Goal: Task Accomplishment & Management: Manage account settings

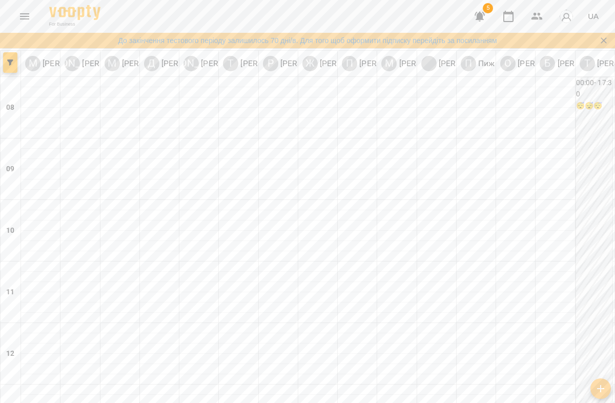
scroll to position [430, 0]
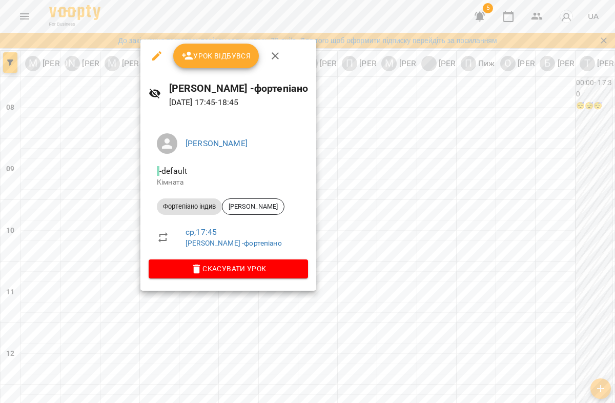
click at [126, 275] on div at bounding box center [307, 201] width 615 height 403
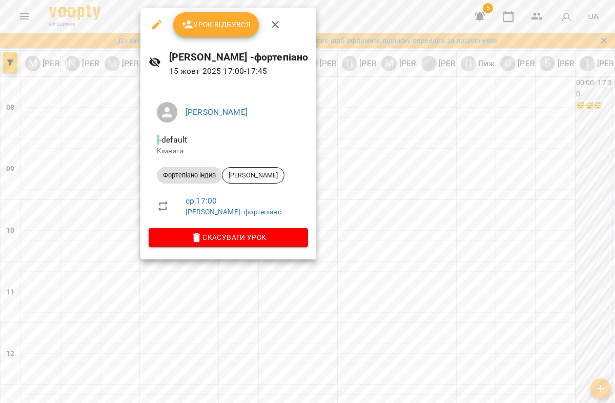
click at [195, 269] on div at bounding box center [307, 201] width 615 height 403
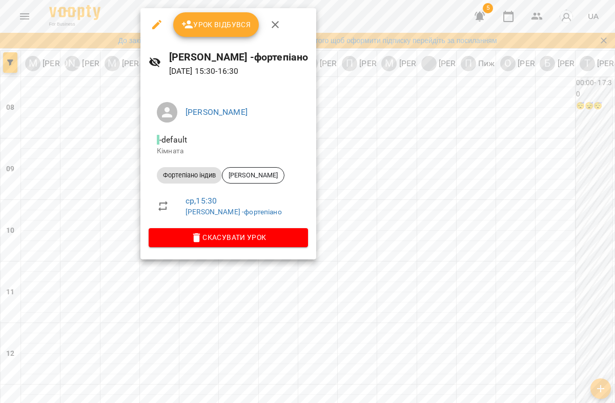
click at [267, 298] on div at bounding box center [307, 201] width 615 height 403
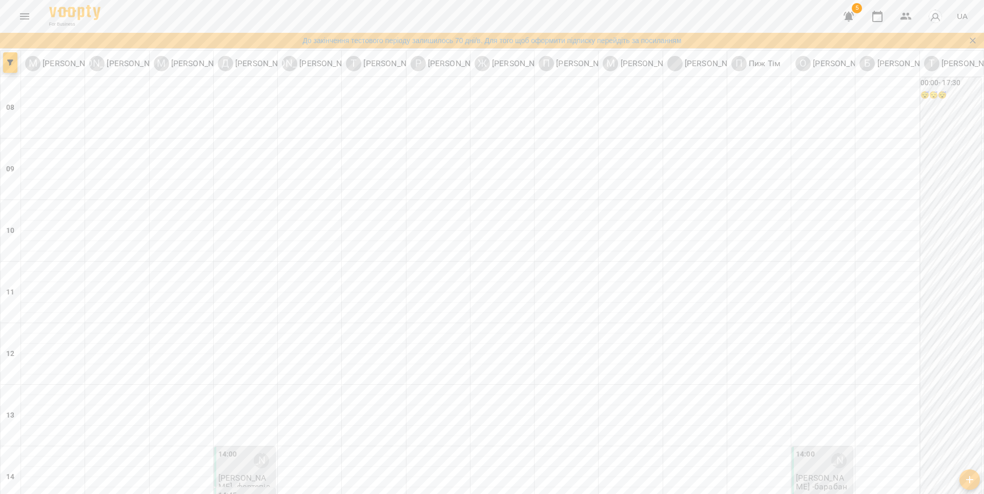
scroll to position [381, 0]
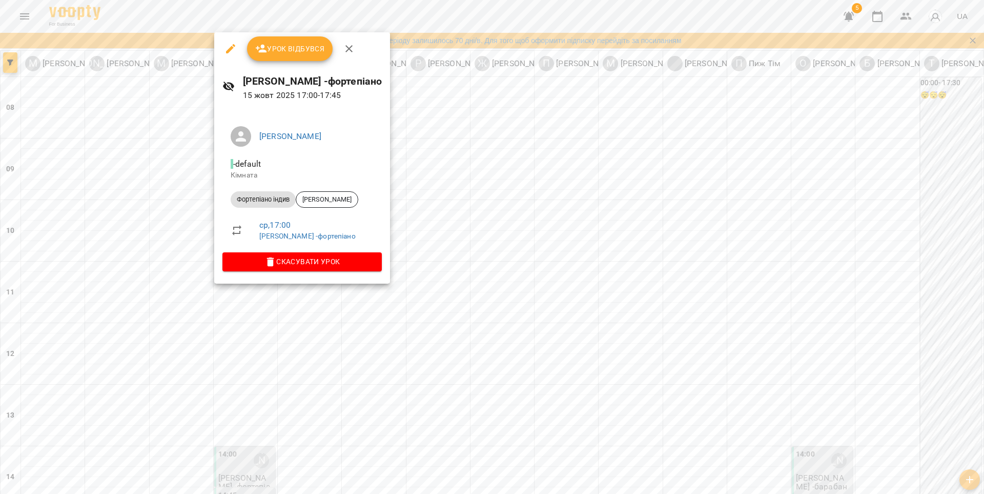
scroll to position [376, 0]
click at [314, 319] on div at bounding box center [492, 247] width 984 height 494
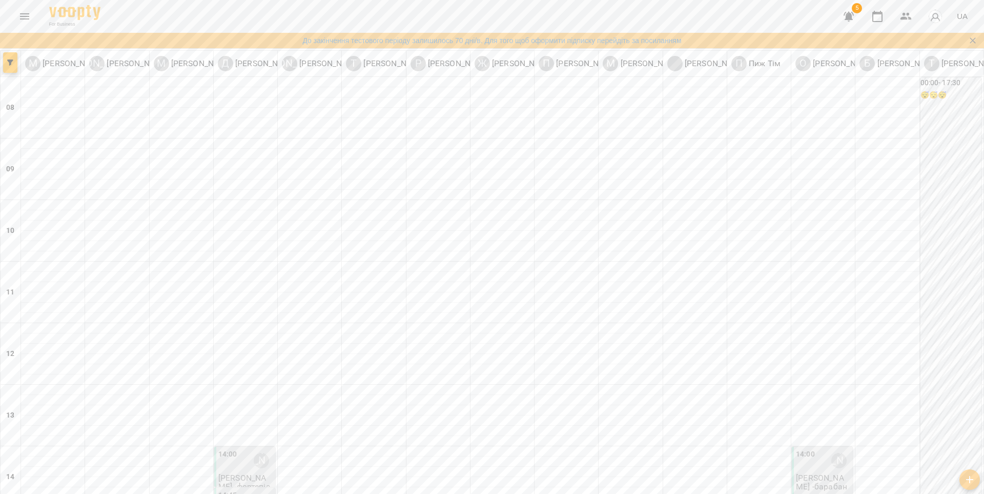
scroll to position [372, 0]
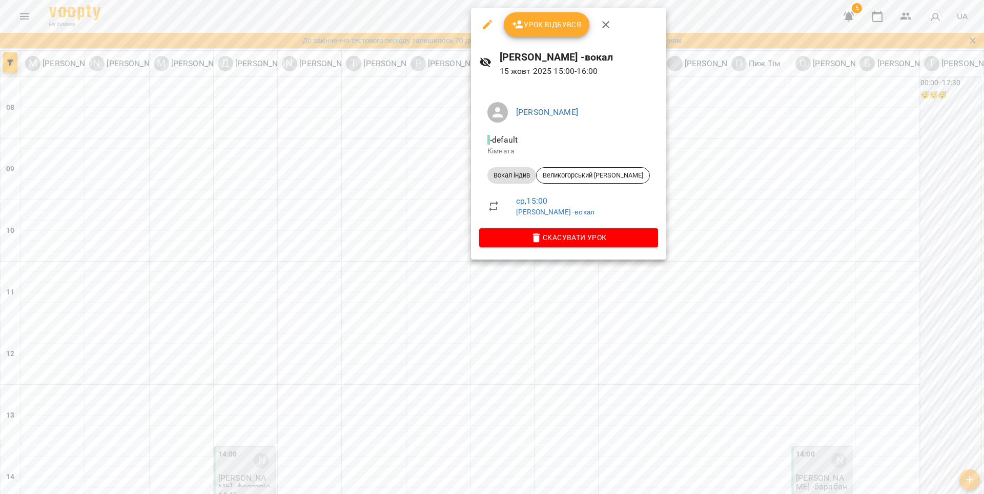
click at [414, 240] on div at bounding box center [492, 247] width 984 height 494
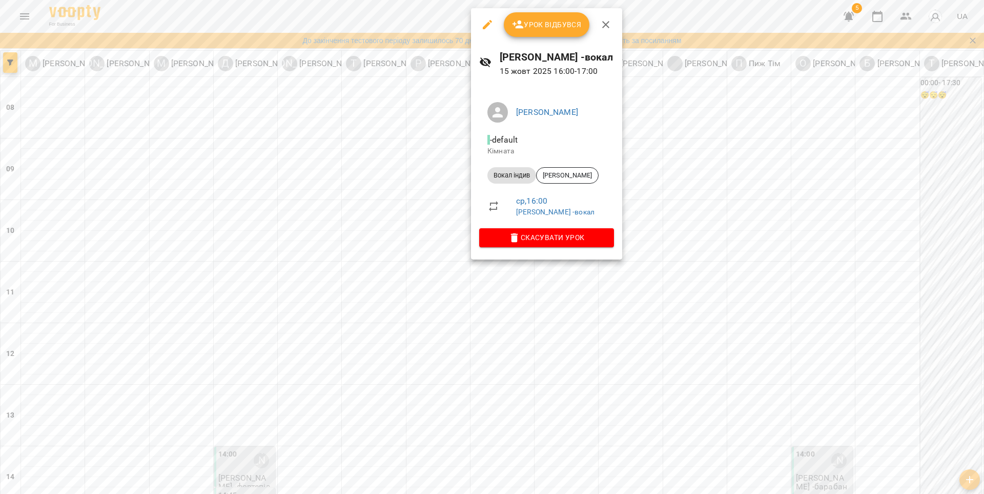
click at [465, 233] on div at bounding box center [492, 247] width 984 height 494
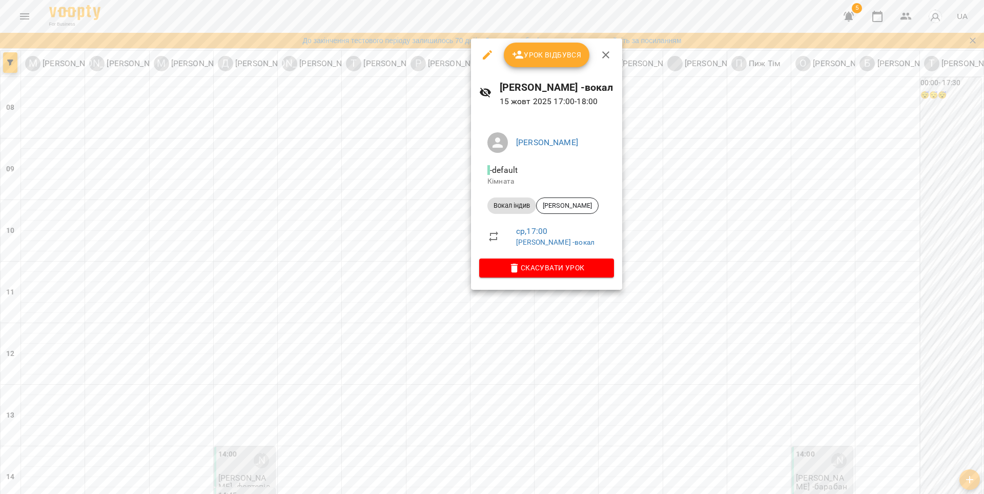
click at [438, 308] on div at bounding box center [492, 247] width 984 height 494
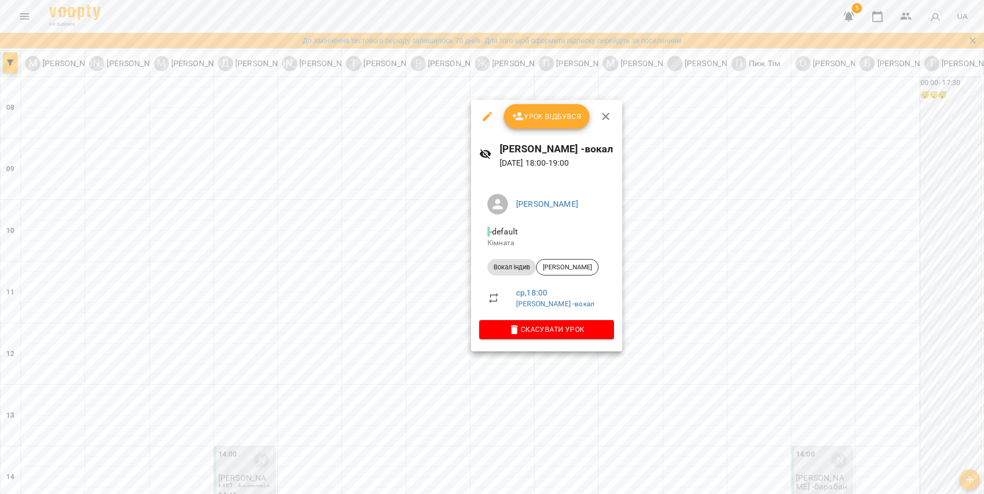
click at [456, 250] on div at bounding box center [492, 247] width 984 height 494
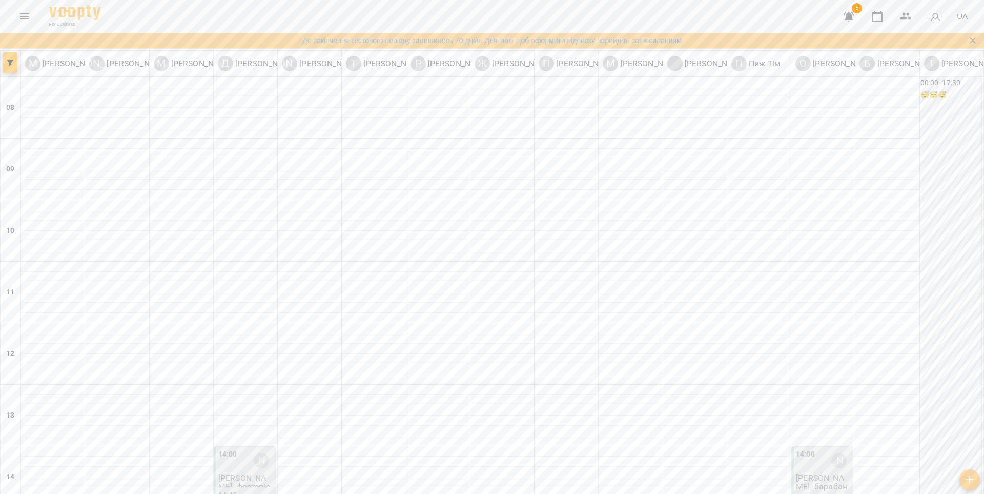
scroll to position [307, 0]
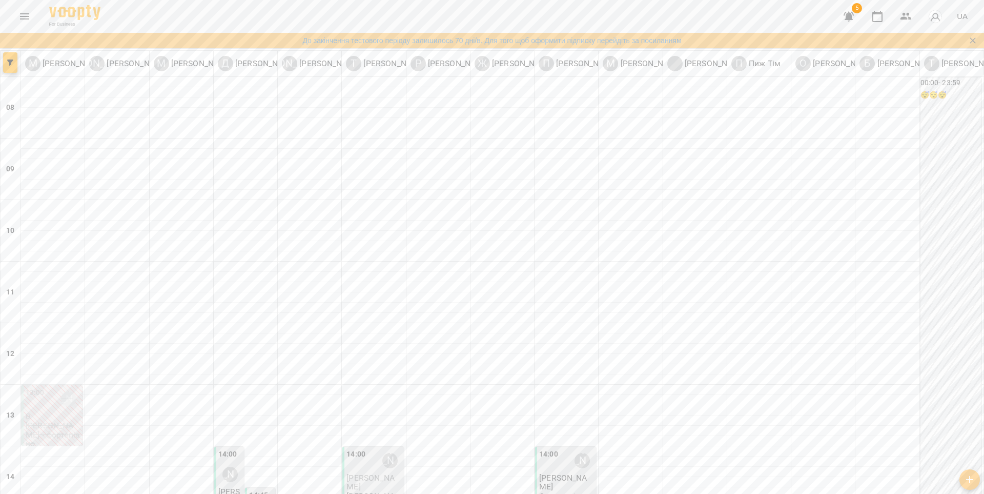
scroll to position [377, 0]
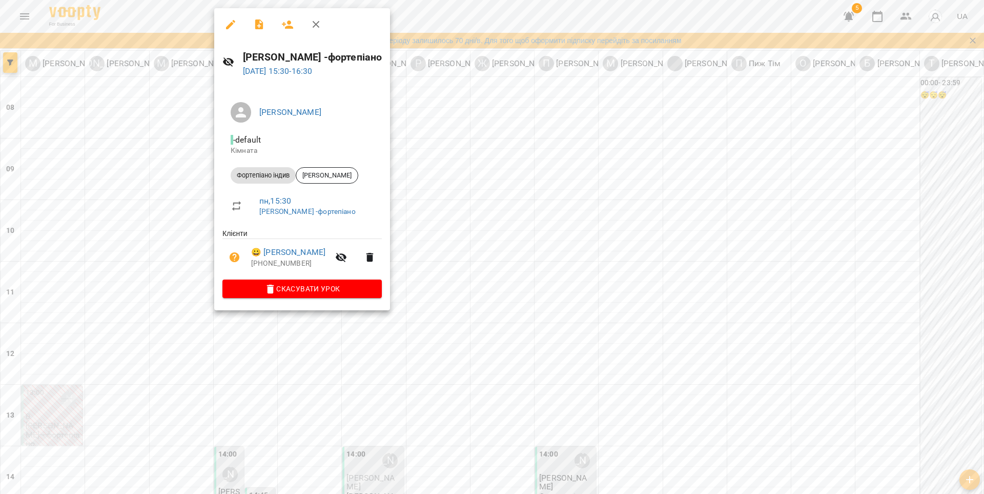
scroll to position [382, 0]
click at [257, 255] on link "😀 [PERSON_NAME]" at bounding box center [288, 252] width 74 height 12
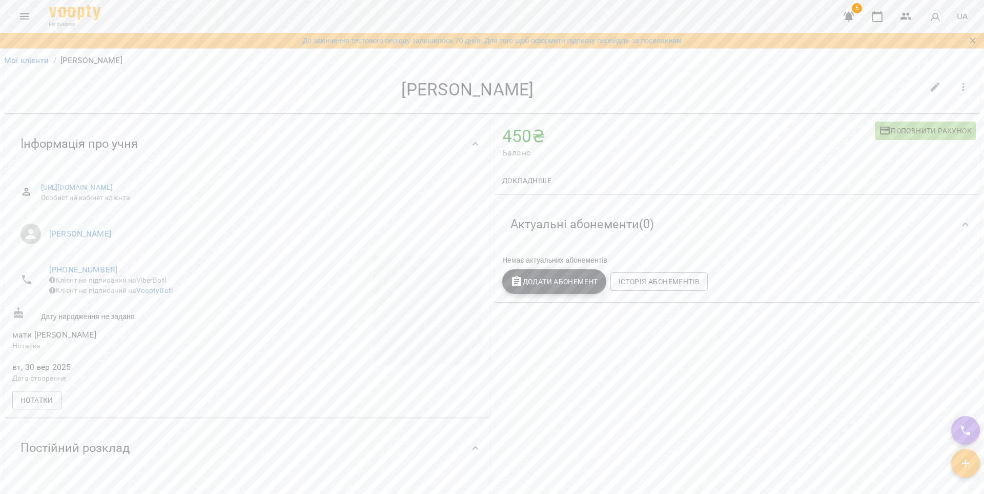
scroll to position [4, 0]
click at [884, 134] on button "Поповнити рахунок" at bounding box center [925, 127] width 101 height 18
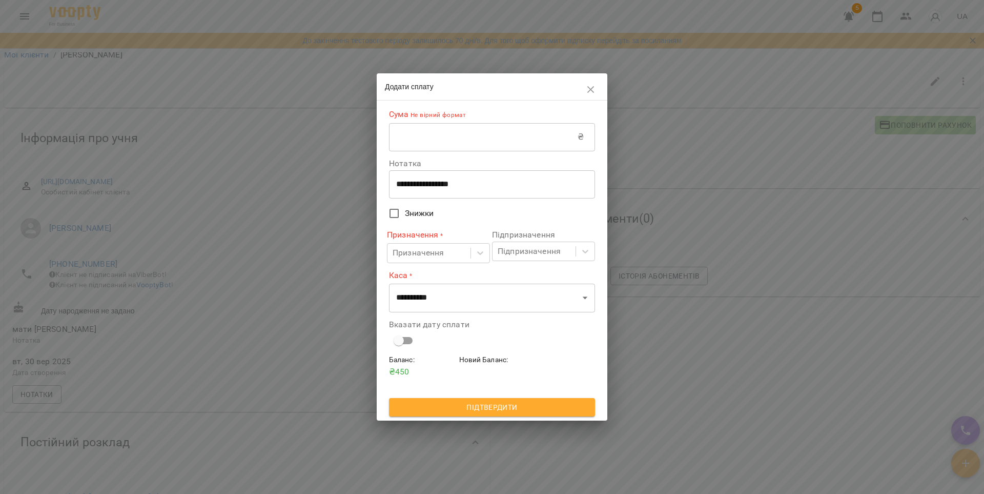
scroll to position [6, 0]
click at [475, 141] on input "text" at bounding box center [483, 137] width 189 height 29
type input "***"
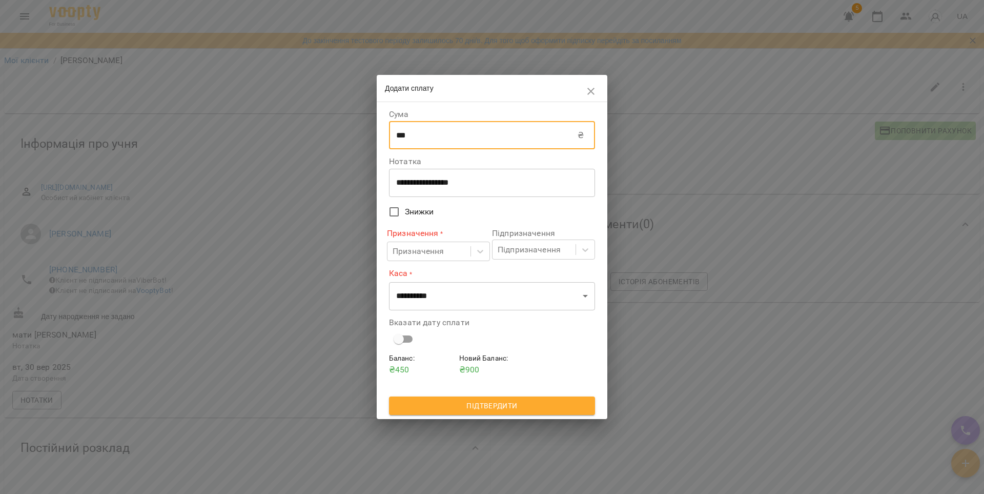
scroll to position [3, 0]
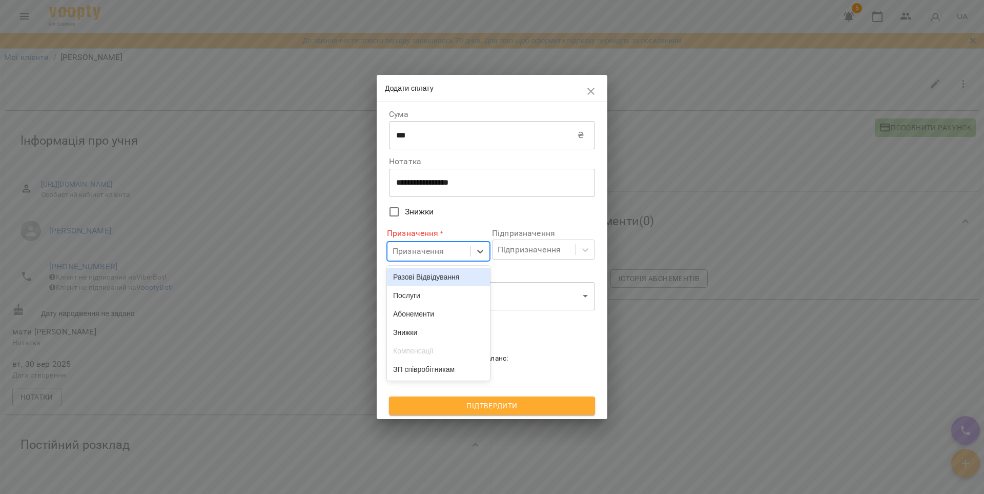
click at [442, 249] on div "Призначення" at bounding box center [419, 251] width 52 height 12
drag, startPoint x: 427, startPoint y: 279, endPoint x: 459, endPoint y: 276, distance: 31.9
click at [427, 279] on div "Разові Відвідування" at bounding box center [438, 277] width 103 height 18
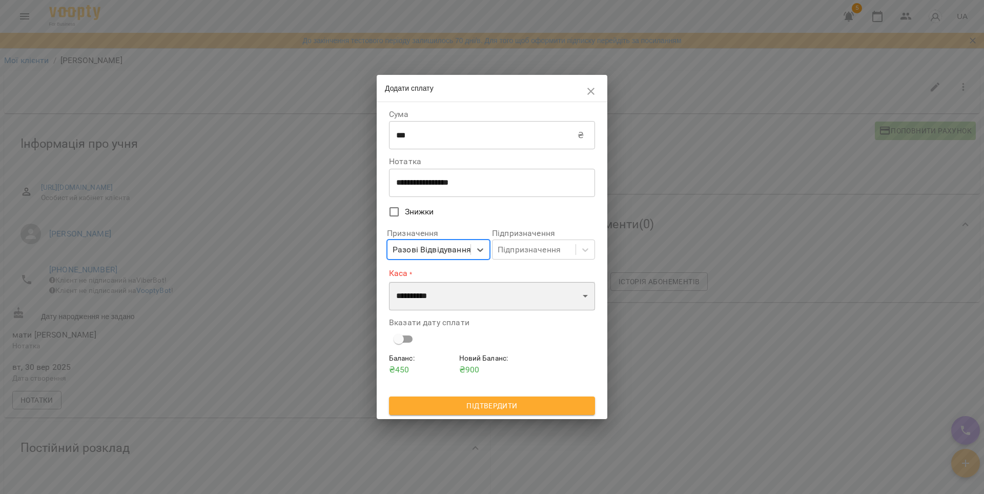
click at [499, 289] on select "**********" at bounding box center [492, 295] width 206 height 29
select select "****"
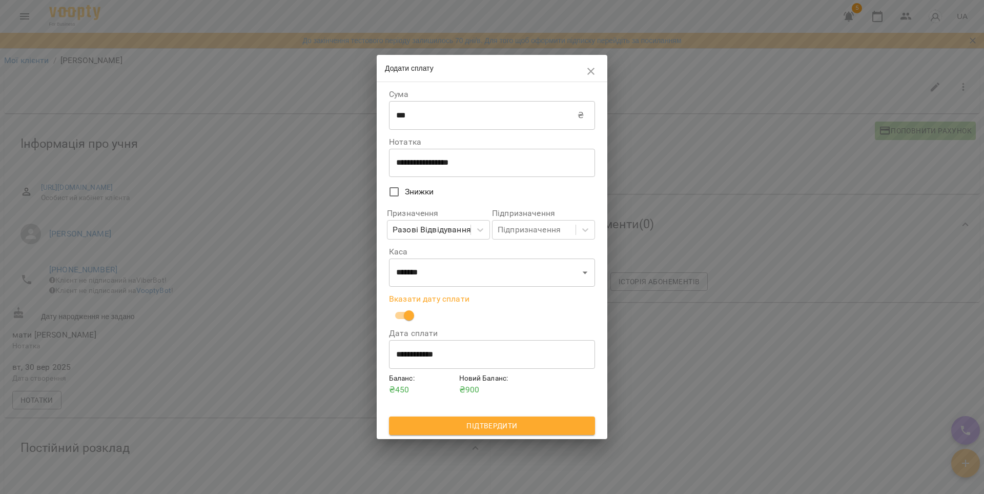
scroll to position [2, 0]
click at [510, 430] on span "Підтвердити" at bounding box center [492, 425] width 190 height 12
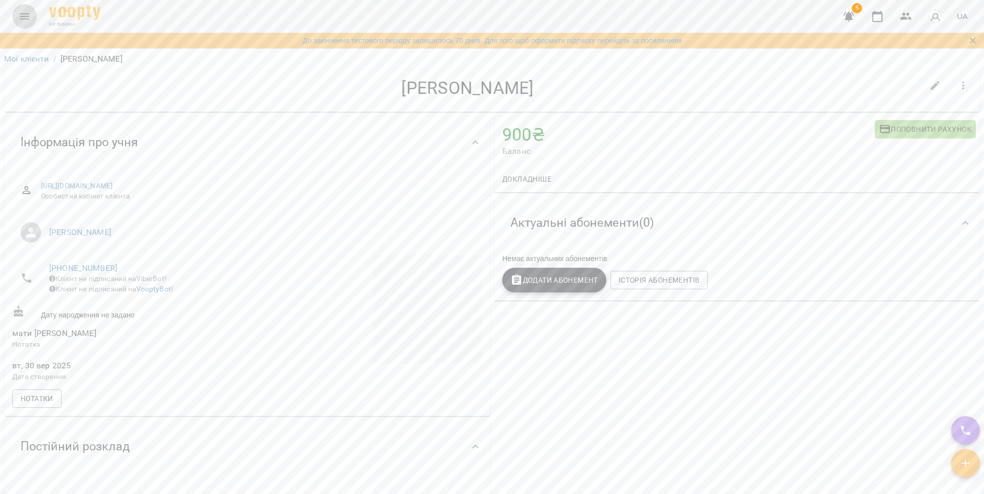
click at [23, 16] on icon "Menu" at bounding box center [24, 16] width 9 height 6
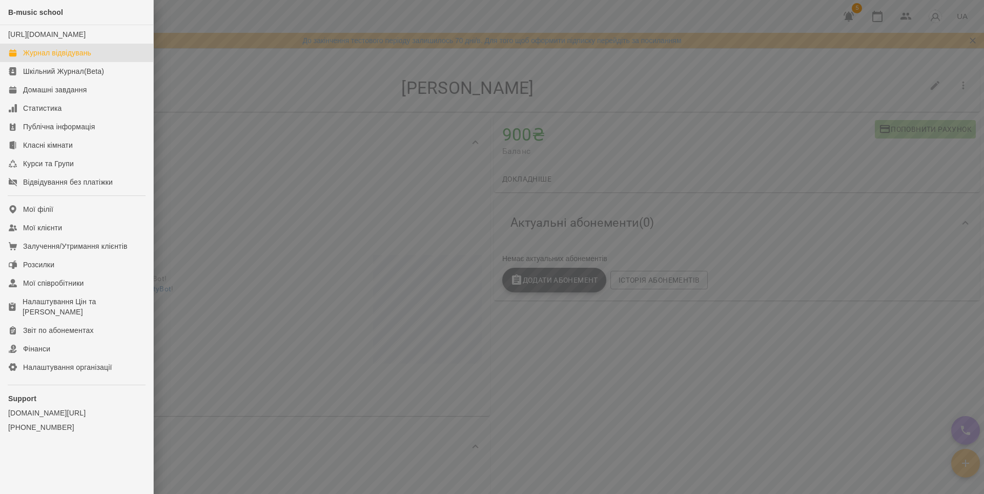
click at [40, 57] on link "Журнал відвідувань" at bounding box center [76, 53] width 153 height 18
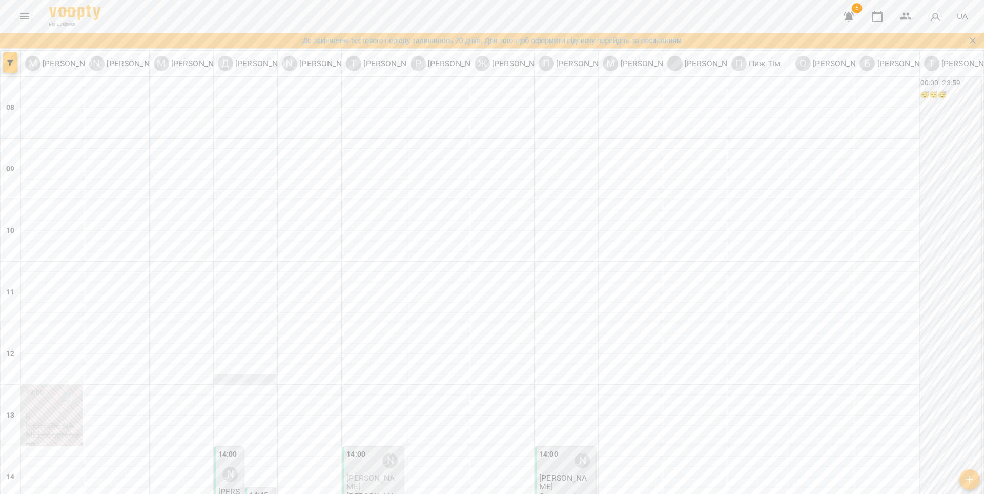
scroll to position [267, 0]
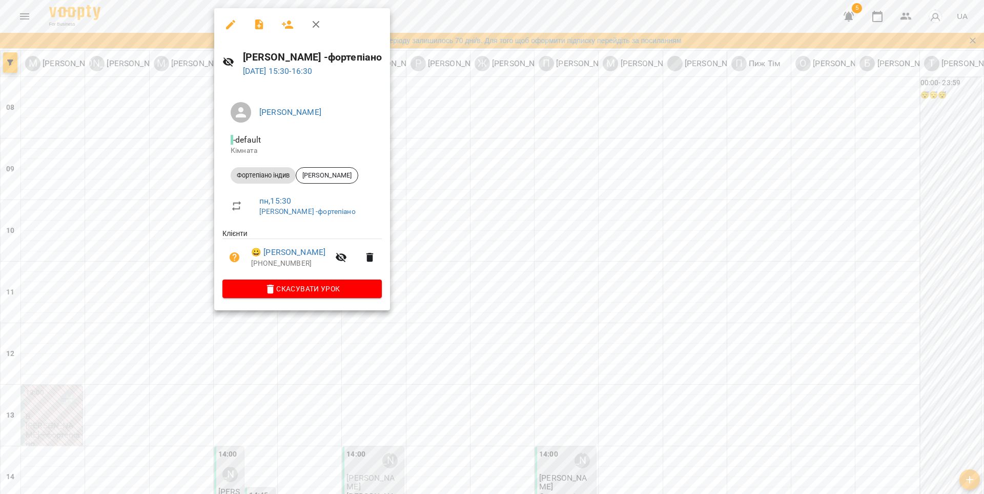
click at [236, 31] on button "button" at bounding box center [230, 24] width 25 height 25
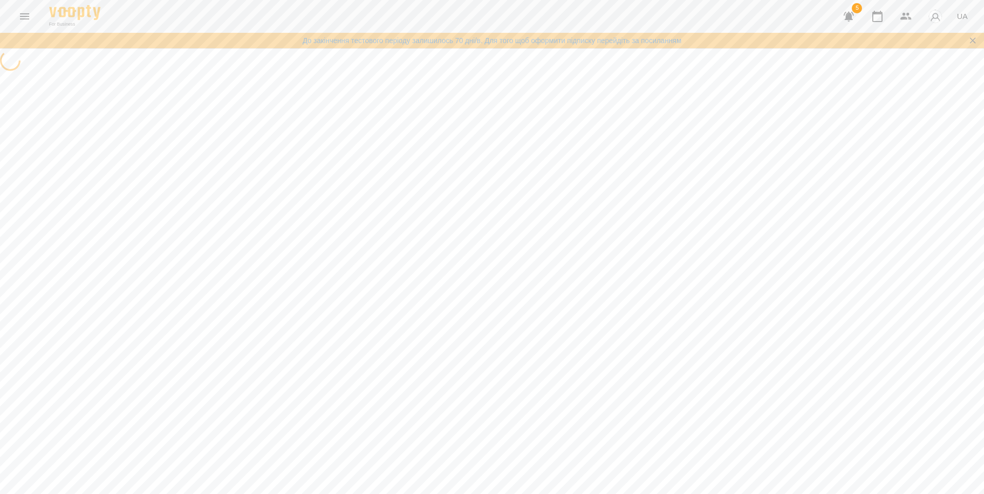
select select "**********"
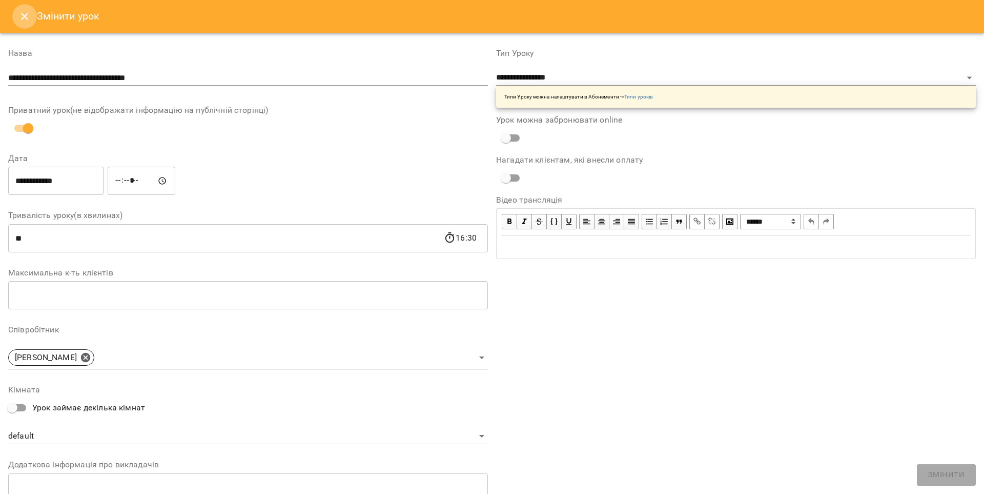
click at [22, 20] on icon "Close" at bounding box center [24, 16] width 12 height 12
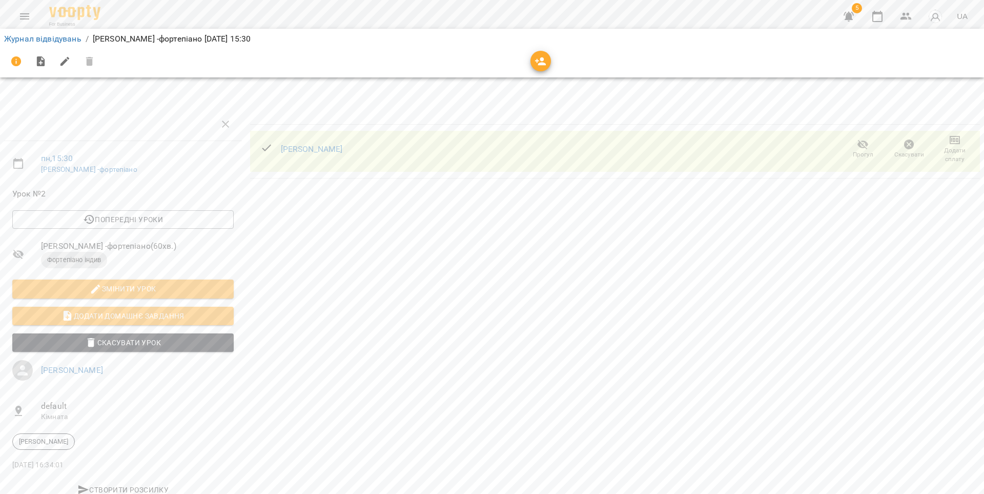
click at [951, 148] on span "Додати сплату" at bounding box center [955, 154] width 34 height 17
click at [948, 153] on li "Додати сплату разового" at bounding box center [921, 155] width 111 height 18
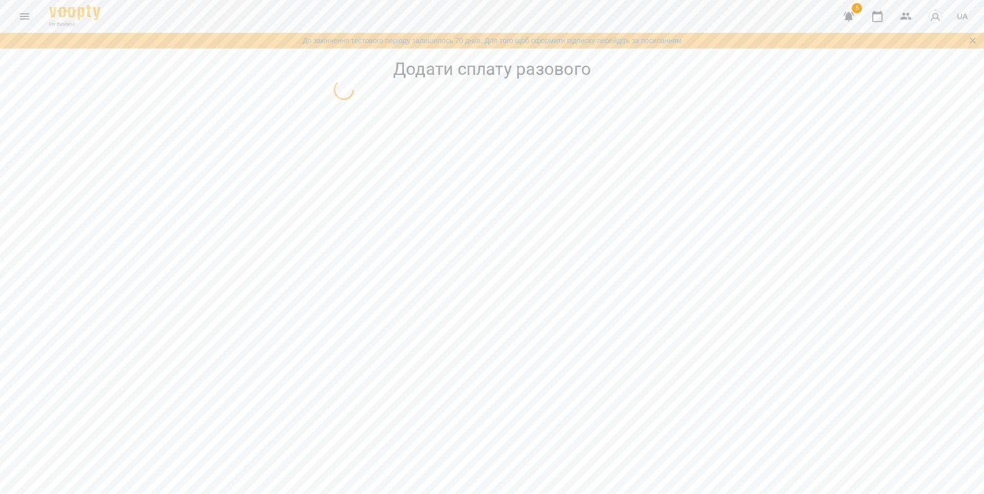
select select "**********"
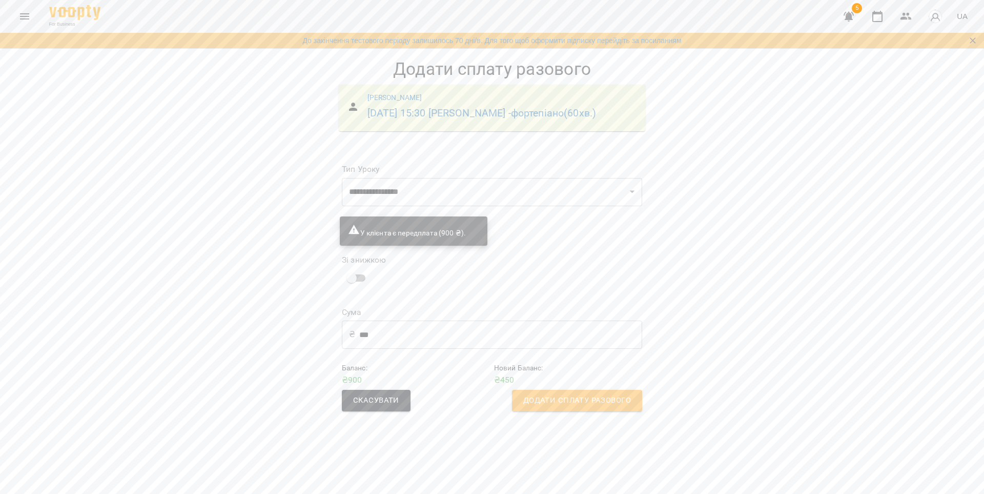
click at [600, 407] on span "Додати сплату разового" at bounding box center [577, 400] width 108 height 13
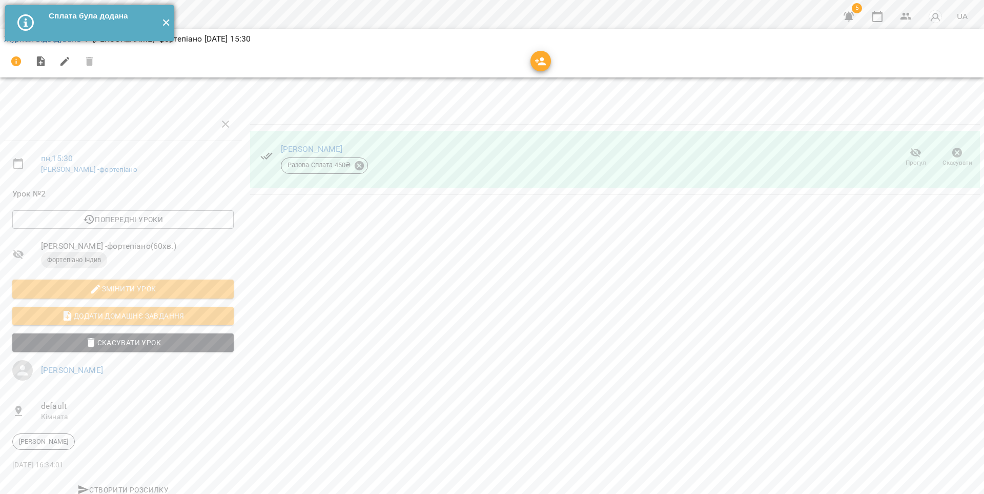
click at [171, 25] on button "✕" at bounding box center [165, 23] width 17 height 36
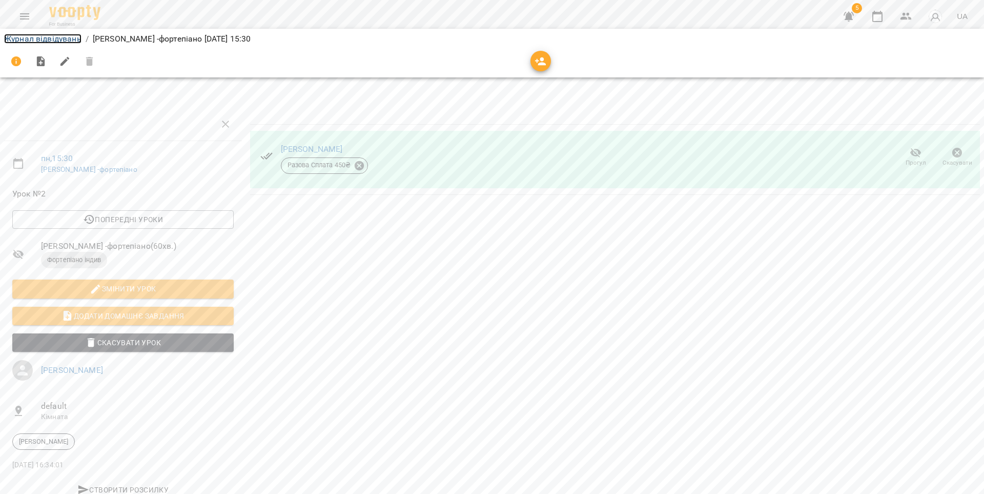
click at [69, 37] on link "Журнал відвідувань" at bounding box center [42, 39] width 77 height 10
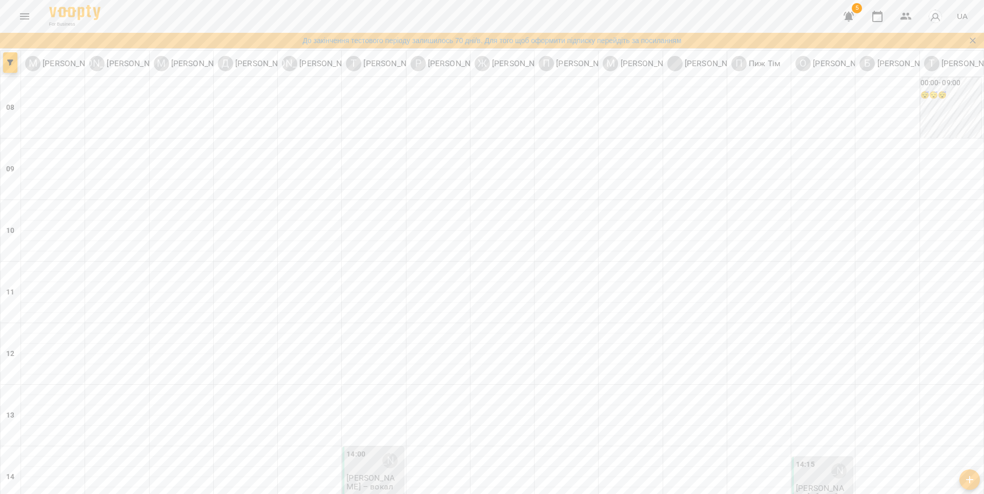
type input "**********"
click at [387, 446] on div "14:00 [PERSON_NAME] [PERSON_NAME] – вокал" at bounding box center [372, 476] width 61 height 60
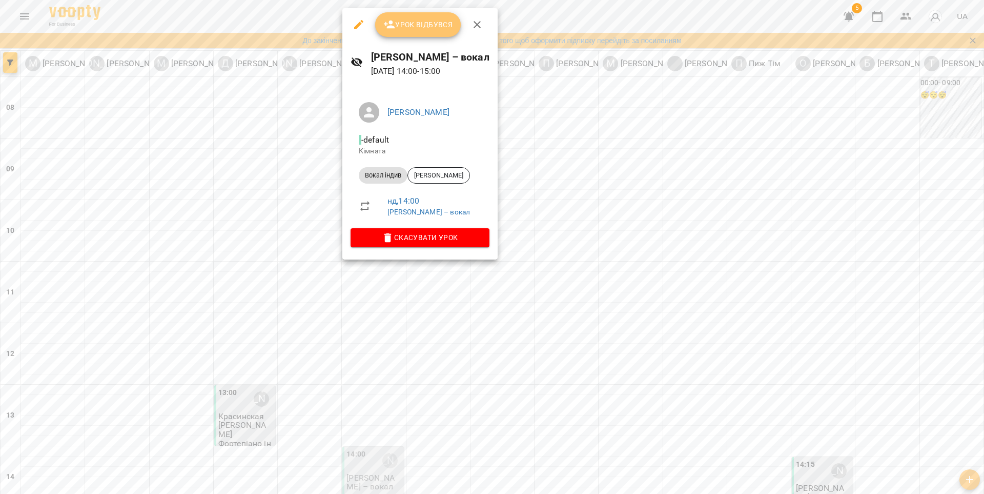
click at [421, 23] on span "Урок відбувся" at bounding box center [418, 24] width 70 height 12
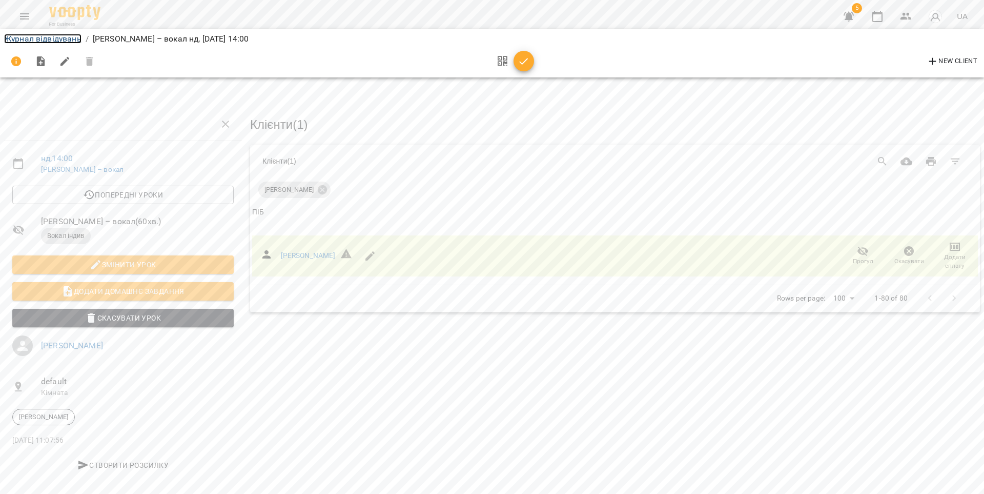
click at [42, 40] on link "Журнал відвідувань" at bounding box center [42, 39] width 77 height 10
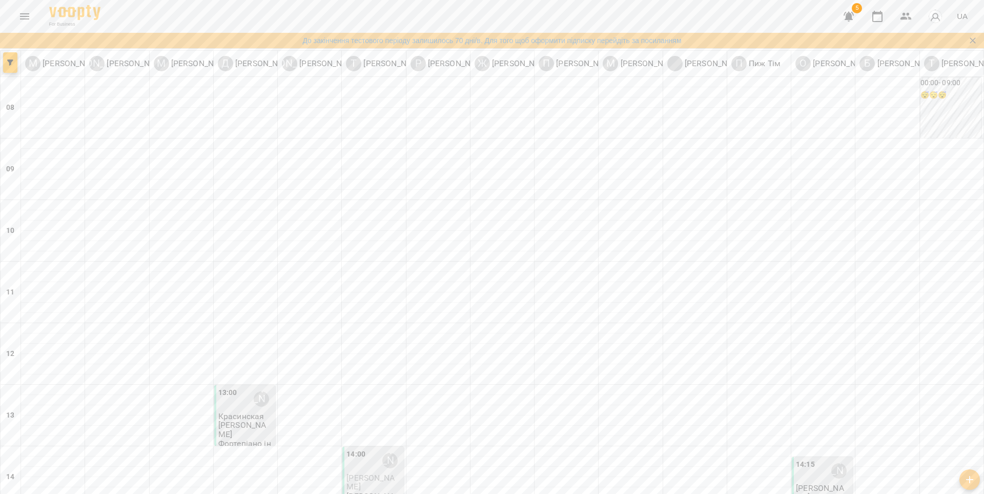
type input "**********"
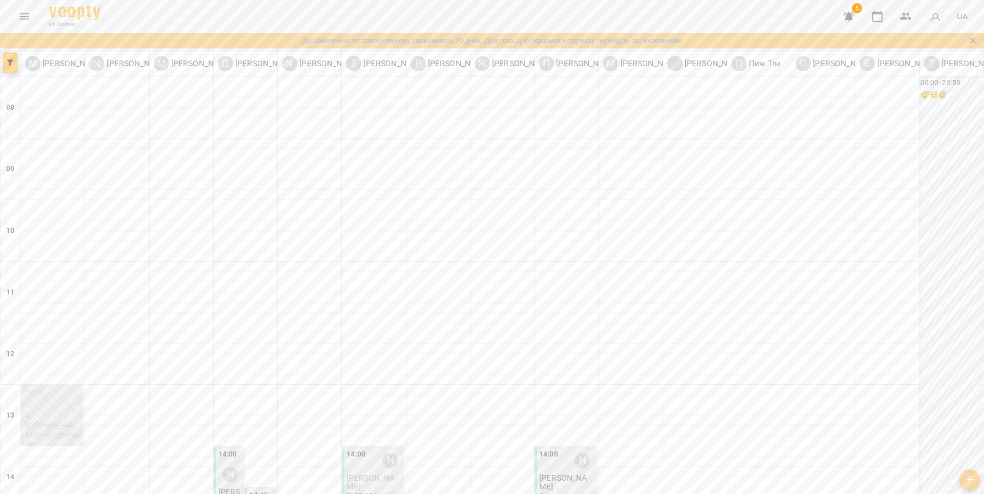
click at [51, 387] on div "13:00 [PERSON_NAME]" at bounding box center [53, 399] width 55 height 24
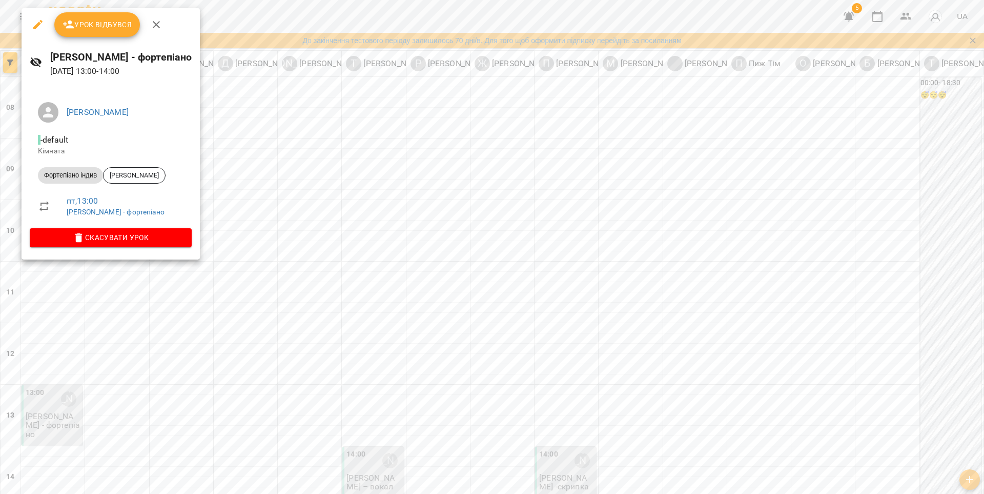
click at [129, 274] on div at bounding box center [492, 247] width 984 height 494
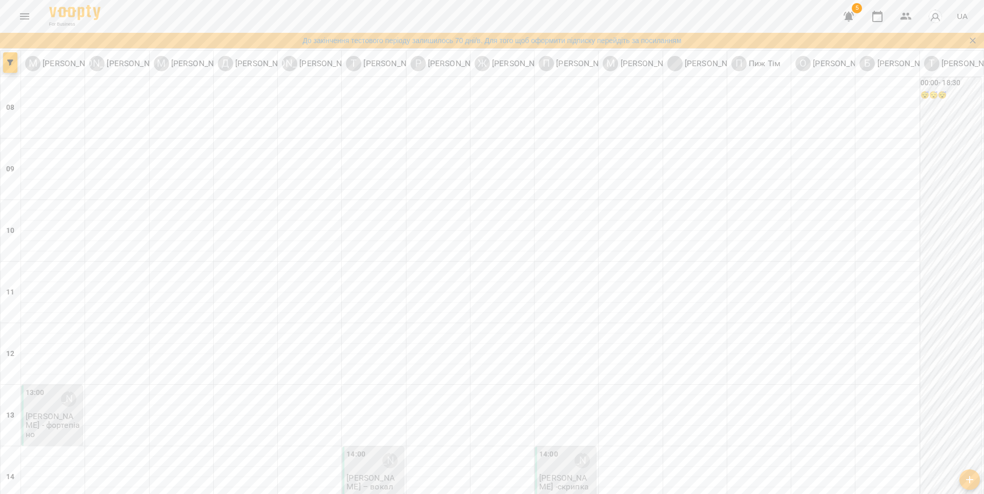
click at [363, 449] on div "14:00" at bounding box center [356, 461] width 19 height 24
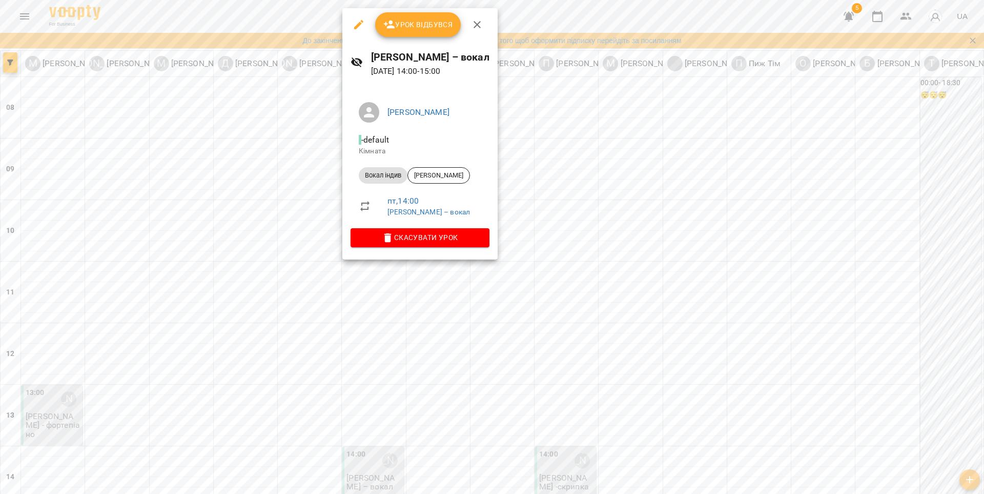
click at [437, 295] on div at bounding box center [492, 247] width 984 height 494
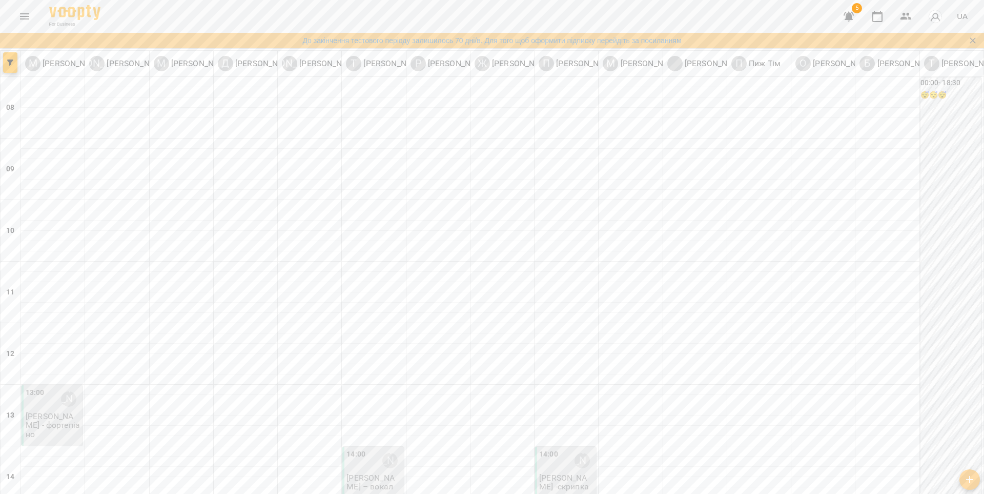
click at [545, 449] on div "14:00" at bounding box center [548, 461] width 19 height 24
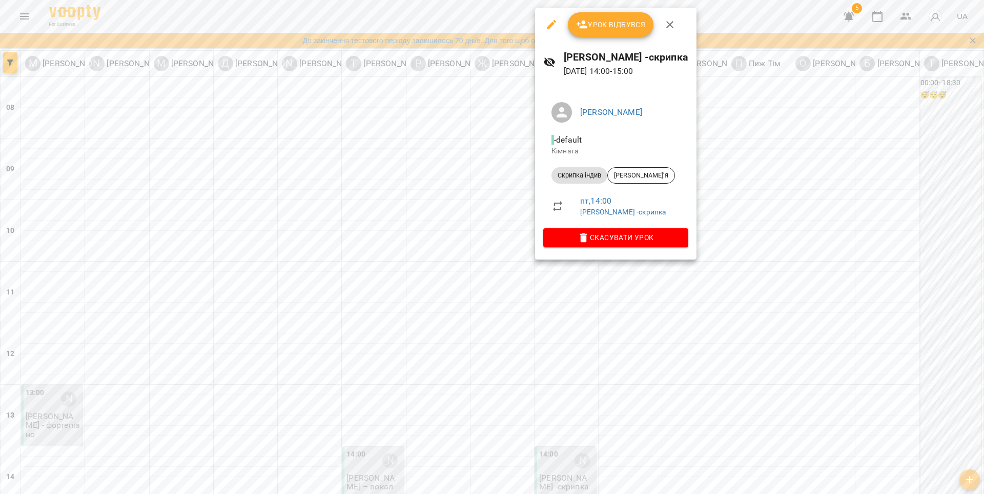
click at [548, 292] on div at bounding box center [492, 247] width 984 height 494
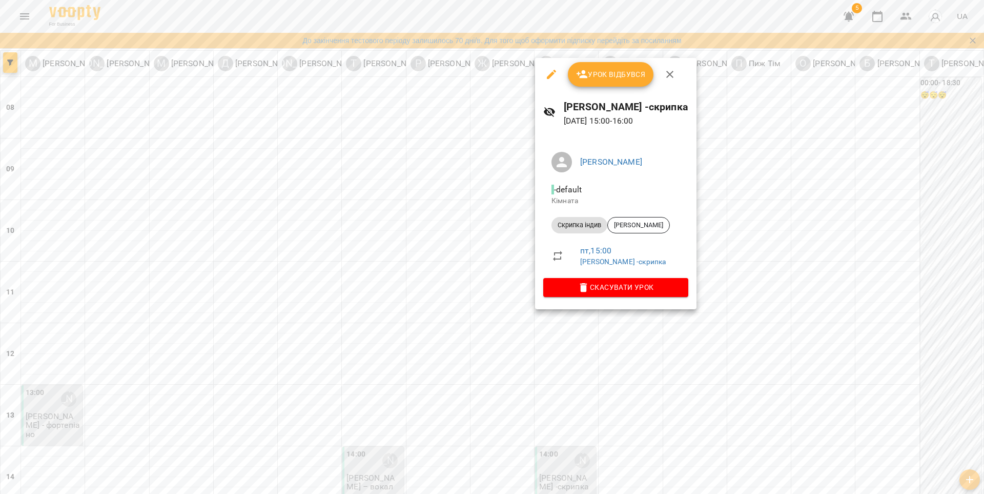
click at [502, 301] on div at bounding box center [492, 247] width 984 height 494
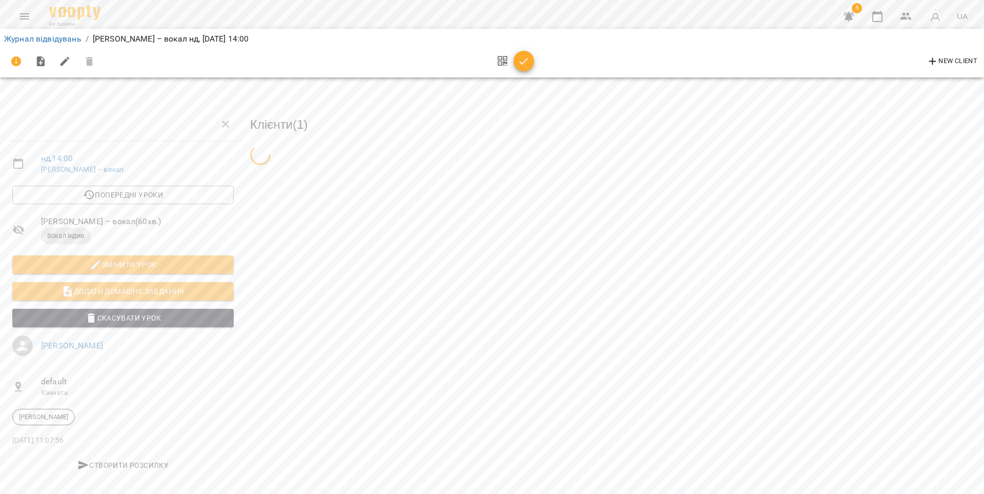
click at [853, 14] on icon "button" at bounding box center [849, 16] width 12 height 12
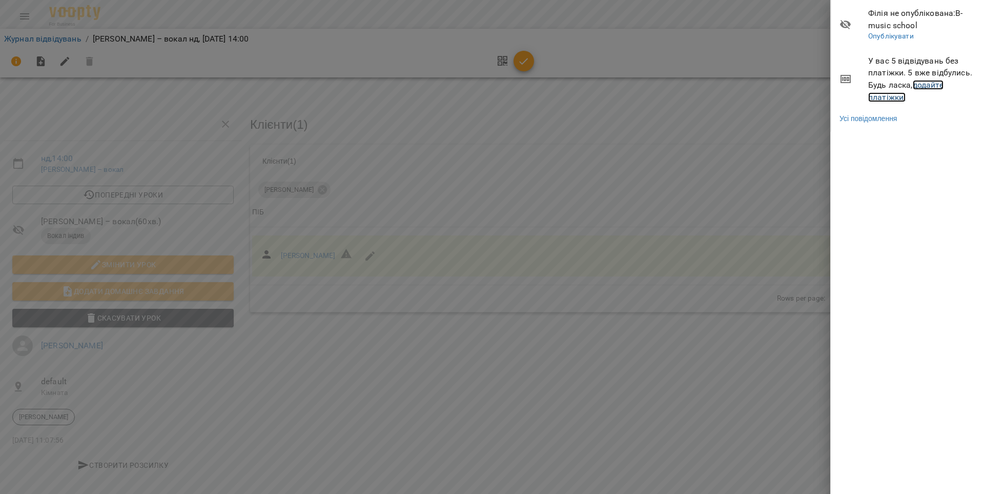
click at [921, 88] on link "додайте платіжки!" at bounding box center [905, 91] width 75 height 22
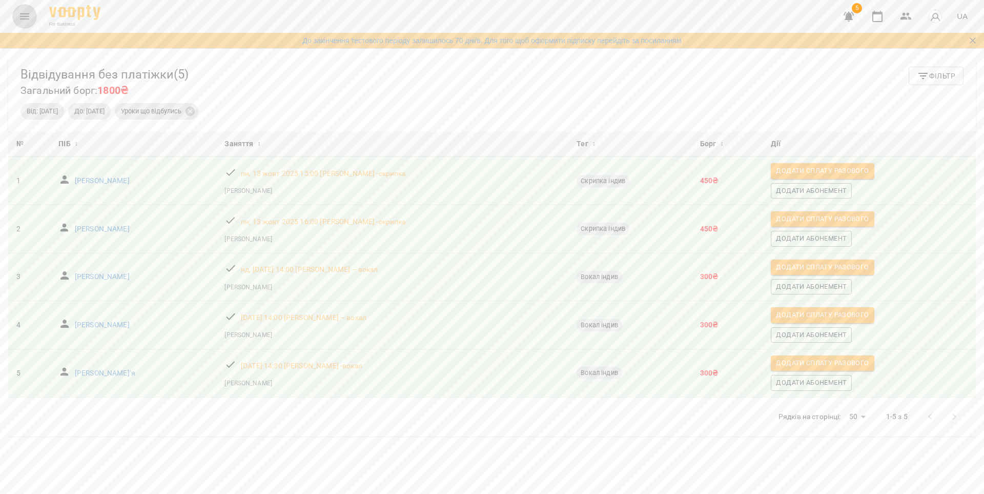
click at [28, 22] on icon "Menu" at bounding box center [24, 16] width 12 height 12
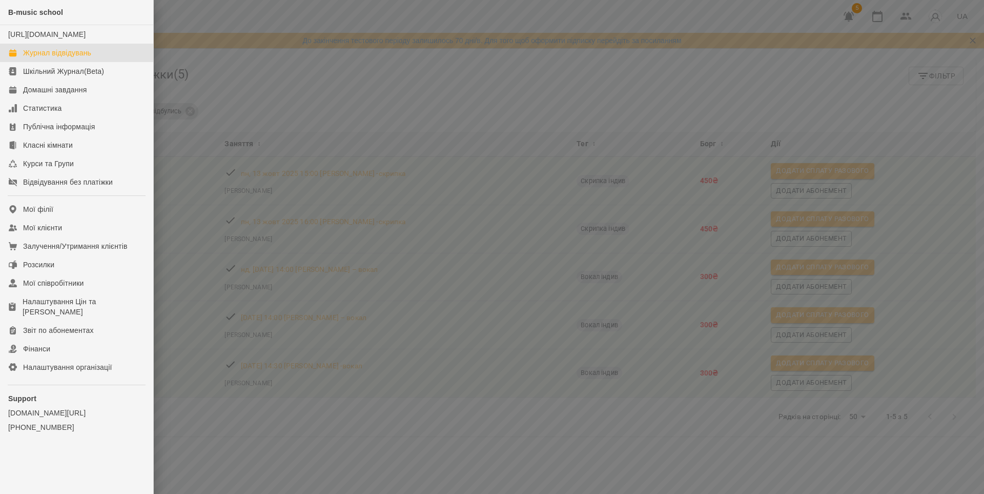
click at [56, 58] on div "Журнал відвідувань" at bounding box center [57, 53] width 68 height 10
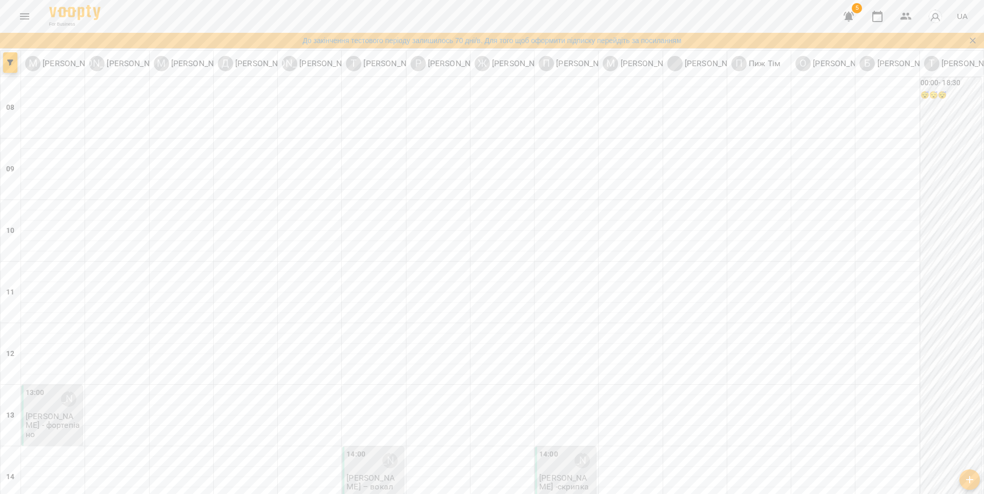
scroll to position [236, 0]
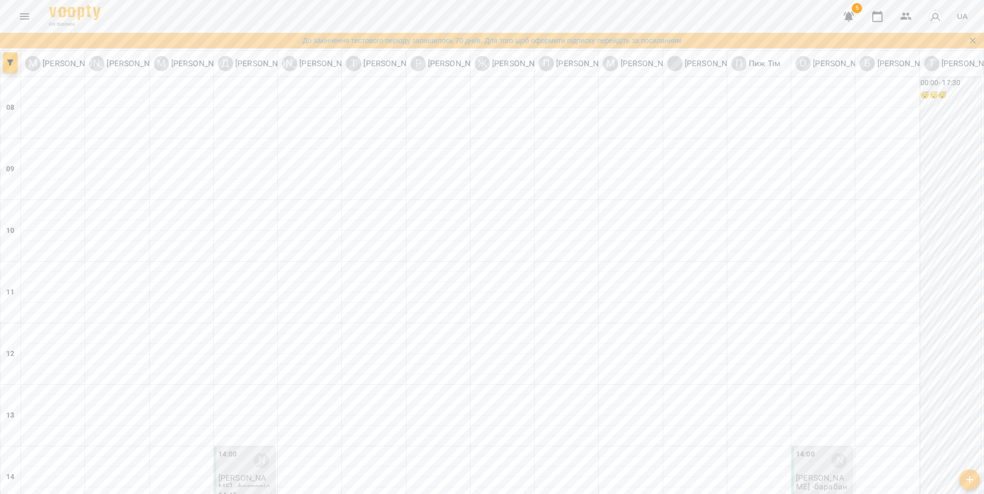
scroll to position [390, 0]
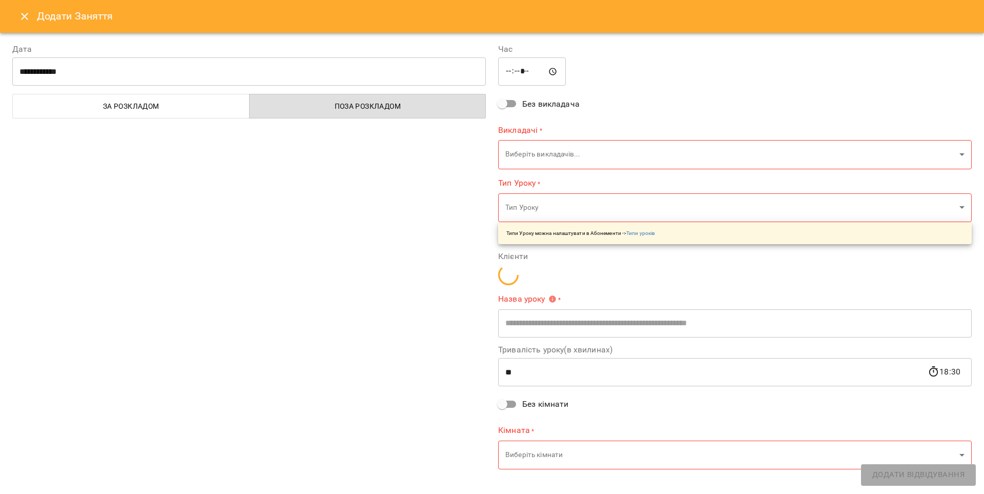
type input "**********"
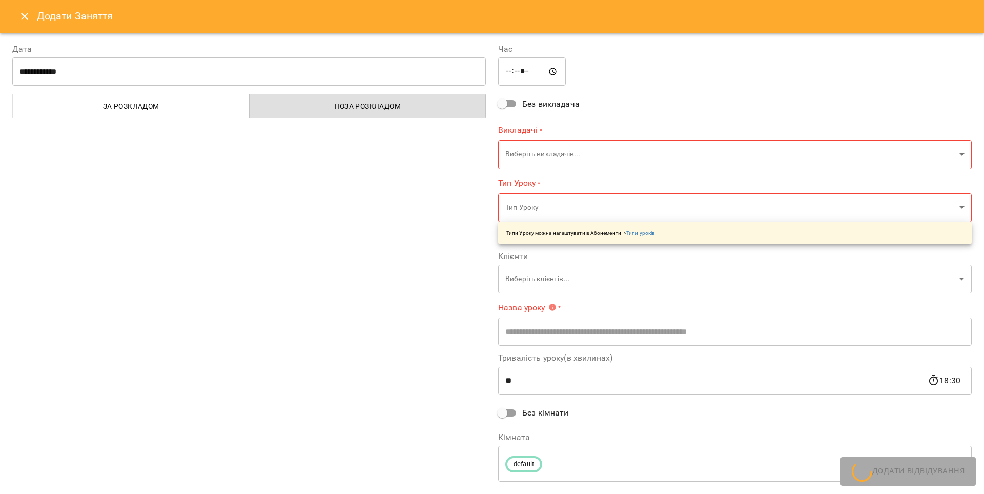
click at [585, 158] on body "For Business 5 UA До закінчення тестового періоду залишилось 70 дні/в. Для того…" at bounding box center [492, 441] width 984 height 883
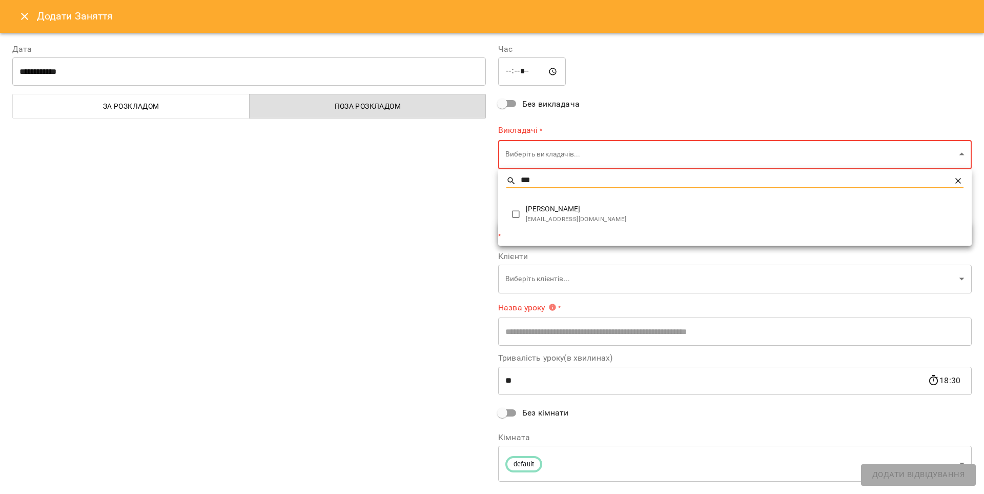
type input "***"
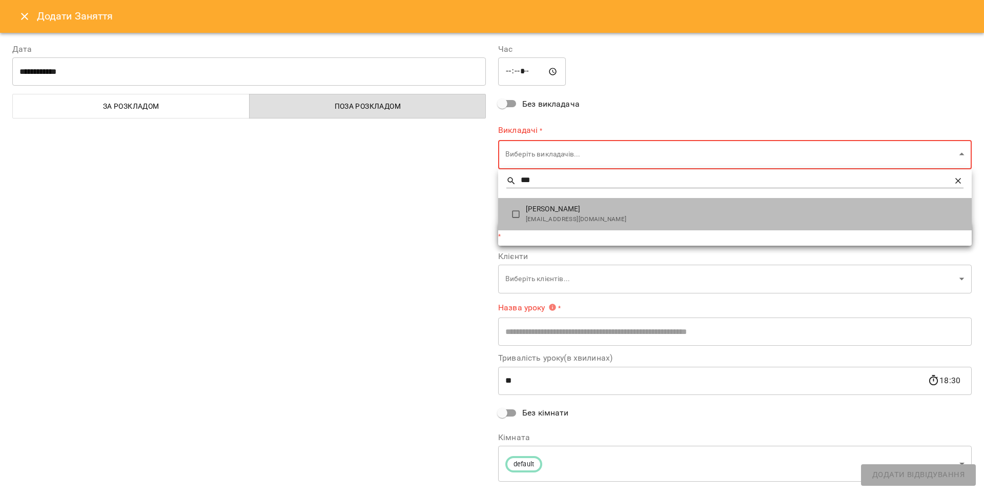
click at [602, 211] on span "[PERSON_NAME]" at bounding box center [745, 209] width 438 height 10
type input "**********"
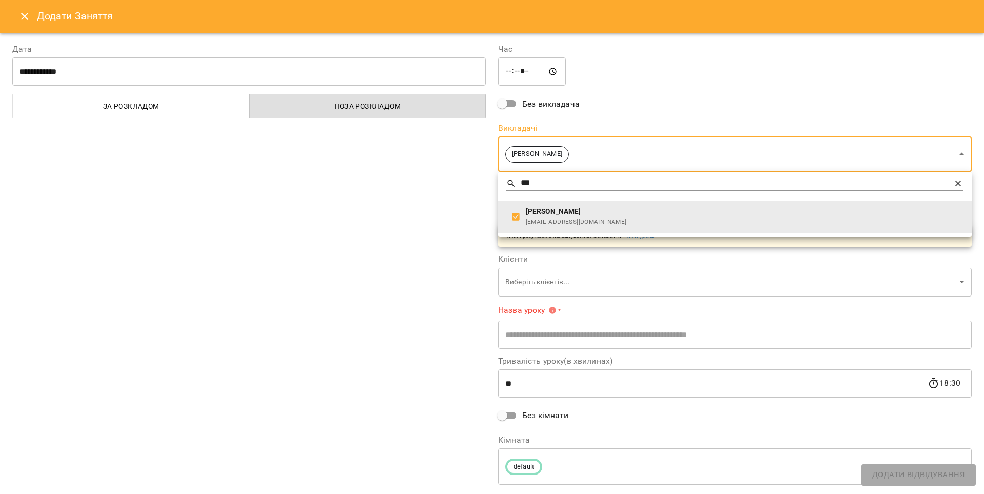
click at [411, 215] on div at bounding box center [492, 247] width 984 height 494
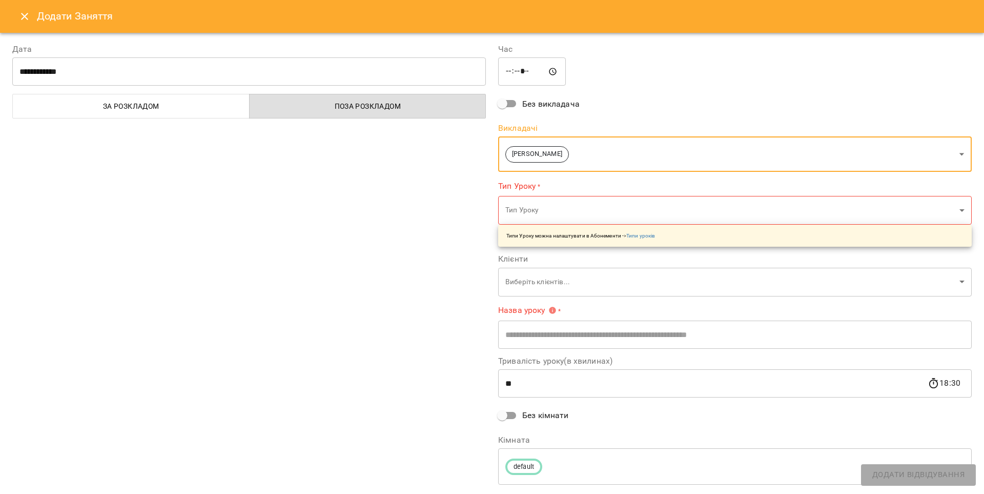
click at [525, 212] on body "For Business 5 UA До закінчення тестового періоду залишилось 70 дні/в. Для того…" at bounding box center [492, 441] width 984 height 883
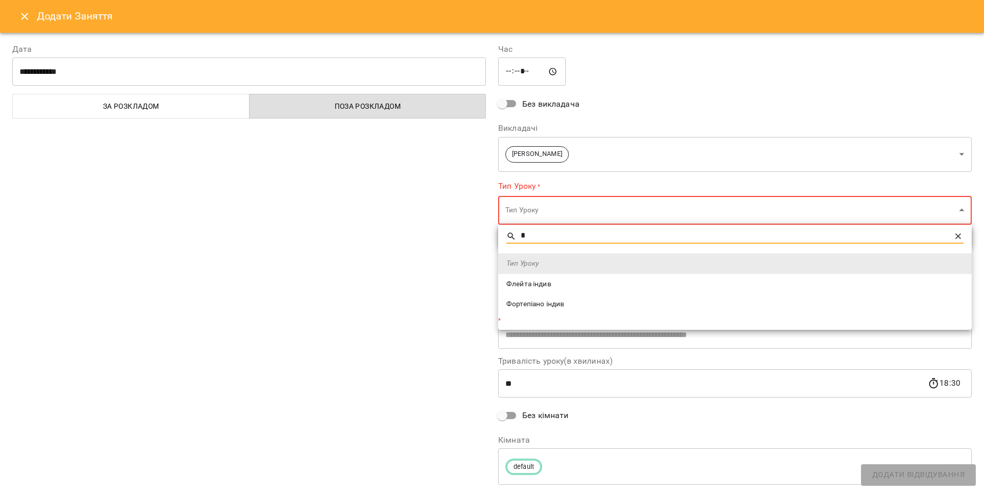
type input "*"
click at [555, 296] on li "Фортепіано індив" at bounding box center [735, 304] width 474 height 21
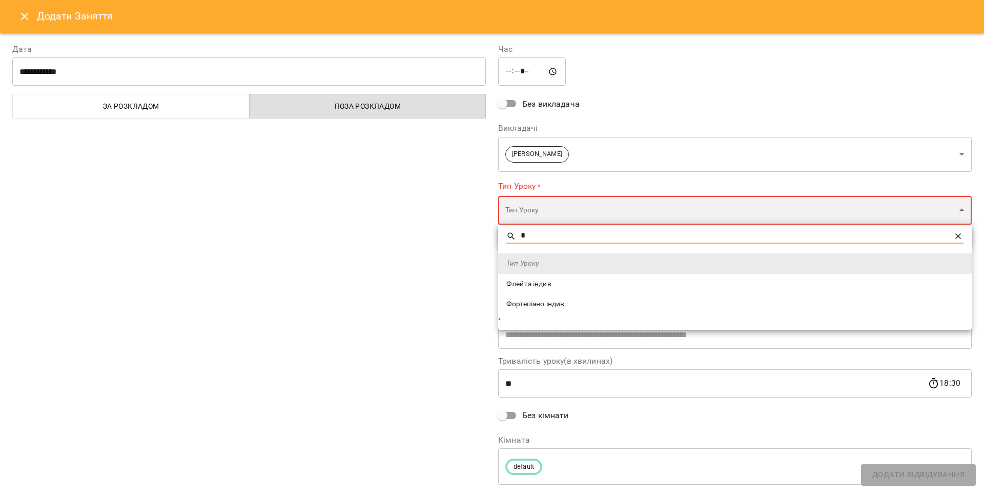
type input "**********"
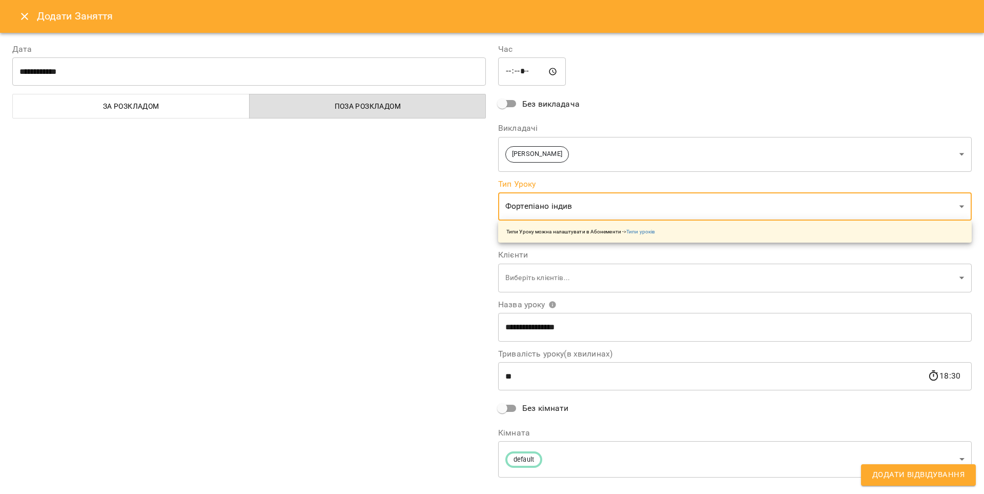
click at [531, 274] on body "For Business 5 UA До закінчення тестового періоду залишилось 70 дні/в. Для того…" at bounding box center [492, 441] width 984 height 883
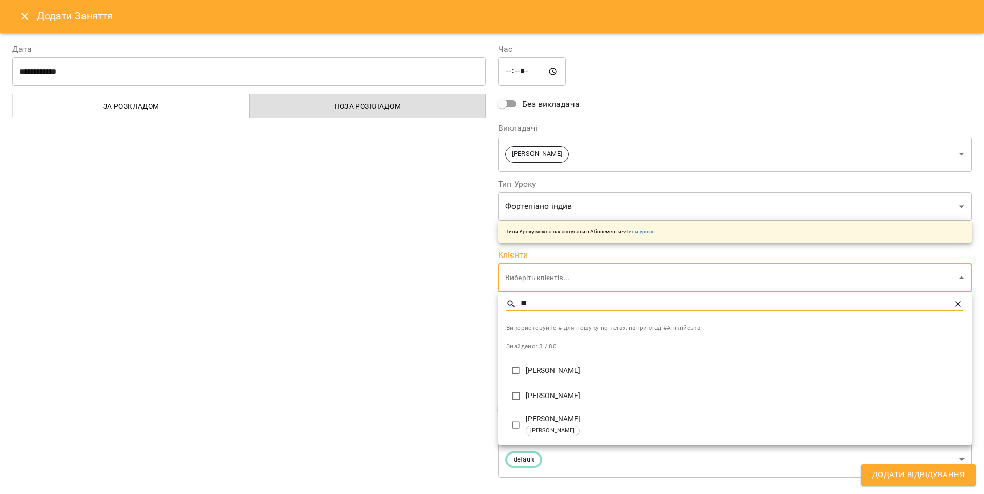
type input "**"
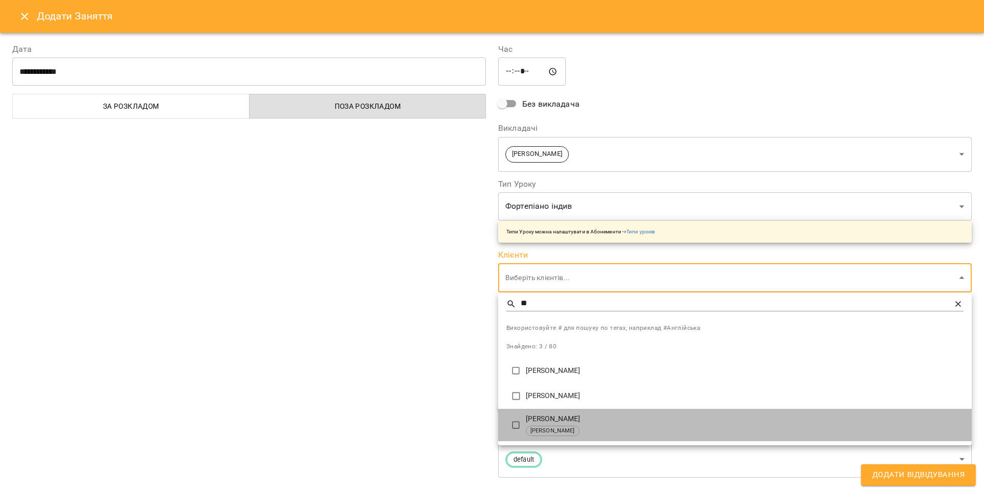
click at [539, 420] on p "[PERSON_NAME]" at bounding box center [745, 419] width 438 height 10
type input "**********"
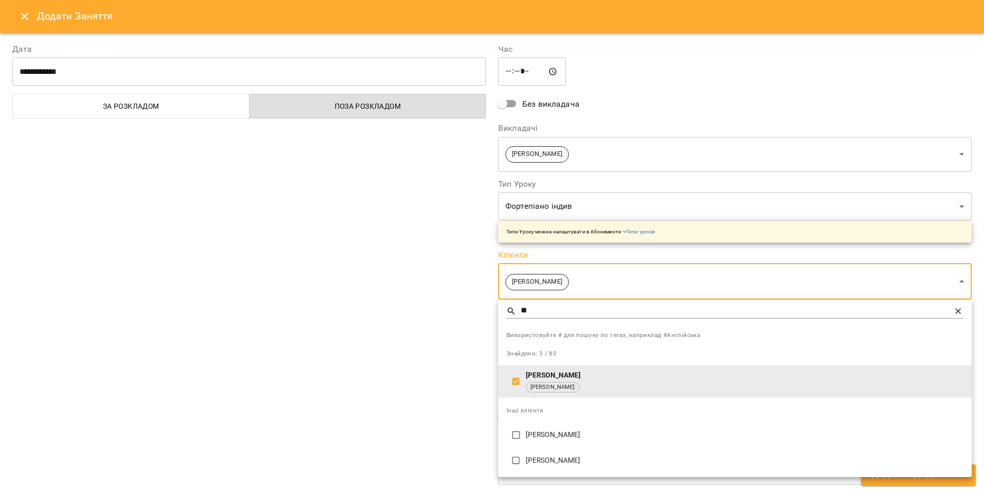
click at [457, 338] on div at bounding box center [492, 247] width 984 height 494
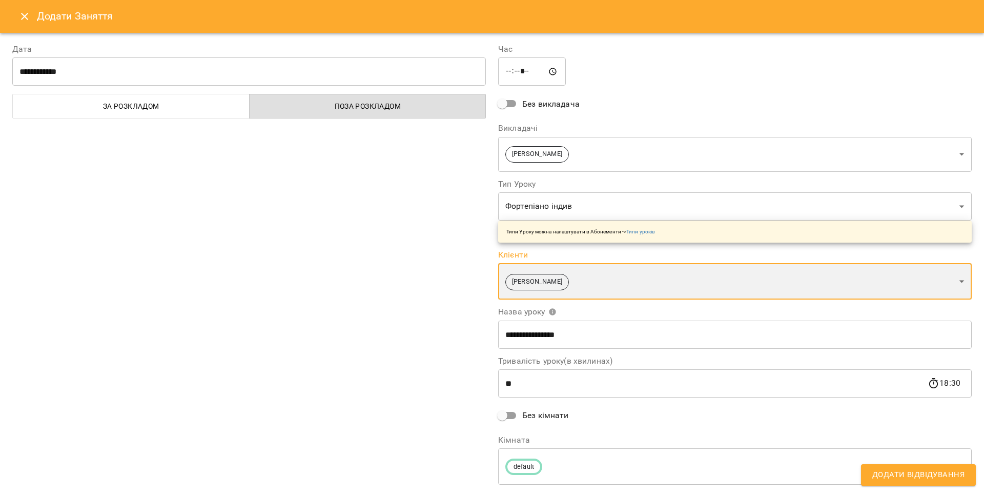
scroll to position [26, 0]
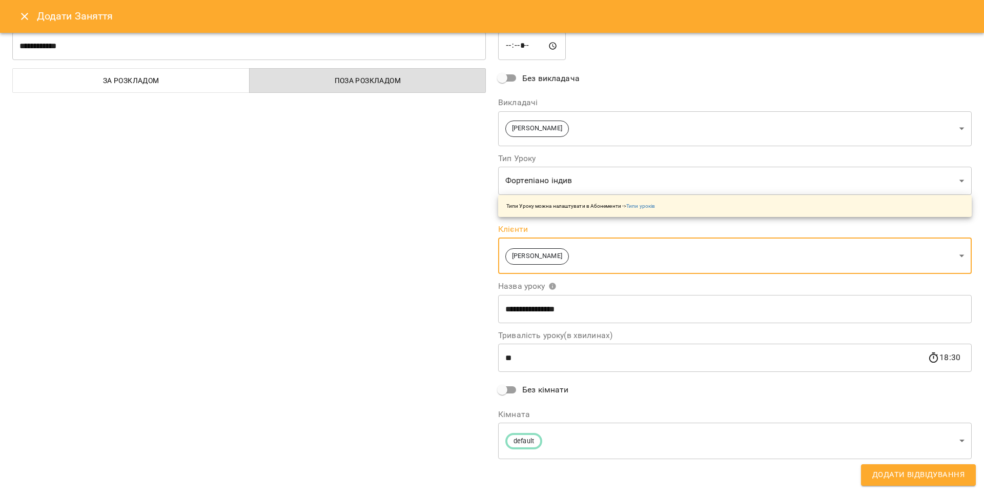
click at [891, 467] on button "Додати Відвідування" at bounding box center [918, 475] width 115 height 22
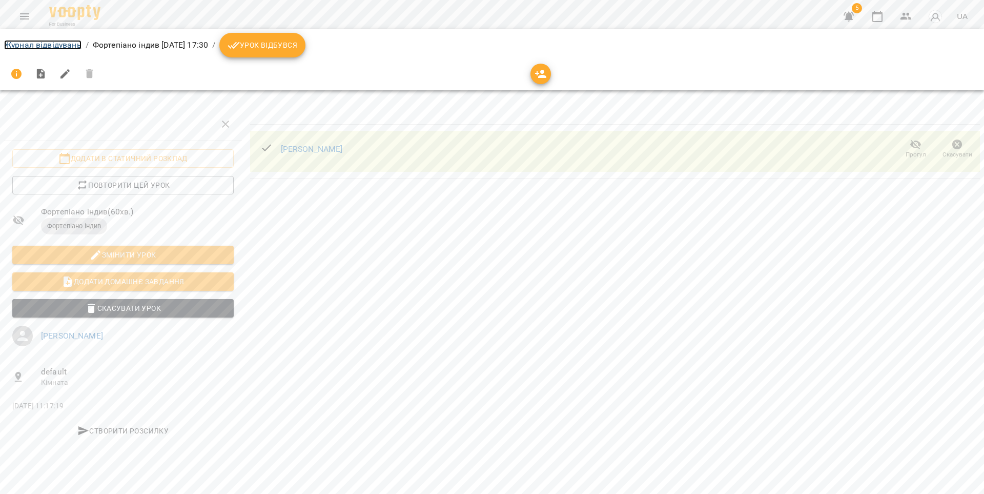
click at [72, 46] on link "Журнал відвідувань" at bounding box center [42, 45] width 77 height 10
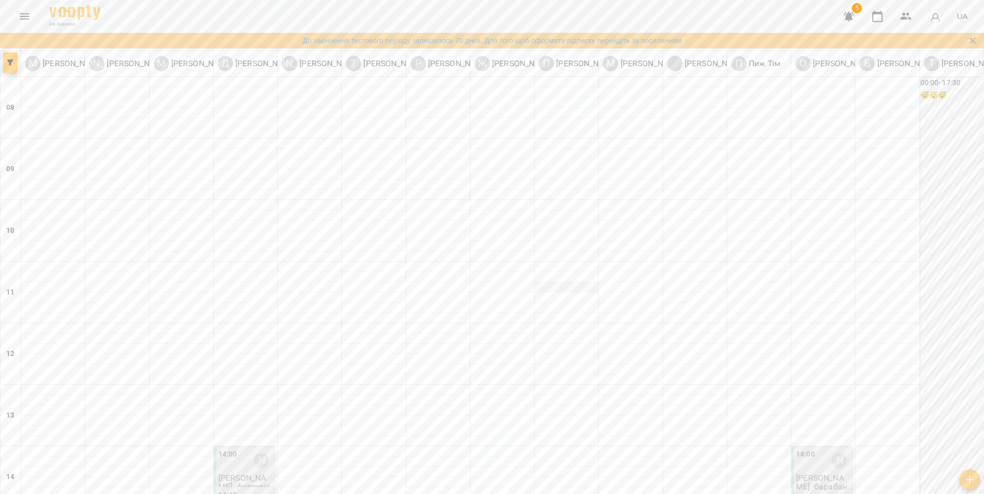
scroll to position [390, 0]
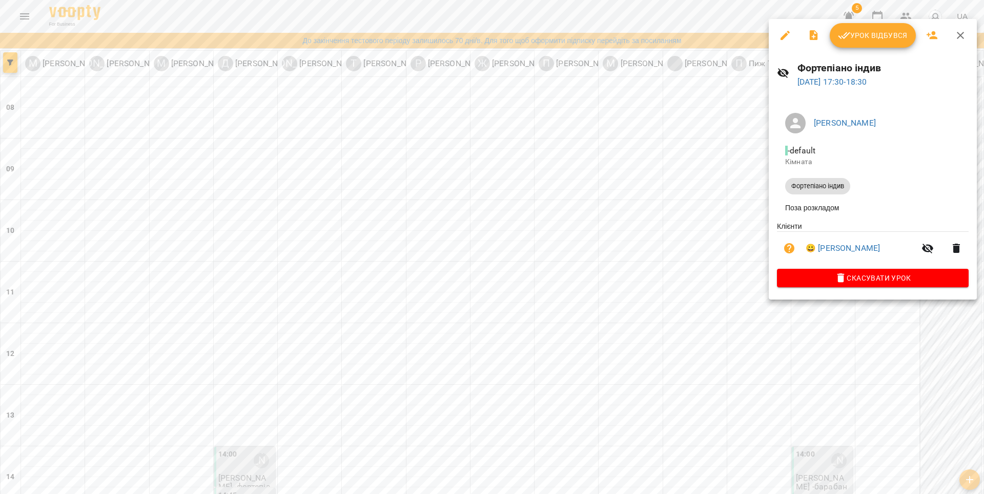
click at [720, 200] on div at bounding box center [492, 247] width 984 height 494
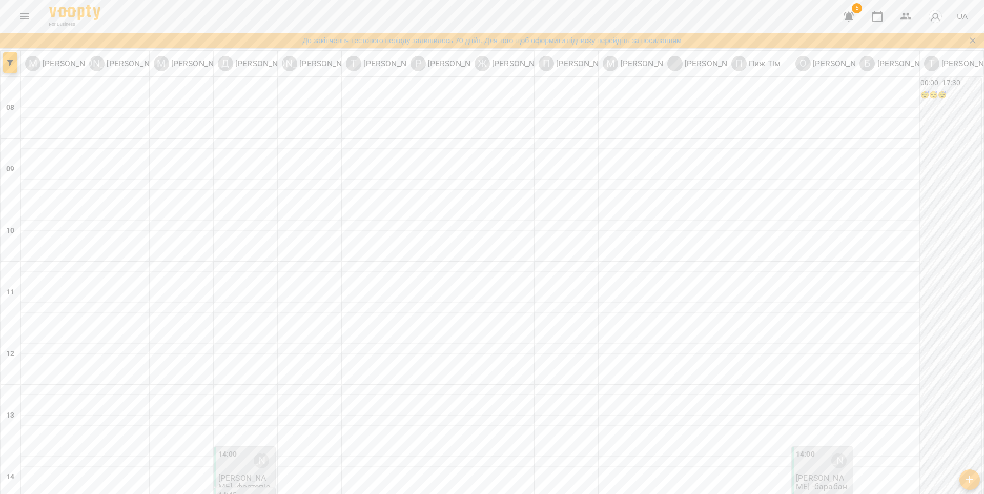
scroll to position [299, 0]
click at [823, 449] on div "14:00 [PERSON_NAME]" at bounding box center [823, 461] width 55 height 24
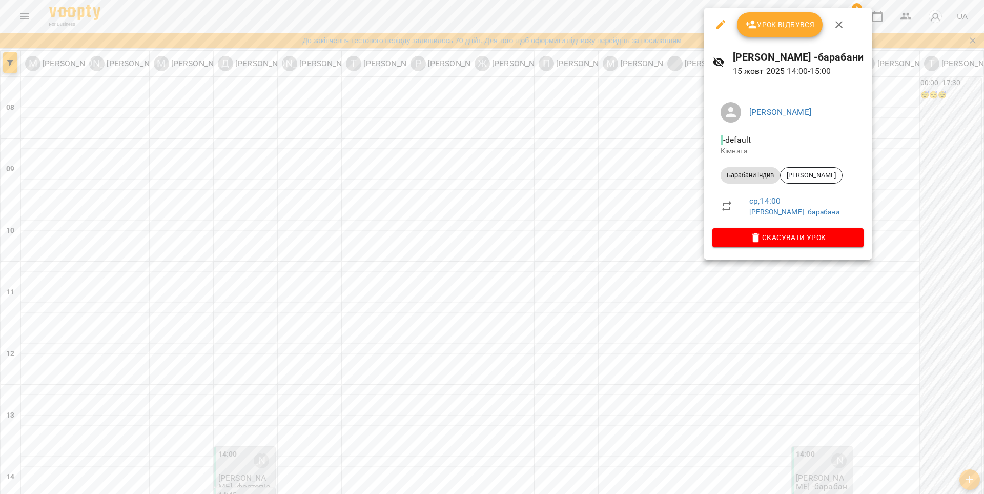
click at [656, 186] on div at bounding box center [492, 247] width 984 height 494
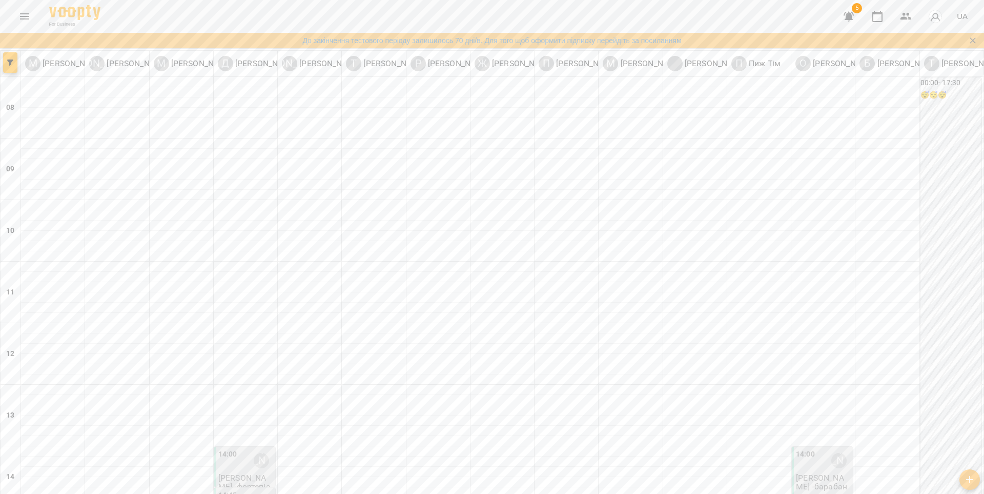
scroll to position [390, 0]
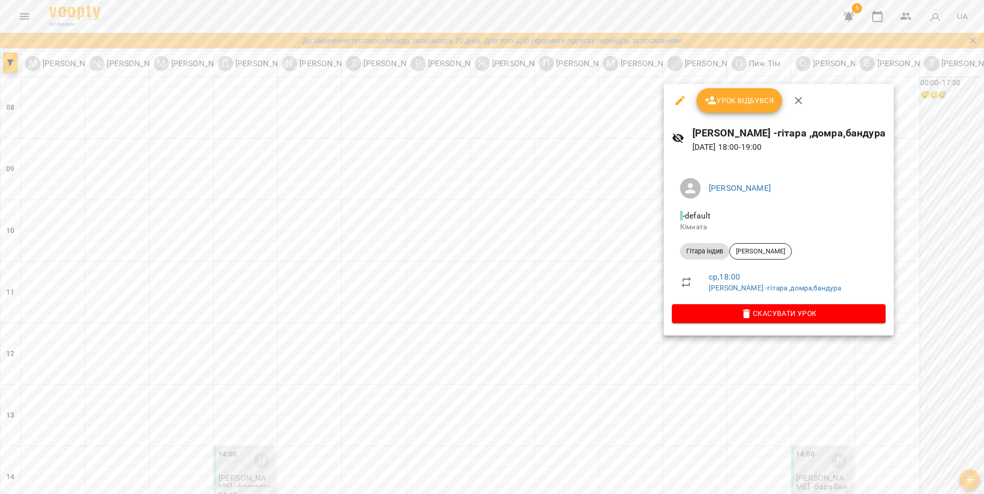
click at [639, 322] on div at bounding box center [492, 247] width 984 height 494
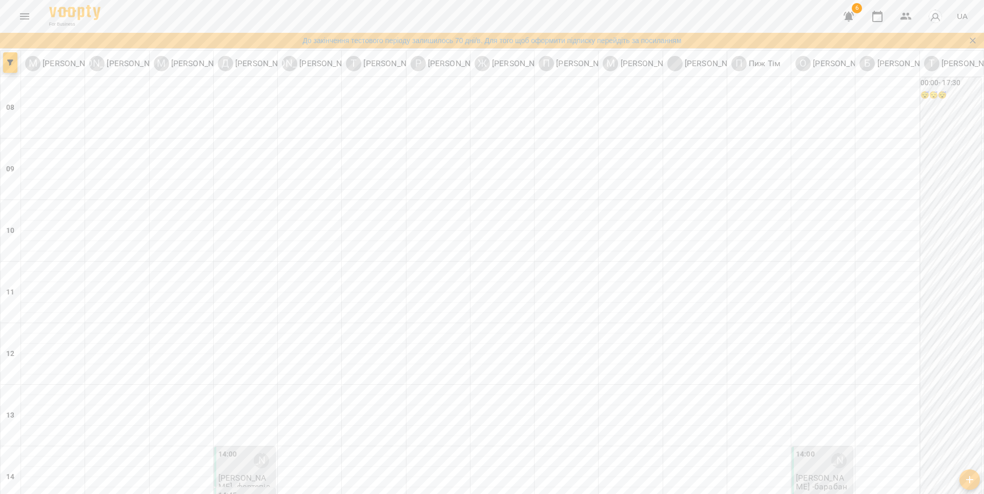
scroll to position [371, 0]
type input "**********"
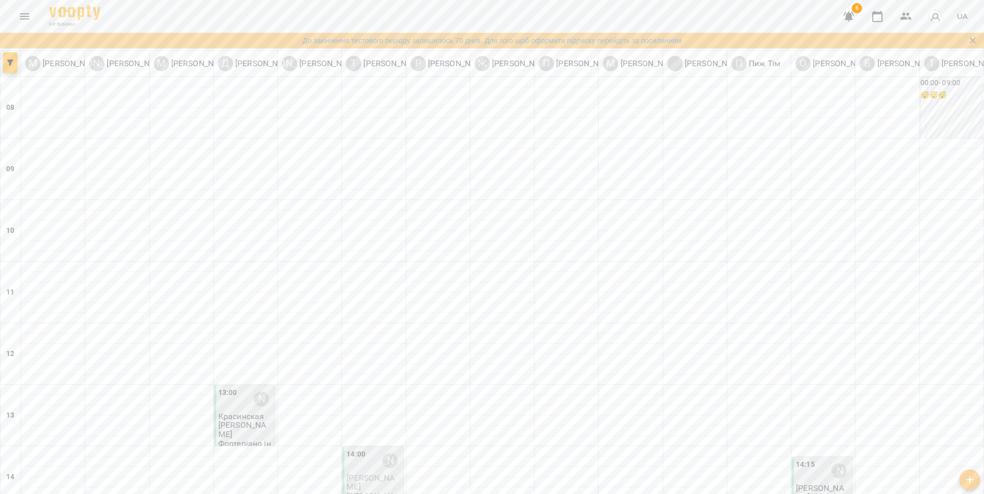
click at [369, 449] on div "14:00 [PERSON_NAME]" at bounding box center [374, 461] width 55 height 24
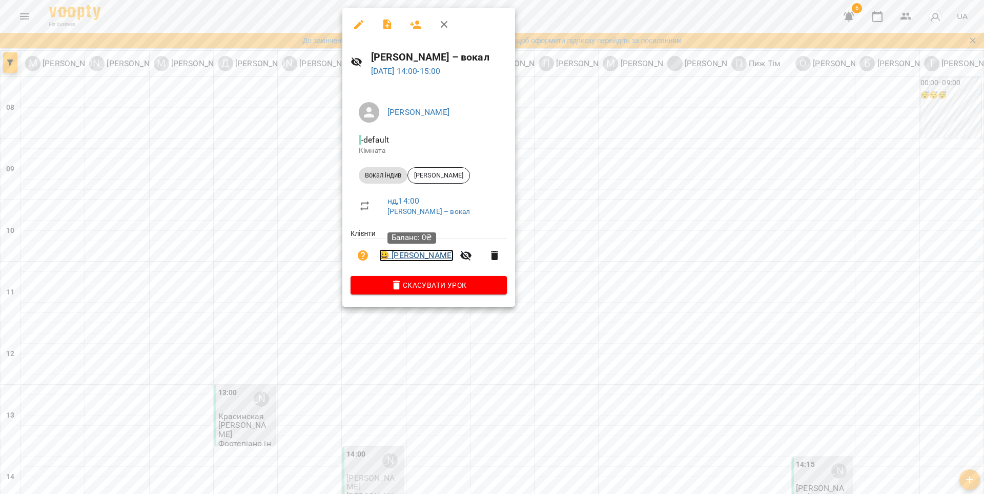
click at [384, 257] on link "😀 [PERSON_NAME]" at bounding box center [416, 255] width 74 height 12
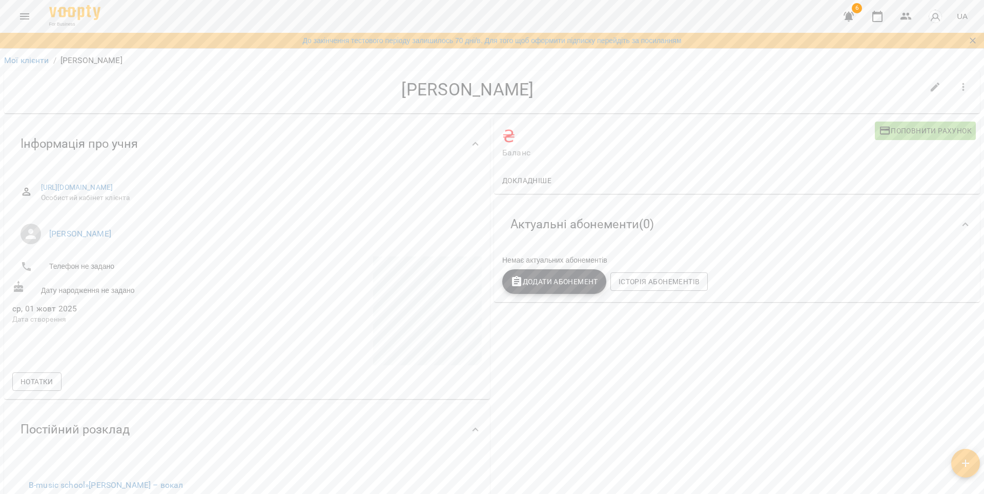
click at [938, 137] on button "Поповнити рахунок" at bounding box center [925, 130] width 101 height 18
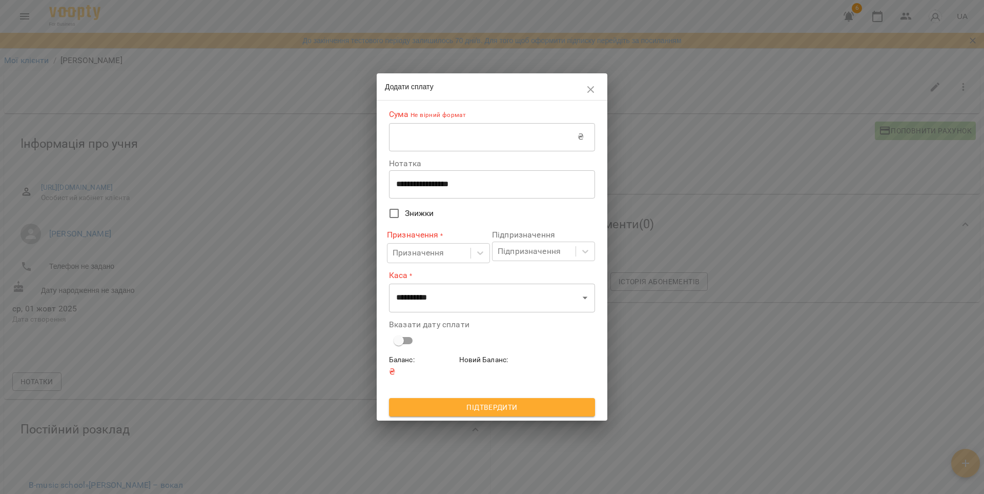
click at [502, 130] on input "text" at bounding box center [483, 137] width 189 height 29
type input "***"
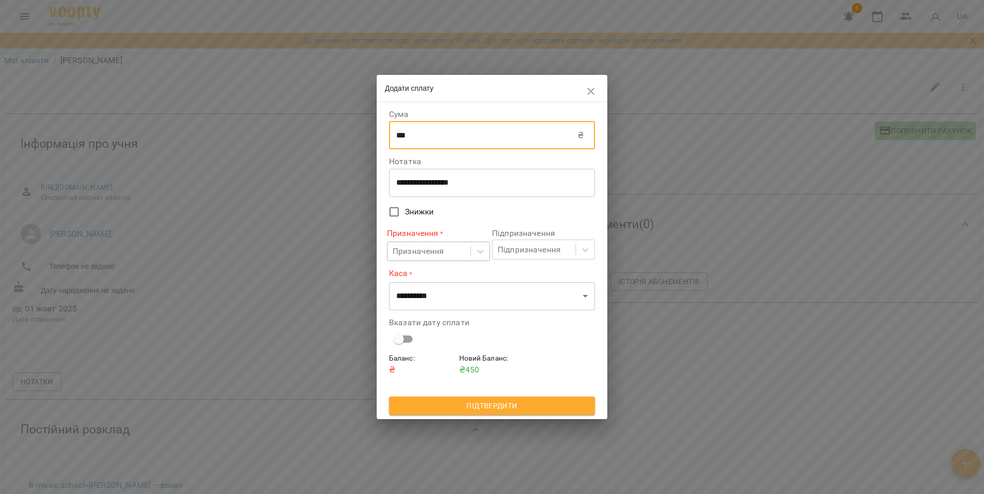
click at [426, 248] on div "Призначення" at bounding box center [419, 251] width 52 height 12
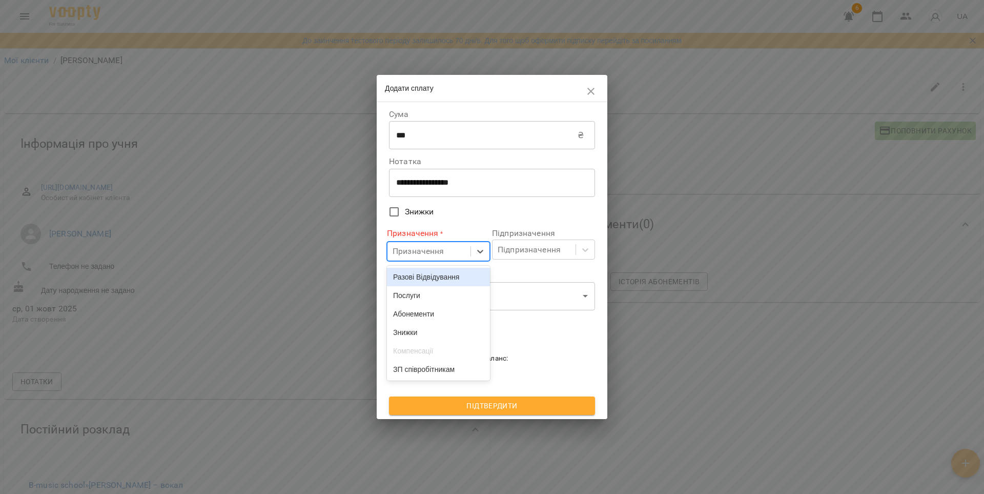
click at [430, 271] on div "Разові Відвідування" at bounding box center [438, 277] width 103 height 18
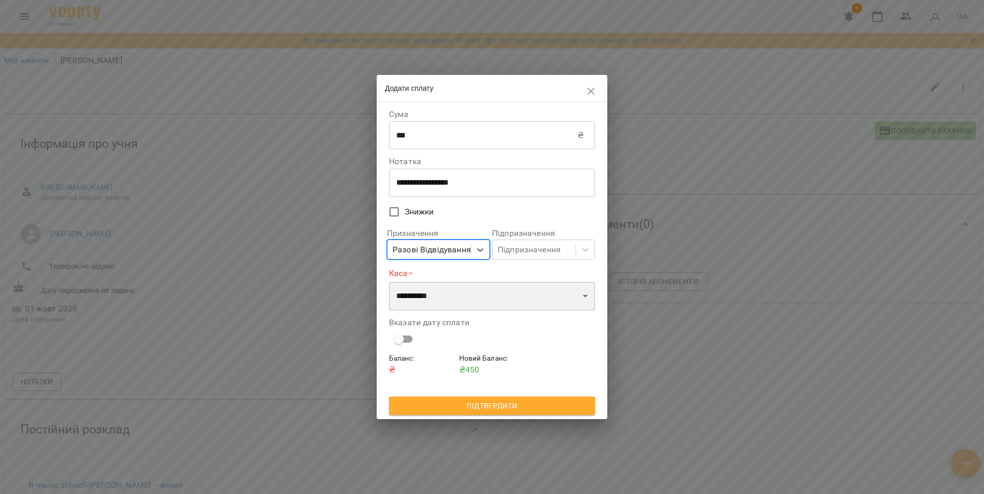
click at [442, 292] on select "**********" at bounding box center [492, 295] width 206 height 29
select select "****"
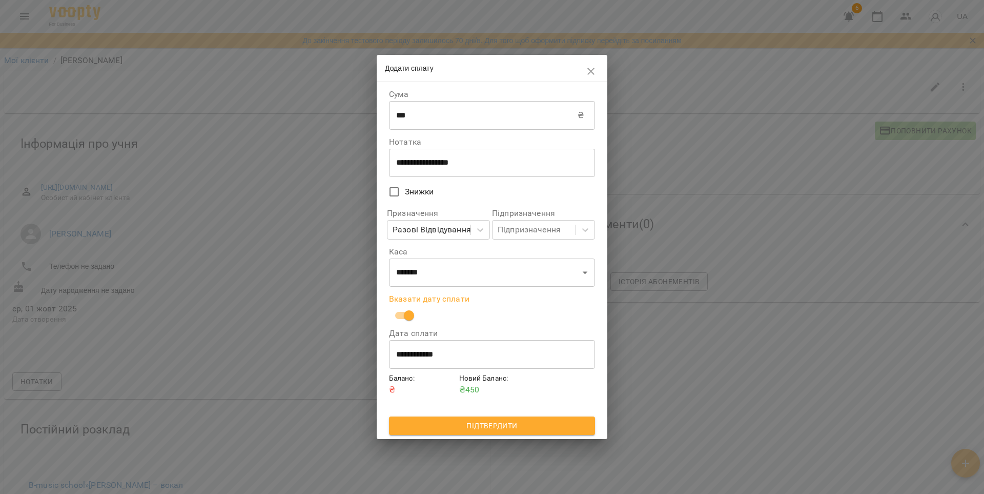
click at [524, 428] on span "Підтвердити" at bounding box center [492, 425] width 190 height 12
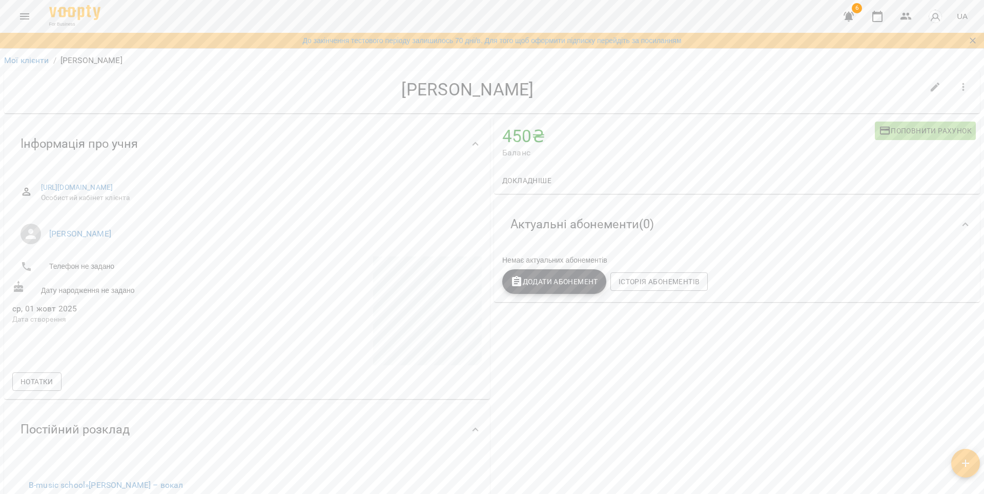
click at [29, 20] on icon "Menu" at bounding box center [24, 16] width 12 height 12
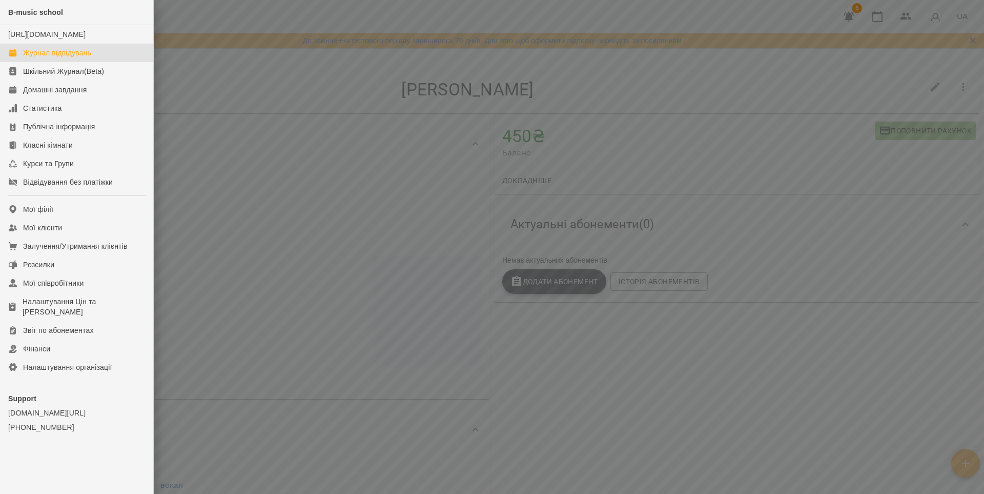
click at [50, 58] on div "Журнал відвідувань" at bounding box center [57, 53] width 68 height 10
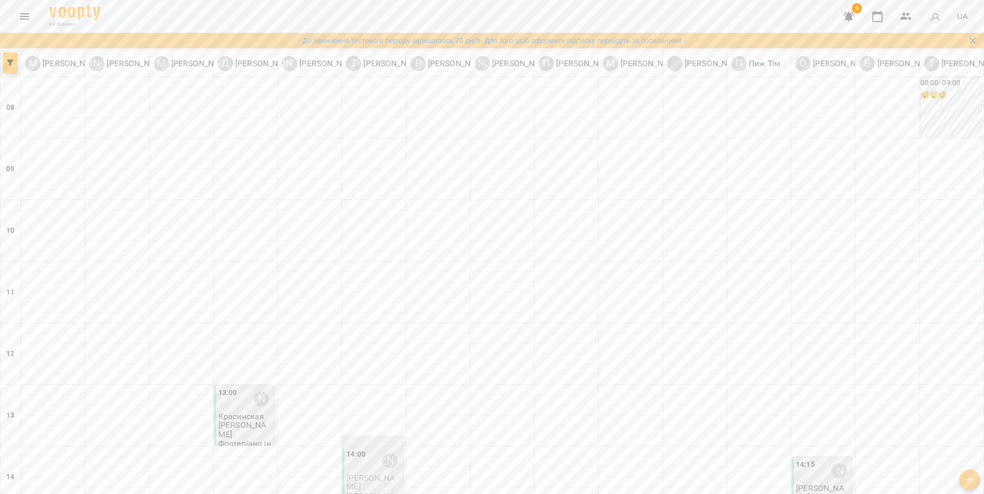
scroll to position [177, 0]
click at [375, 449] on div "14:00 [PERSON_NAME]" at bounding box center [374, 461] width 55 height 24
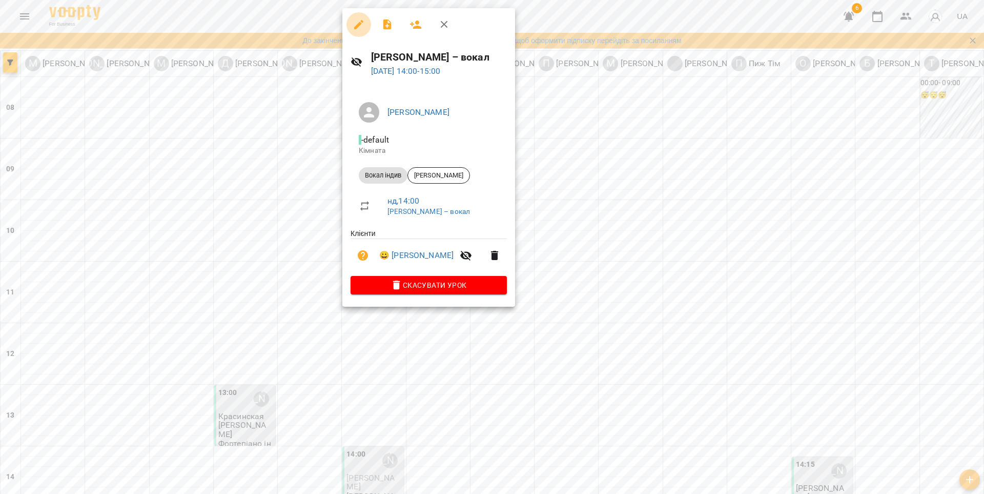
click at [363, 25] on icon "button" at bounding box center [359, 24] width 12 height 12
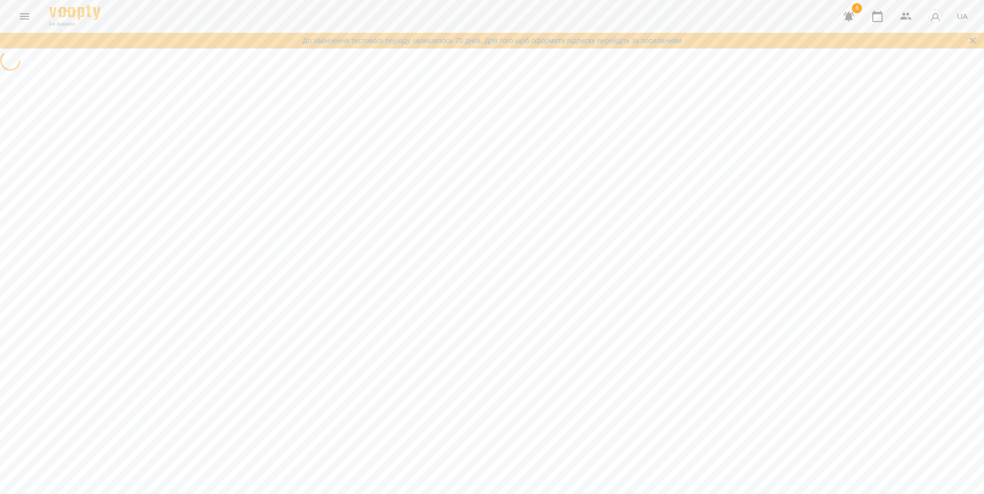
select select "**********"
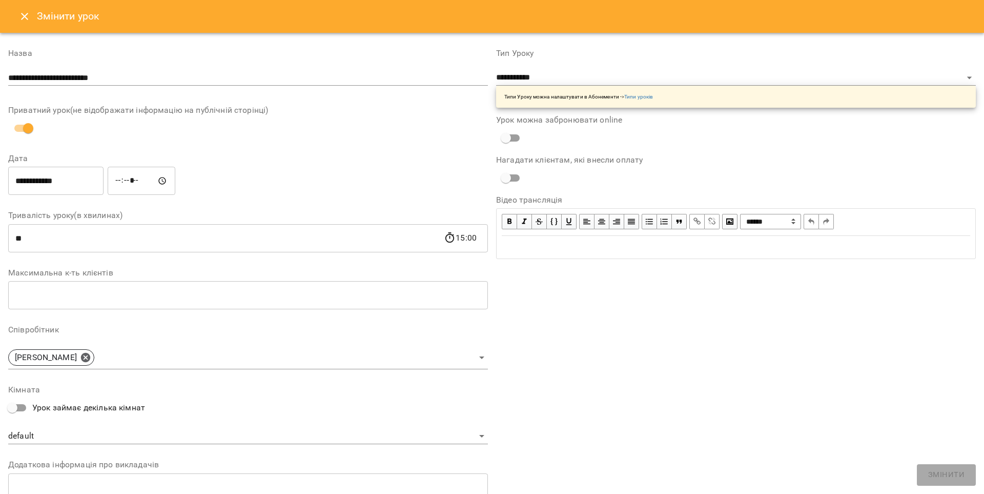
click at [27, 20] on icon "Close" at bounding box center [24, 16] width 12 height 12
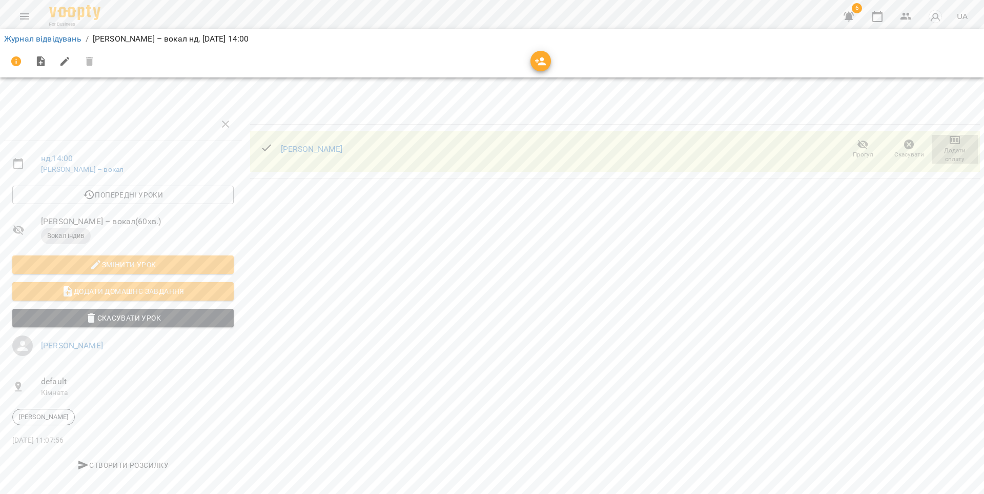
click at [959, 146] on span "Додати сплату" at bounding box center [955, 154] width 34 height 17
click at [951, 154] on li "Додати сплату разового" at bounding box center [921, 155] width 111 height 18
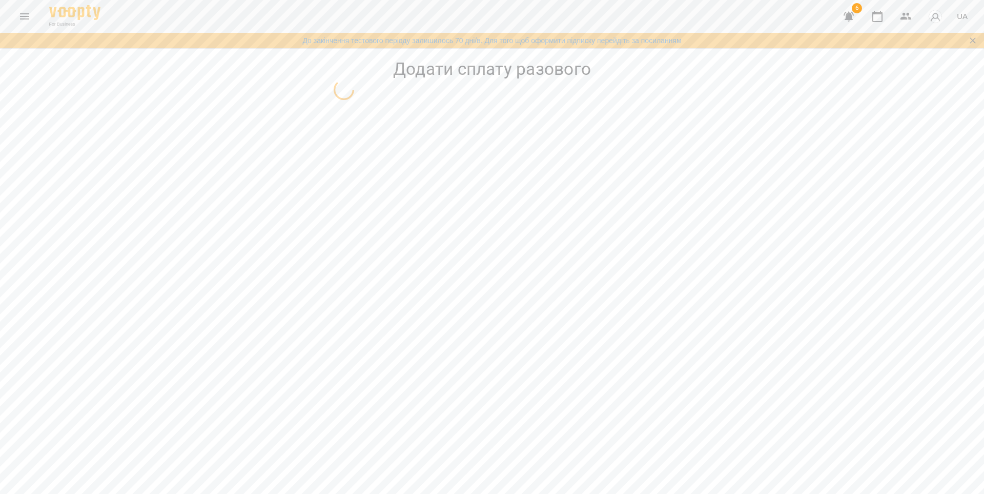
select select "**********"
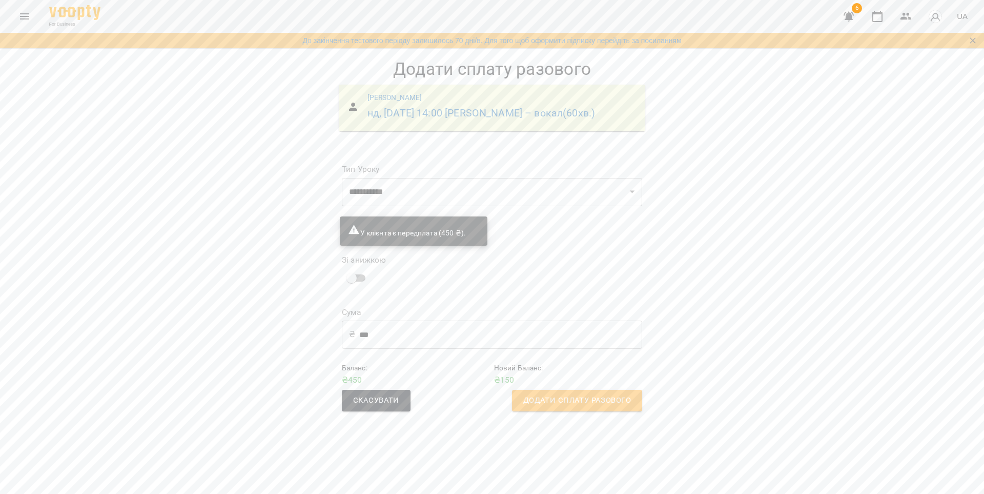
click at [423, 349] on input "***" at bounding box center [500, 334] width 283 height 29
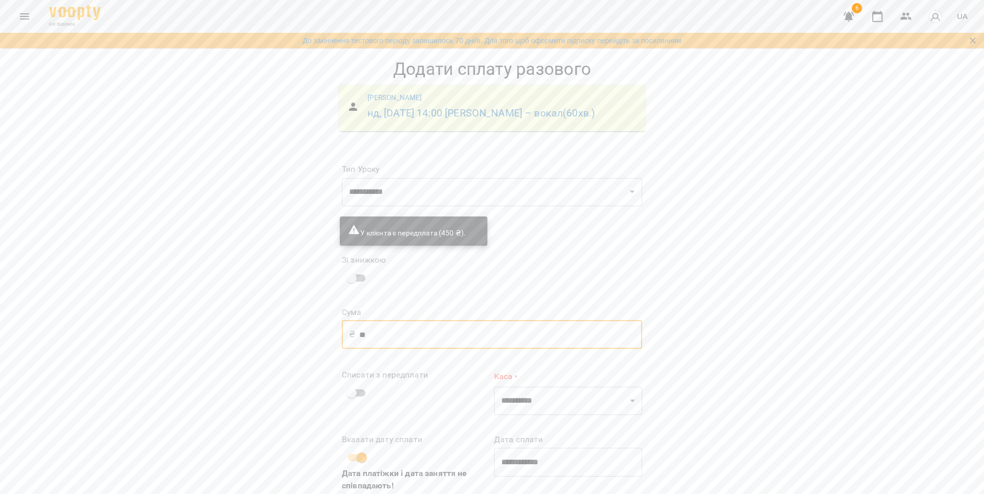
type input "*"
type input "***"
click at [537, 387] on select "**********" at bounding box center [568, 401] width 148 height 29
select select "****"
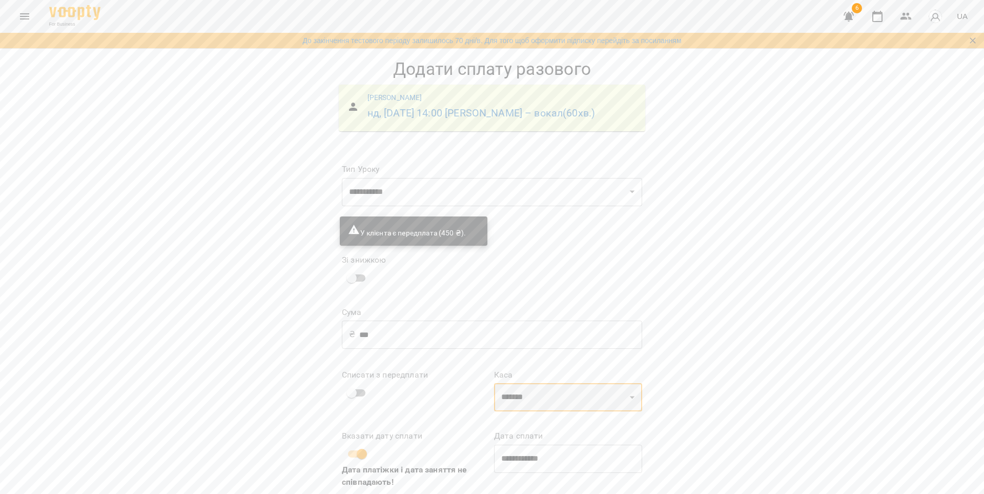
scroll to position [60, 0]
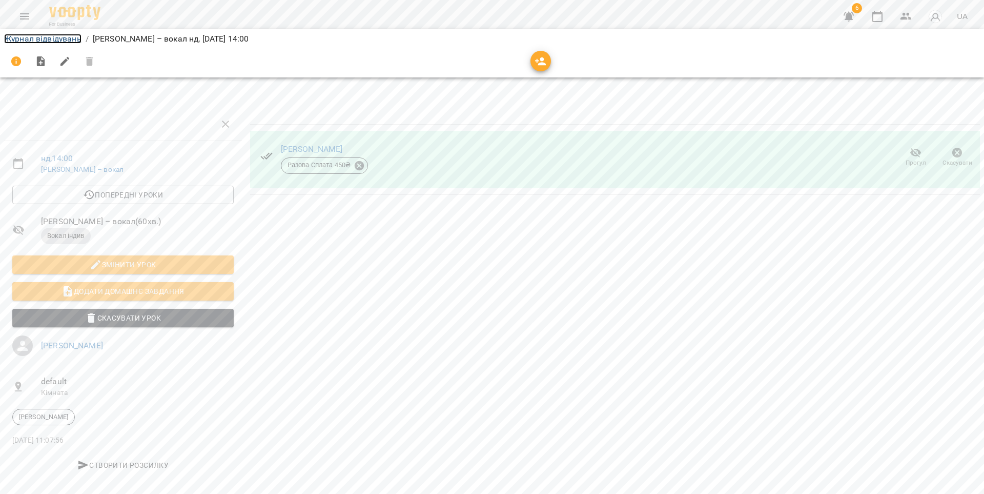
click at [66, 35] on link "Журнал відвідувань" at bounding box center [42, 39] width 77 height 10
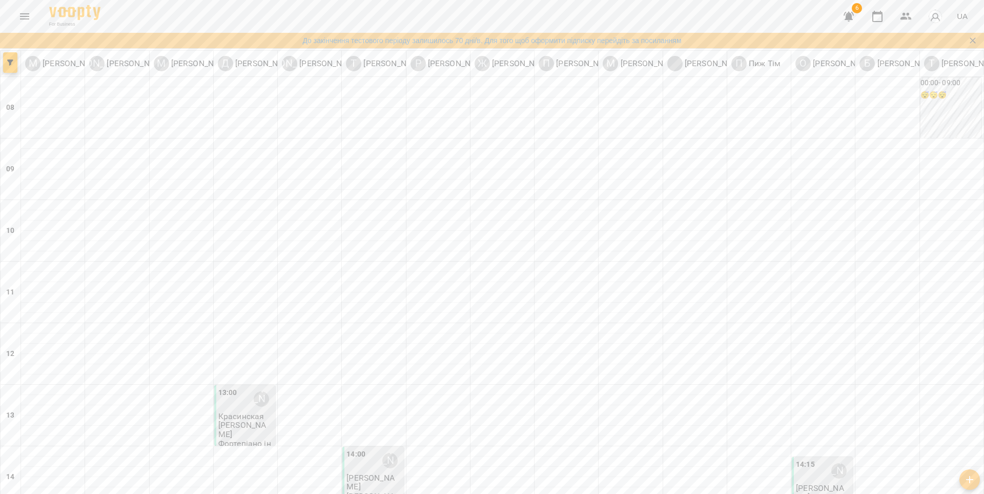
type input "**********"
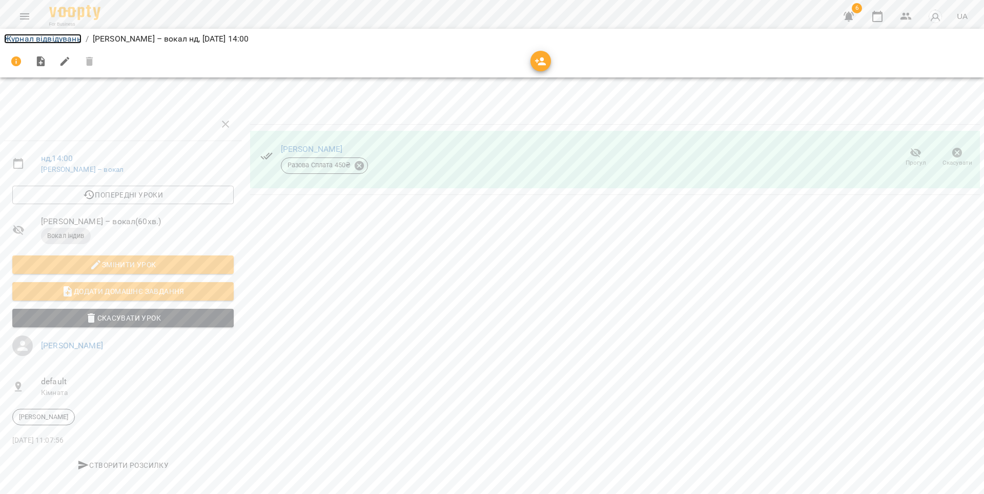
click at [29, 40] on link "Журнал відвідувань" at bounding box center [42, 39] width 77 height 10
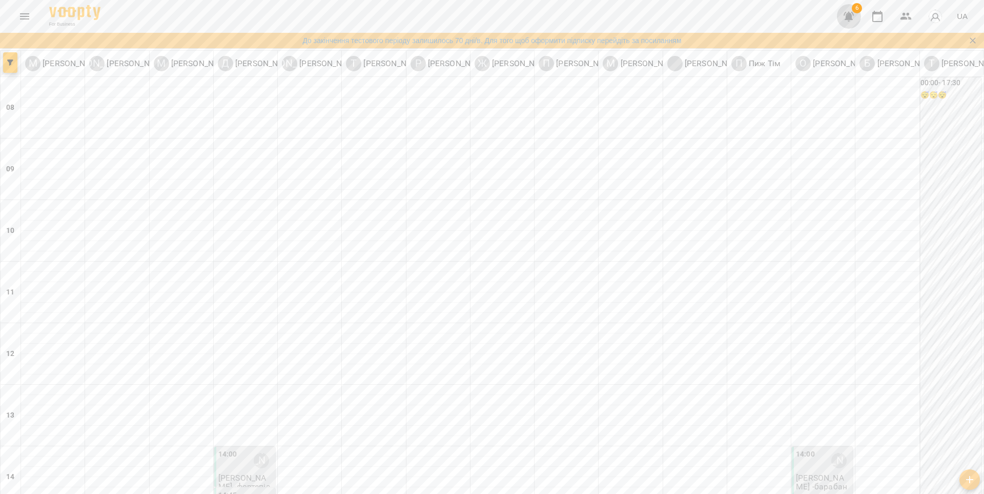
click at [850, 14] on icon "button" at bounding box center [849, 17] width 10 height 10
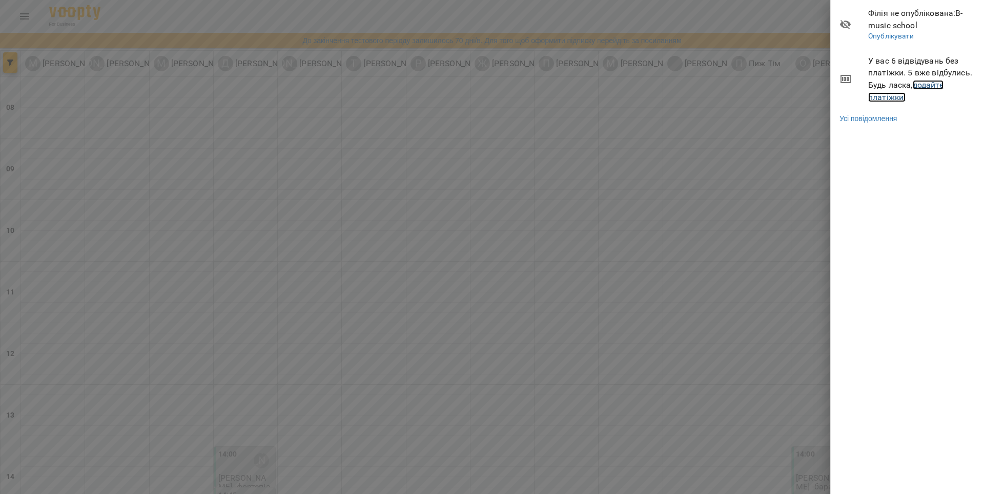
click at [922, 85] on link "додайте платіжки!" at bounding box center [905, 91] width 75 height 22
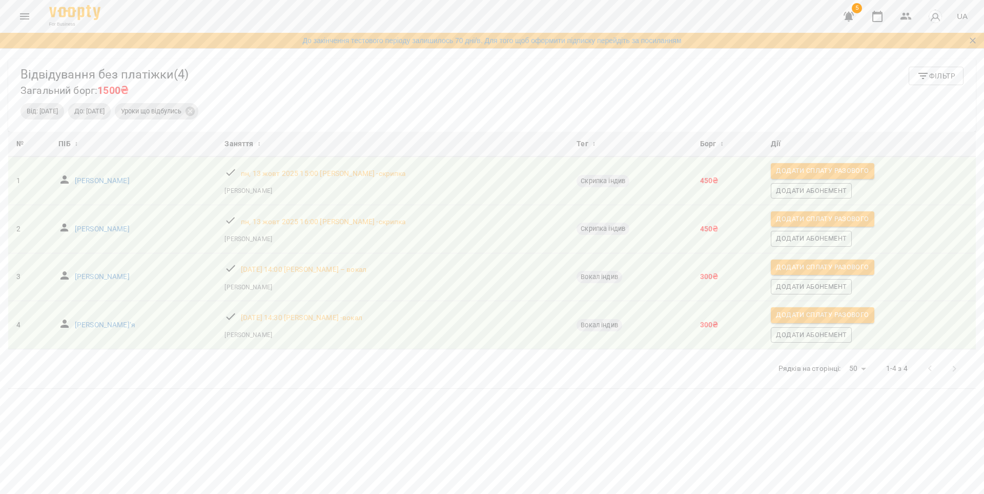
click at [30, 22] on button "Menu" at bounding box center [24, 16] width 25 height 25
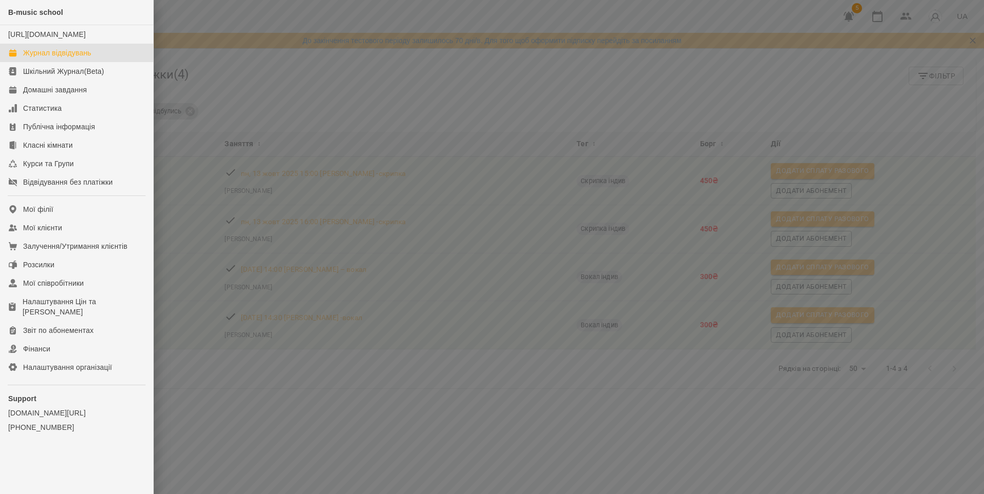
click at [47, 58] on div "Журнал відвідувань" at bounding box center [57, 53] width 68 height 10
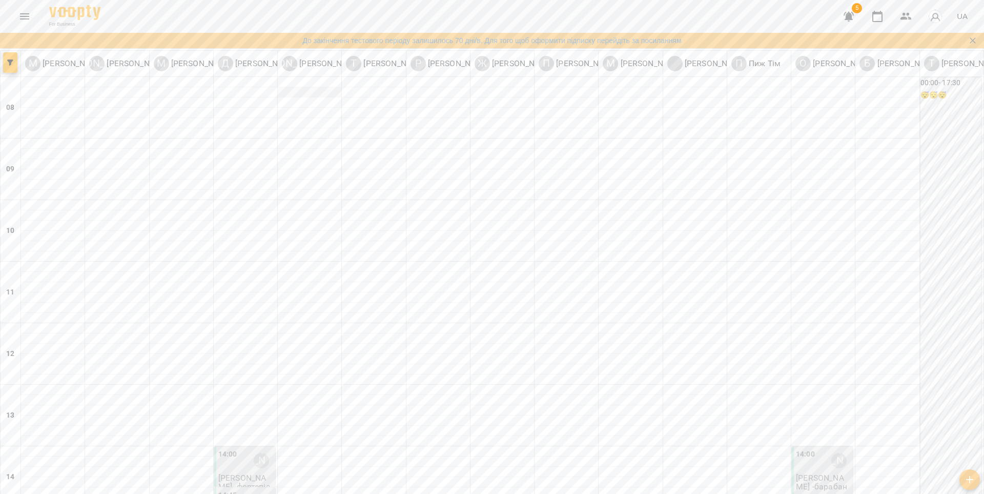
scroll to position [294, 0]
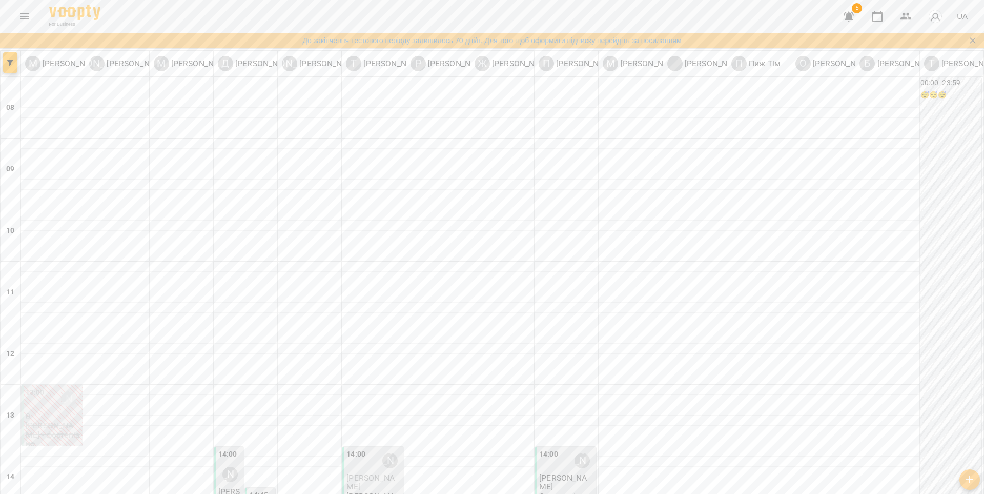
scroll to position [257, 0]
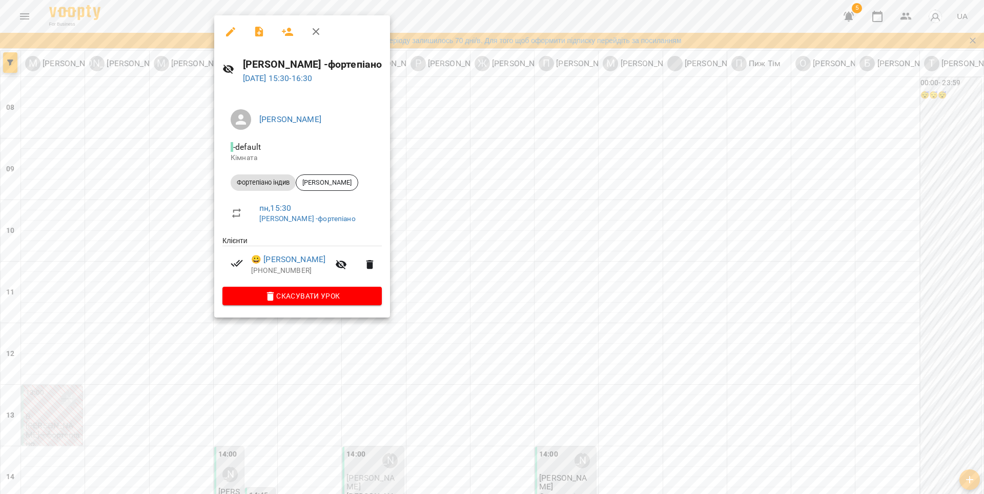
click at [499, 331] on div at bounding box center [492, 247] width 984 height 494
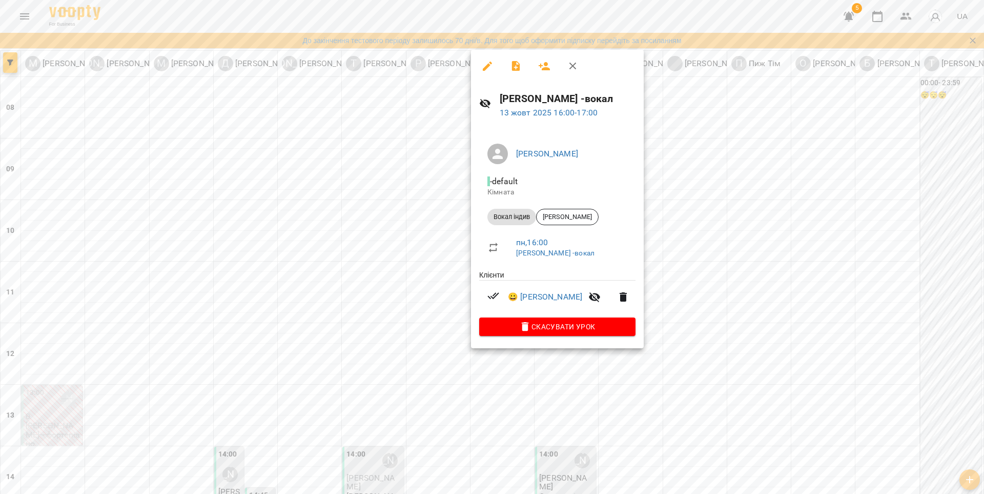
click at [243, 303] on div at bounding box center [492, 247] width 984 height 494
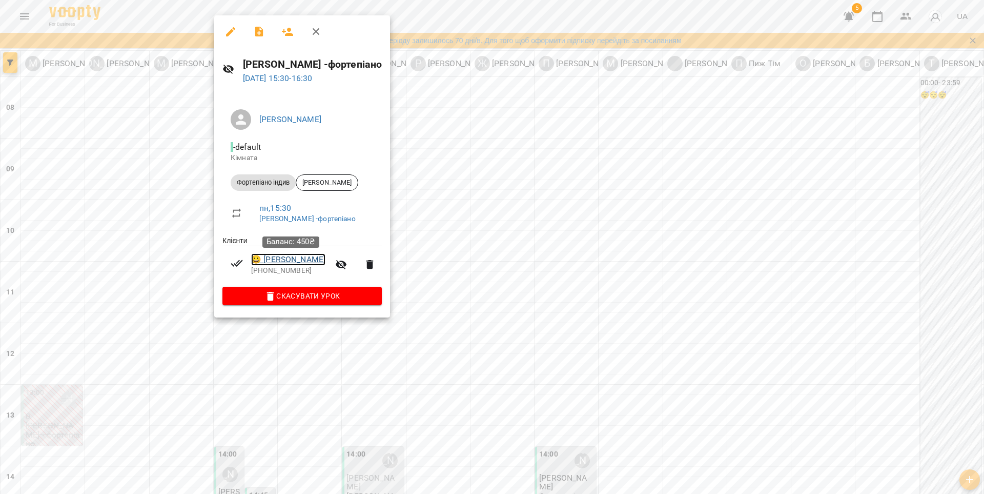
click at [255, 262] on link "😀 [PERSON_NAME]" at bounding box center [288, 259] width 74 height 12
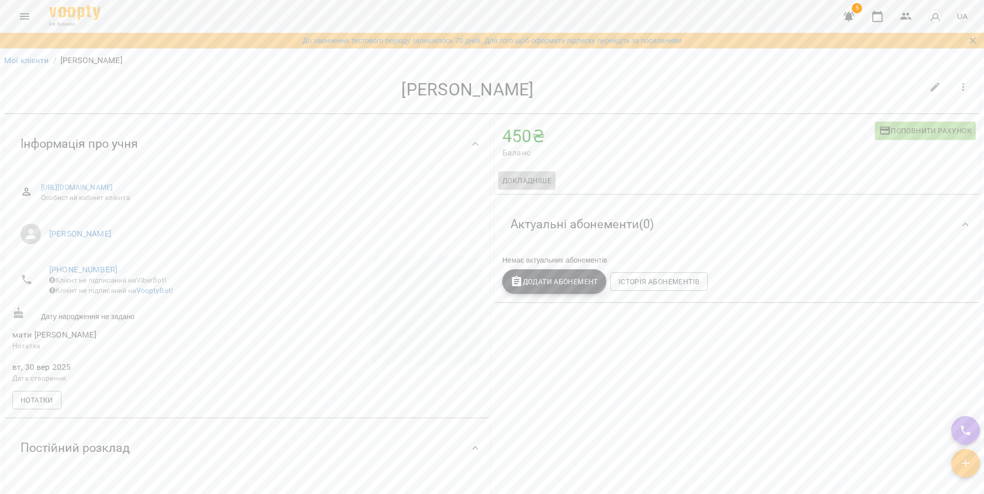
click at [534, 180] on span "Докладніше" at bounding box center [526, 180] width 49 height 12
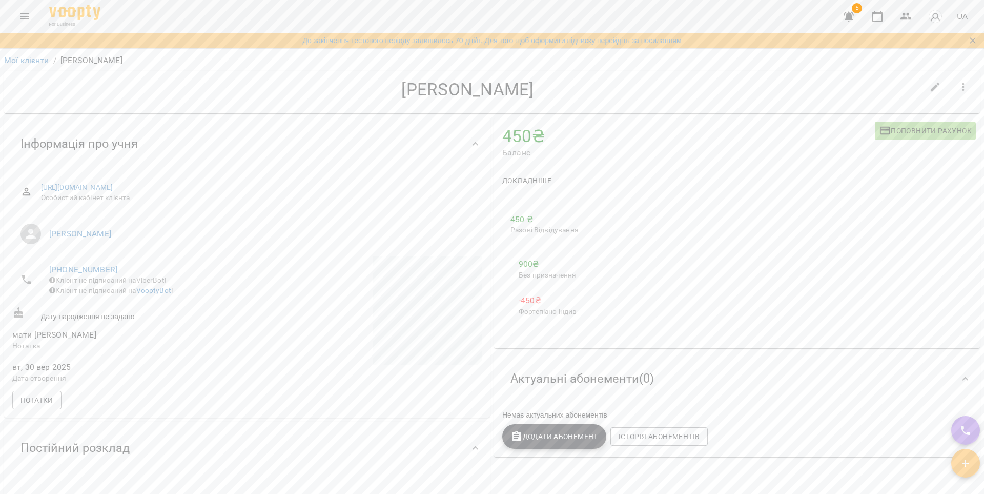
click at [522, 222] on p "450 ₴" at bounding box center [548, 219] width 74 height 12
click at [531, 302] on p "-450 ₴" at bounding box center [548, 300] width 58 height 12
click at [521, 299] on p "-450 ₴" at bounding box center [548, 300] width 58 height 12
click at [546, 308] on p "Фортепіано індив" at bounding box center [548, 312] width 58 height 10
click at [561, 309] on p "Фортепіано індив" at bounding box center [548, 312] width 58 height 10
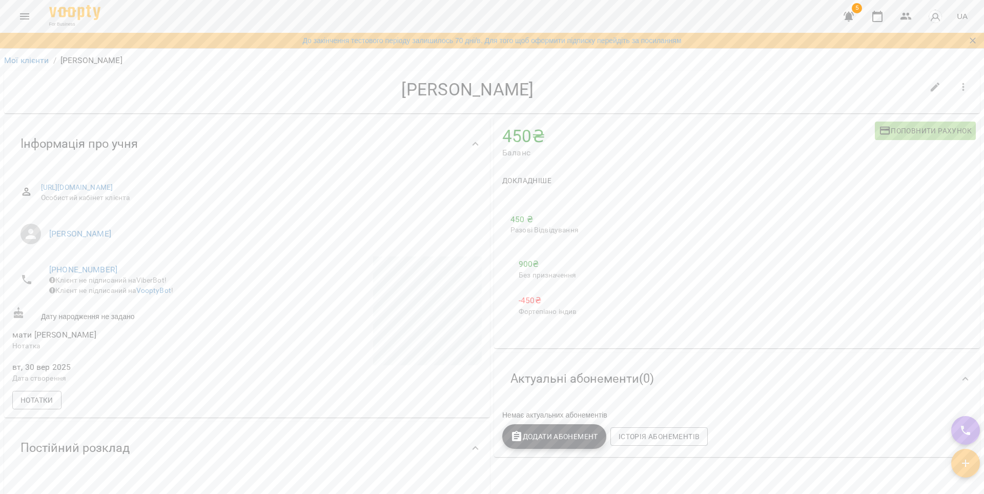
drag, startPoint x: 520, startPoint y: 152, endPoint x: 523, endPoint y: 172, distance: 20.2
click at [520, 152] on span "Баланс" at bounding box center [688, 153] width 373 height 12
click at [528, 181] on span "Докладніше" at bounding box center [526, 180] width 49 height 12
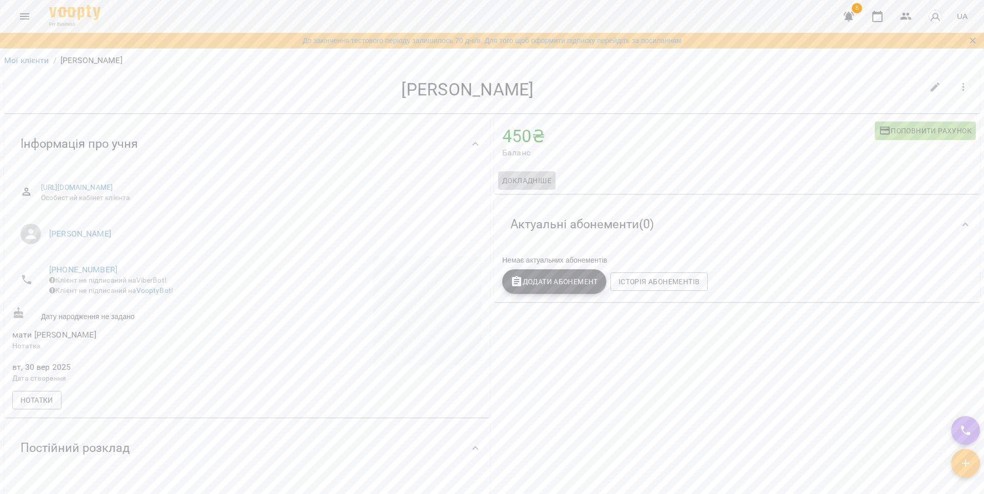
click at [528, 181] on span "Докладніше" at bounding box center [526, 180] width 49 height 12
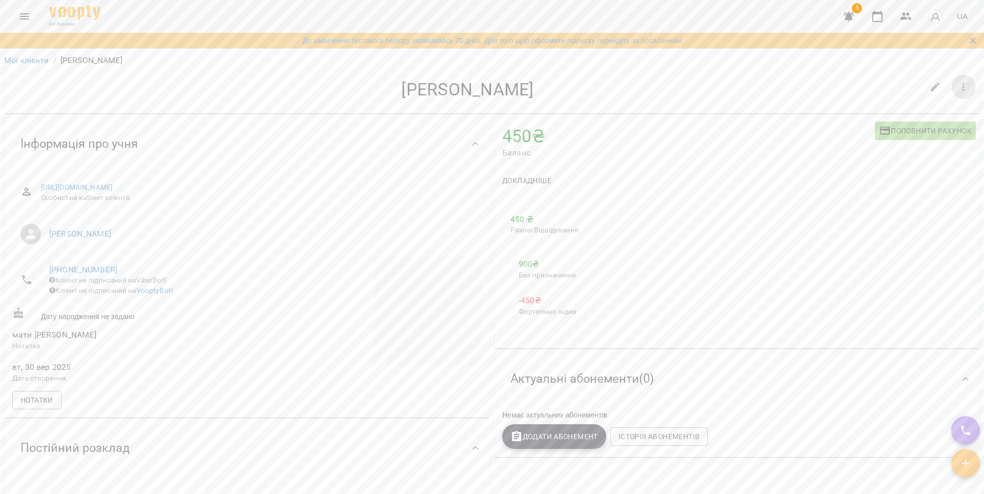
click at [962, 90] on icon "button" at bounding box center [964, 87] width 12 height 12
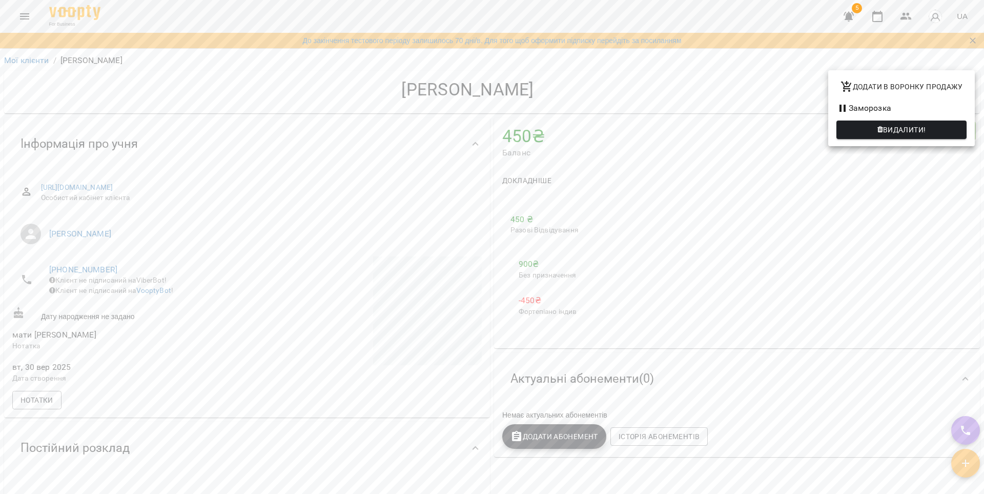
click at [744, 96] on div at bounding box center [492, 247] width 984 height 494
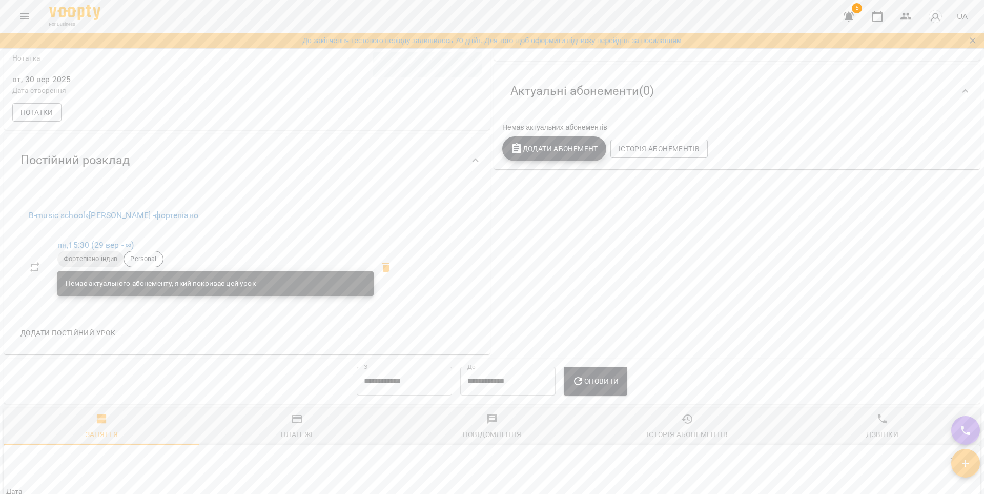
scroll to position [290, 0]
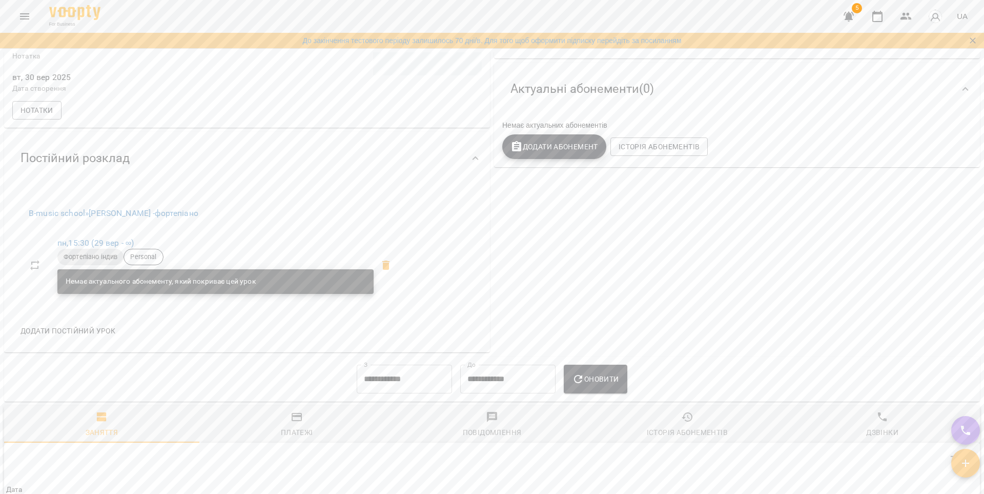
click at [241, 331] on div "Додати постійний урок" at bounding box center [213, 330] width 402 height 27
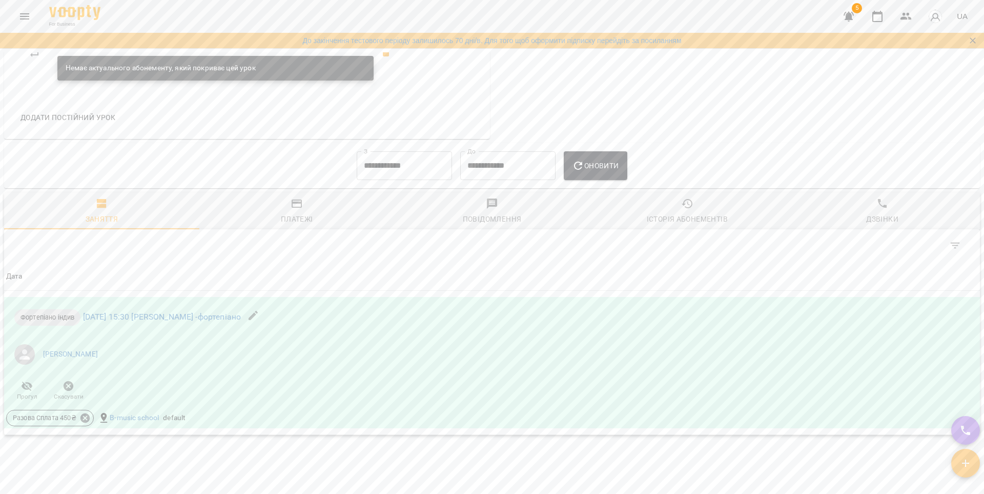
scroll to position [509, 0]
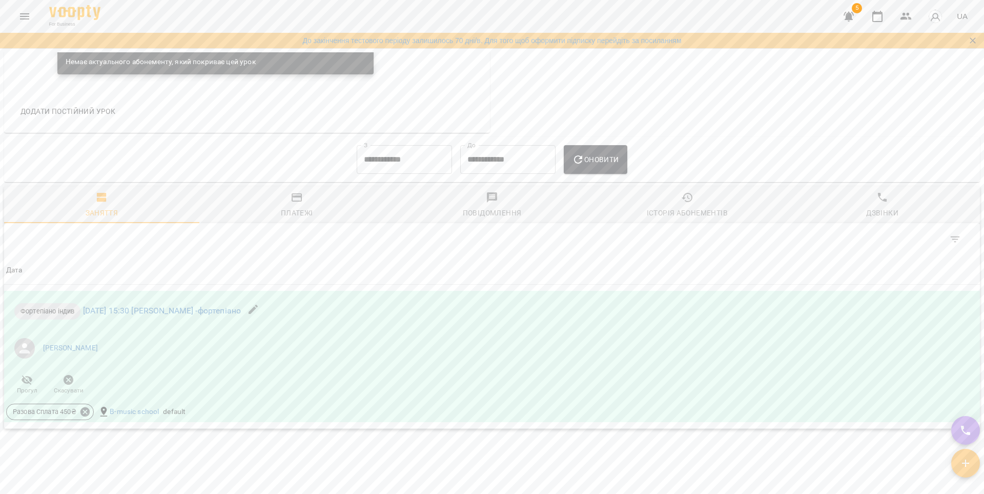
drag, startPoint x: 296, startPoint y: 234, endPoint x: 298, endPoint y: 223, distance: 10.6
click at [296, 233] on div "Table Toolbar" at bounding box center [492, 239] width 976 height 33
click at [298, 219] on div "Платежі" at bounding box center [297, 213] width 32 height 12
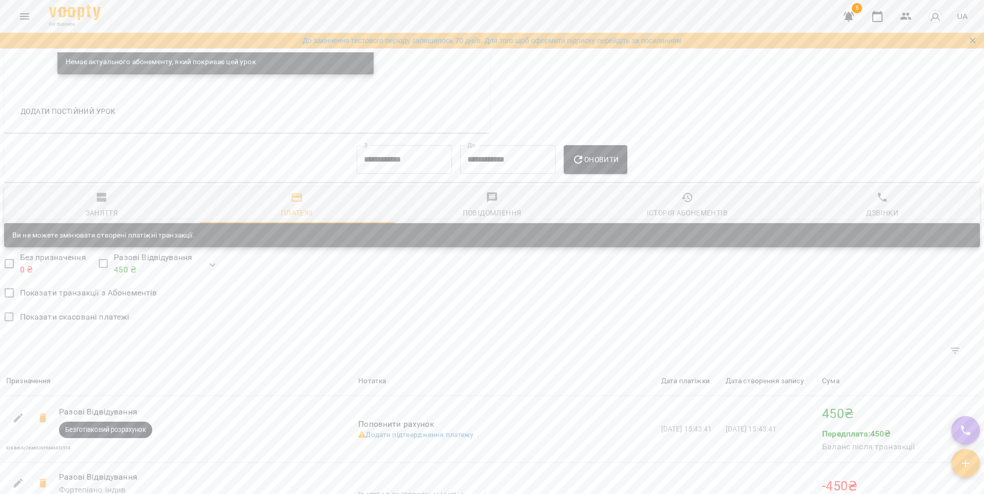
click at [346, 306] on div "Показати транзакції з Абонементів" at bounding box center [492, 294] width 976 height 24
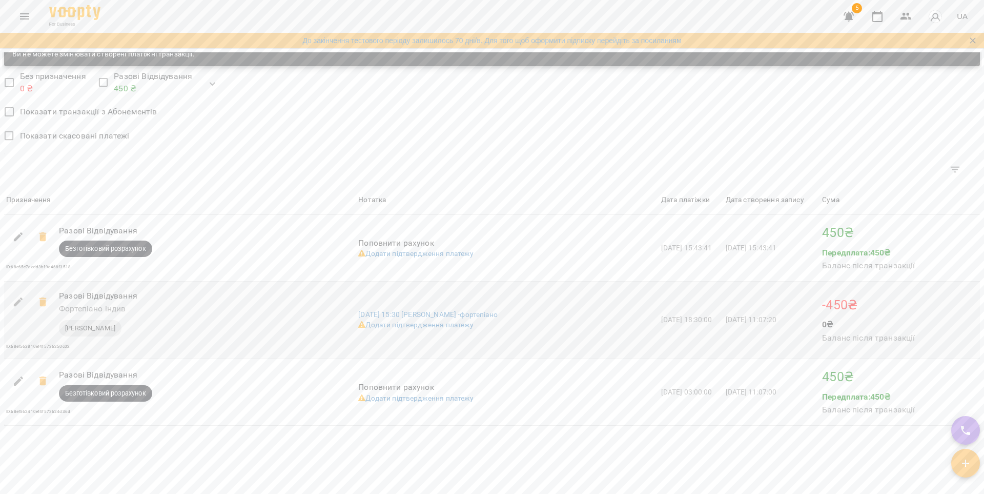
scroll to position [692, 0]
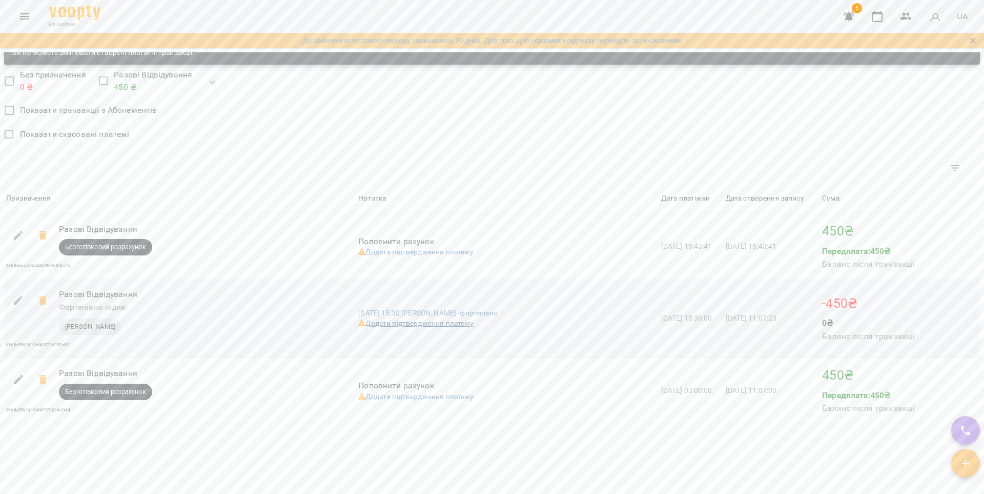
click at [425, 327] on link "Додати підтвердження платежу" at bounding box center [415, 323] width 115 height 8
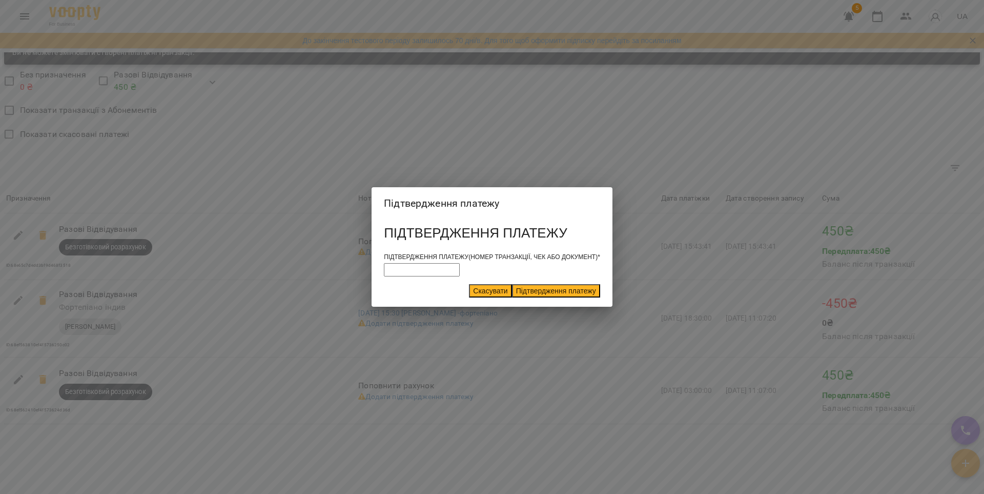
click at [469, 296] on button "Скасувати" at bounding box center [490, 290] width 43 height 13
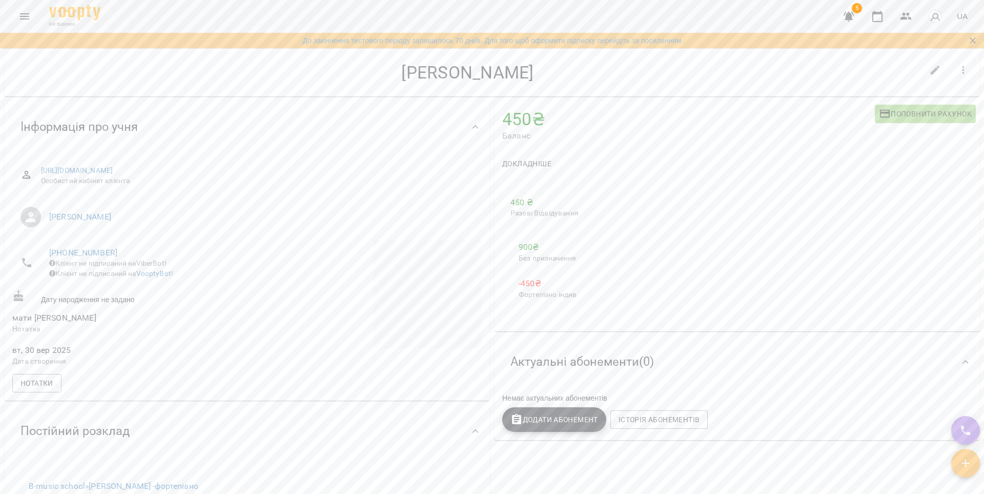
scroll to position [0, 0]
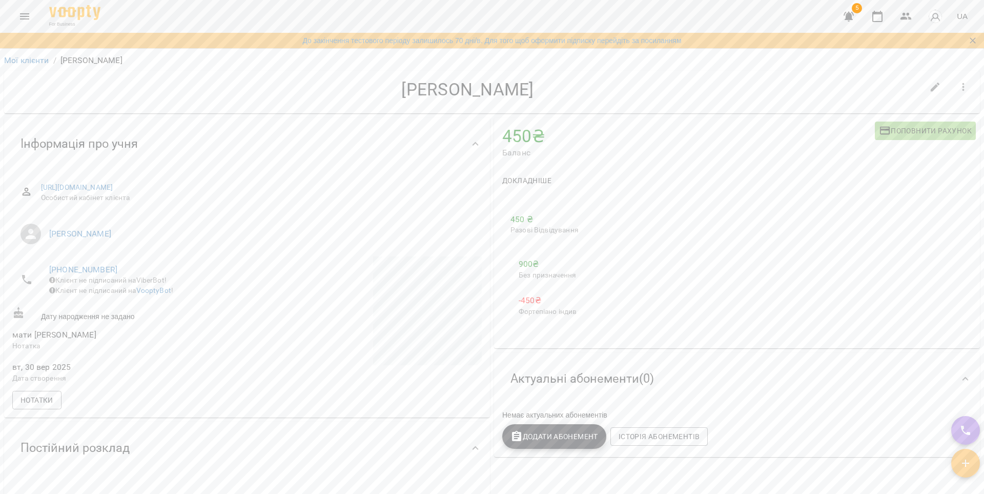
click at [945, 129] on span "Поповнити рахунок" at bounding box center [925, 131] width 93 height 12
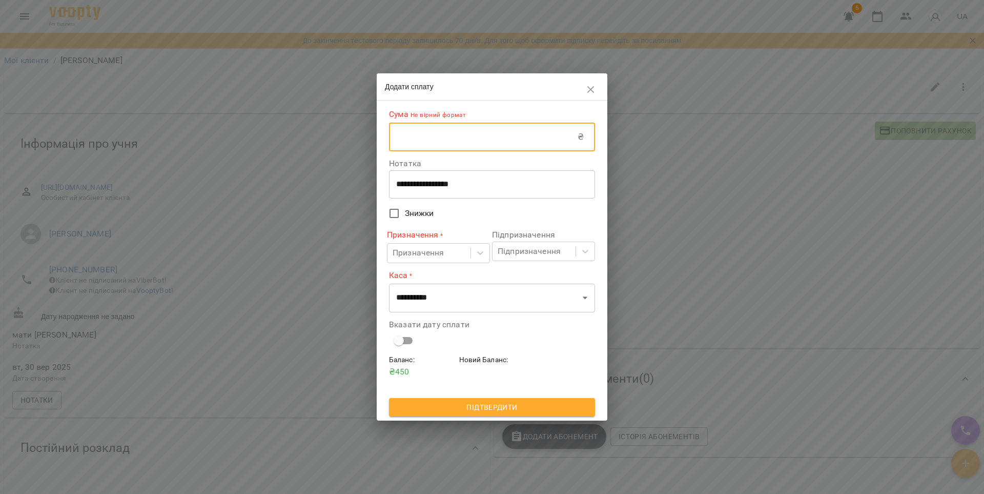
click at [492, 139] on input "text" at bounding box center [483, 137] width 189 height 29
type input "***"
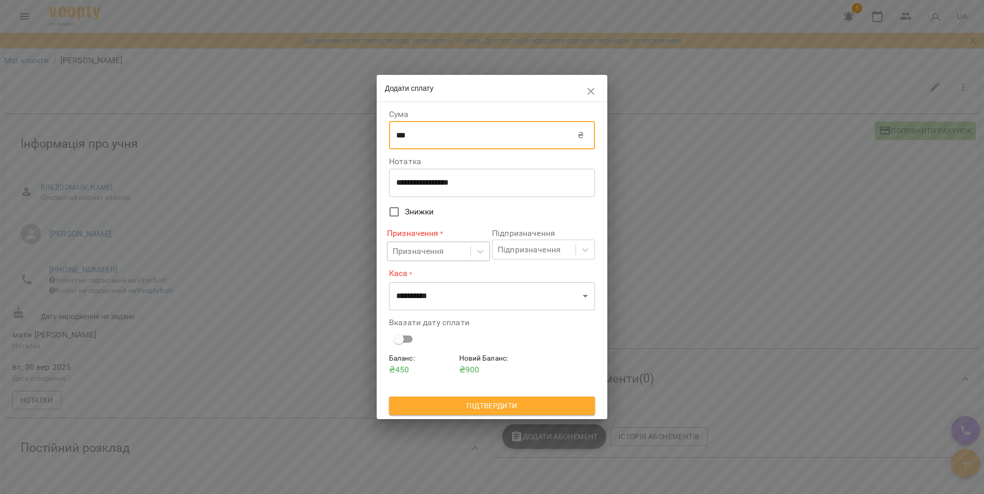
click at [436, 249] on div "Призначення" at bounding box center [419, 251] width 52 height 12
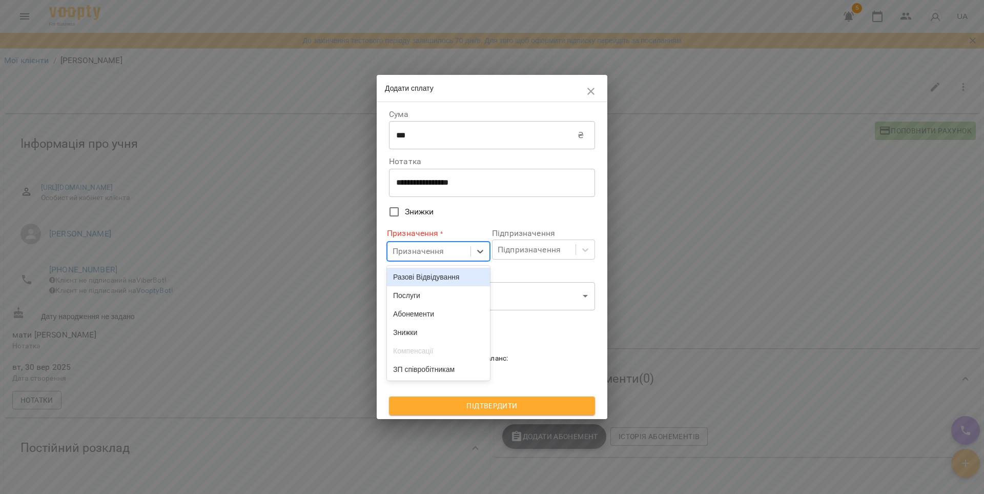
click at [425, 275] on div "Разові Відвідування" at bounding box center [438, 277] width 103 height 18
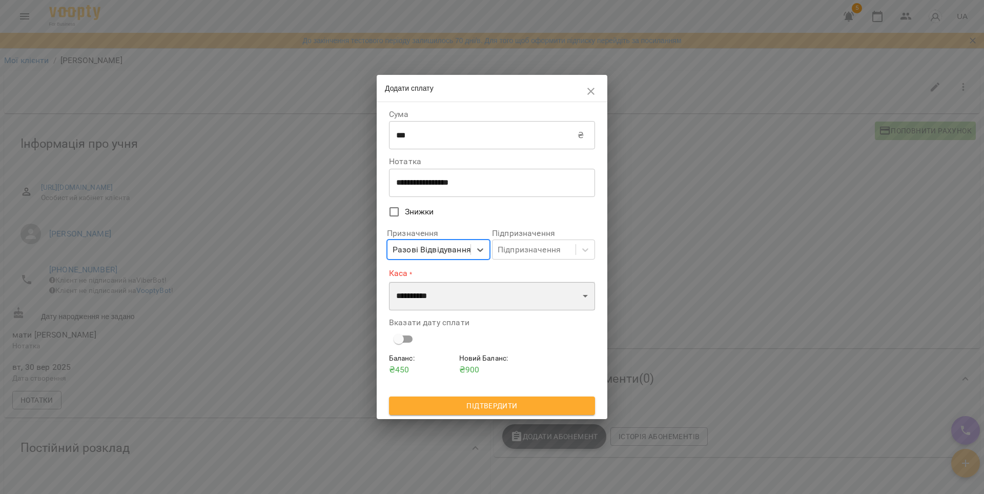
click at [437, 292] on select "**********" at bounding box center [492, 295] width 206 height 29
select select "****"
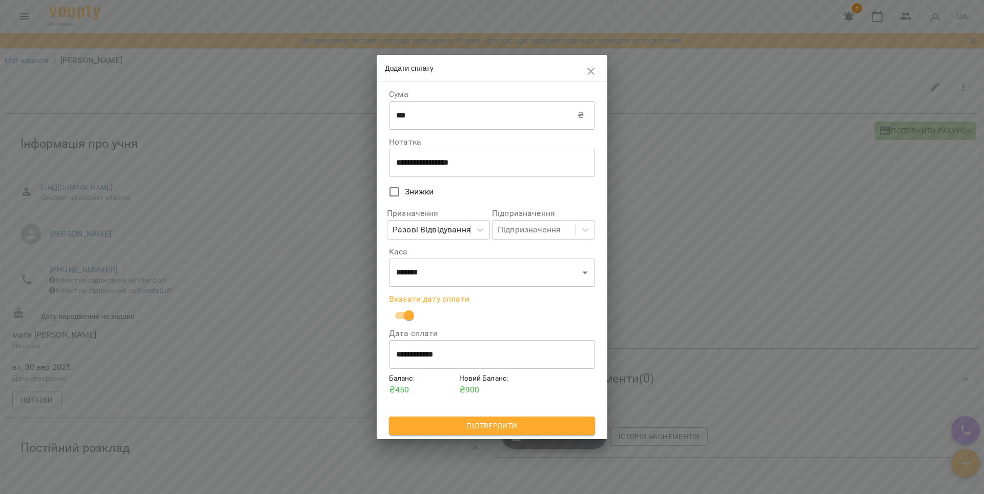
click at [504, 423] on span "Підтвердити" at bounding box center [492, 425] width 190 height 12
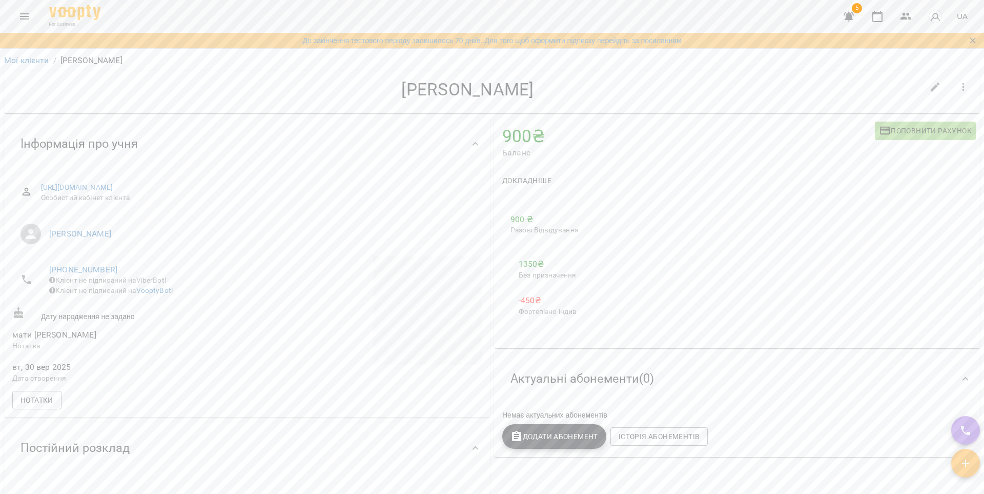
click at [853, 16] on icon "button" at bounding box center [849, 16] width 12 height 12
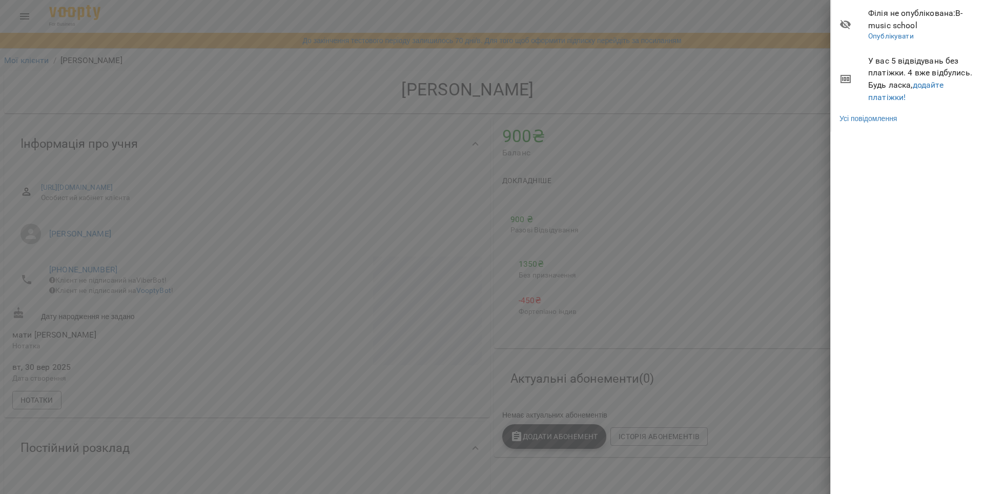
click at [813, 55] on div at bounding box center [492, 247] width 984 height 494
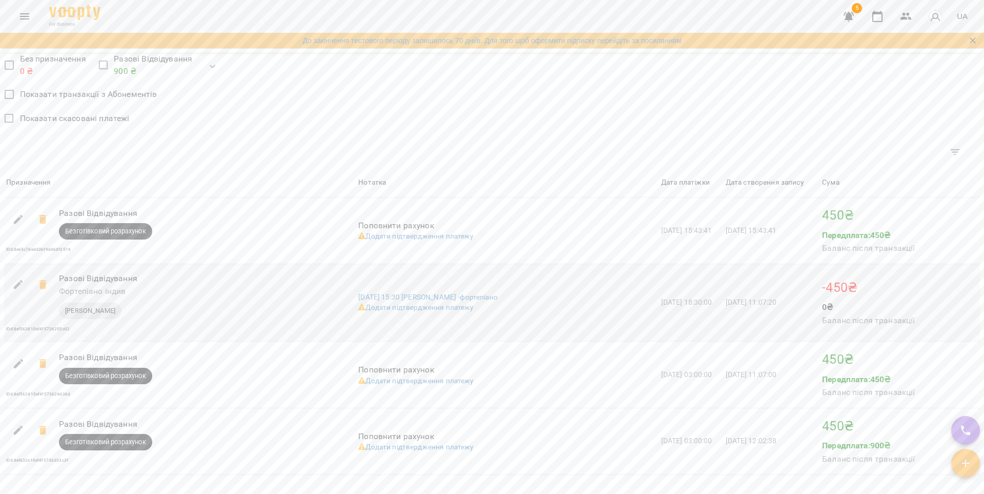
scroll to position [703, 0]
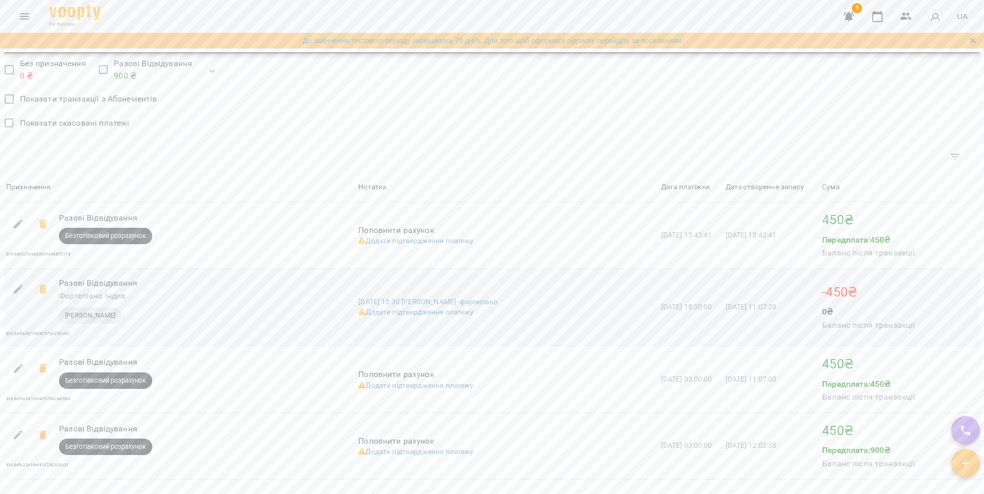
click at [777, 311] on span "[DATE] 11:07:20" at bounding box center [751, 306] width 51 height 8
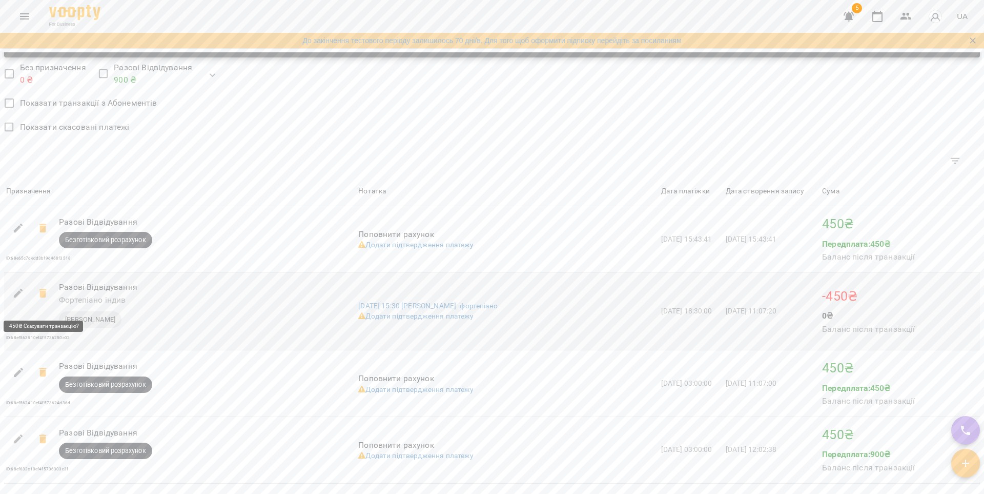
scroll to position [701, 0]
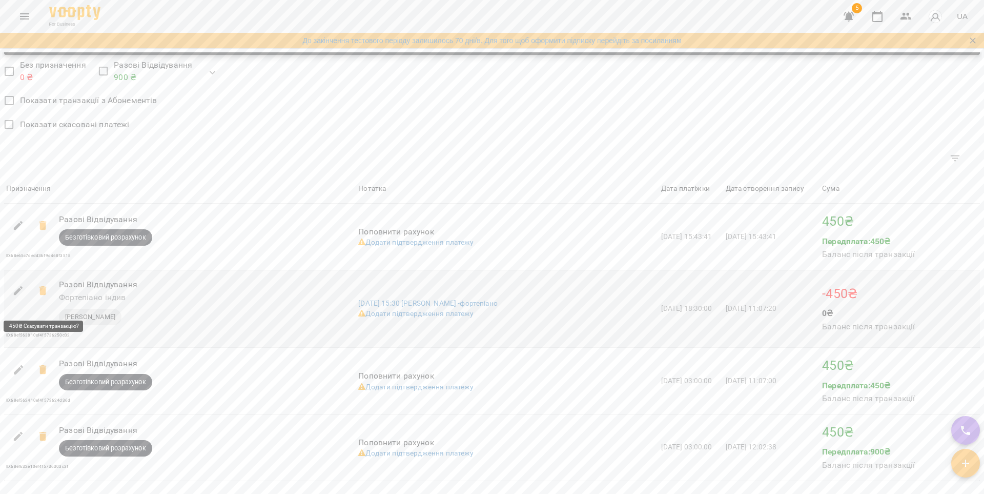
click at [45, 295] on icon at bounding box center [42, 290] width 7 height 9
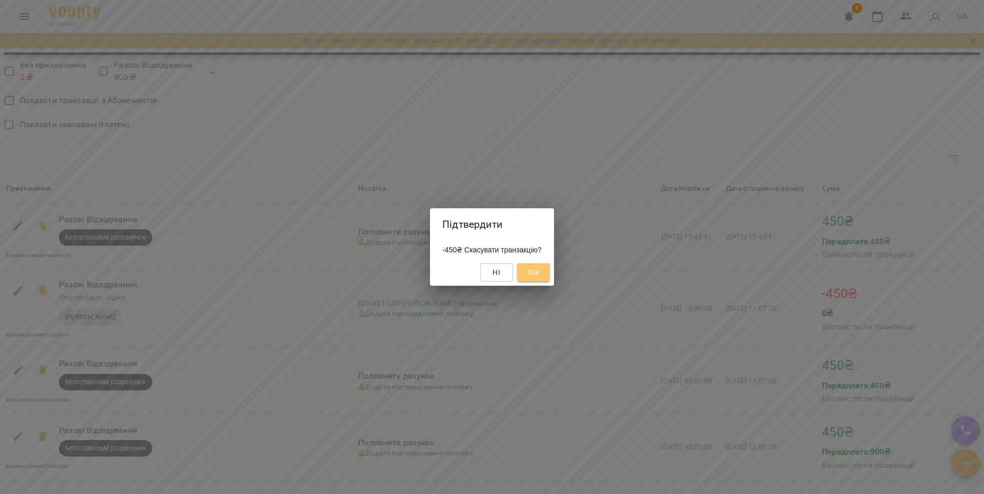
click at [537, 269] on span "Так" at bounding box center [533, 272] width 13 height 12
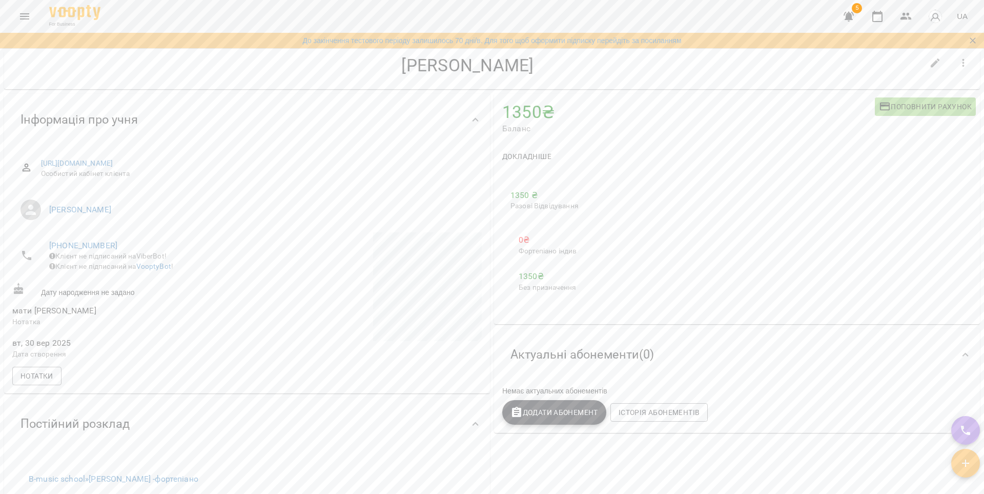
scroll to position [0, 0]
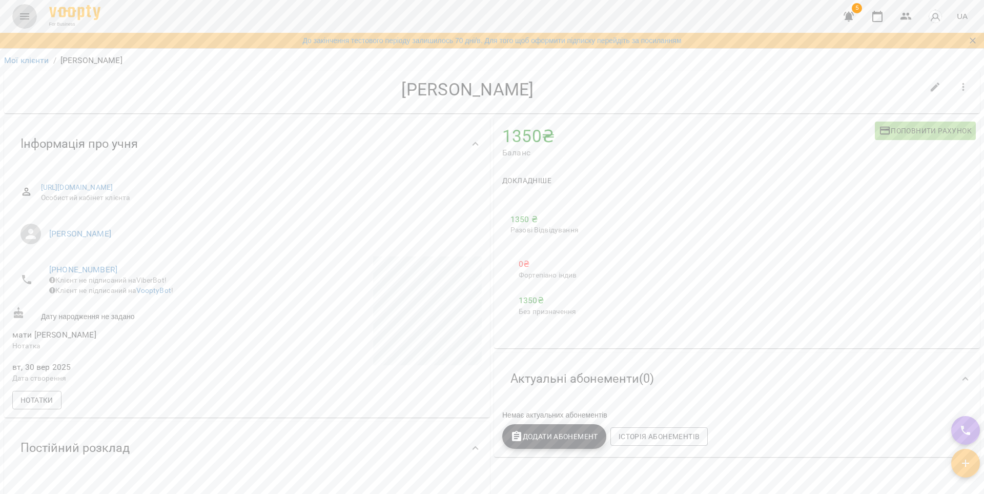
click at [30, 20] on icon "Menu" at bounding box center [24, 16] width 12 height 12
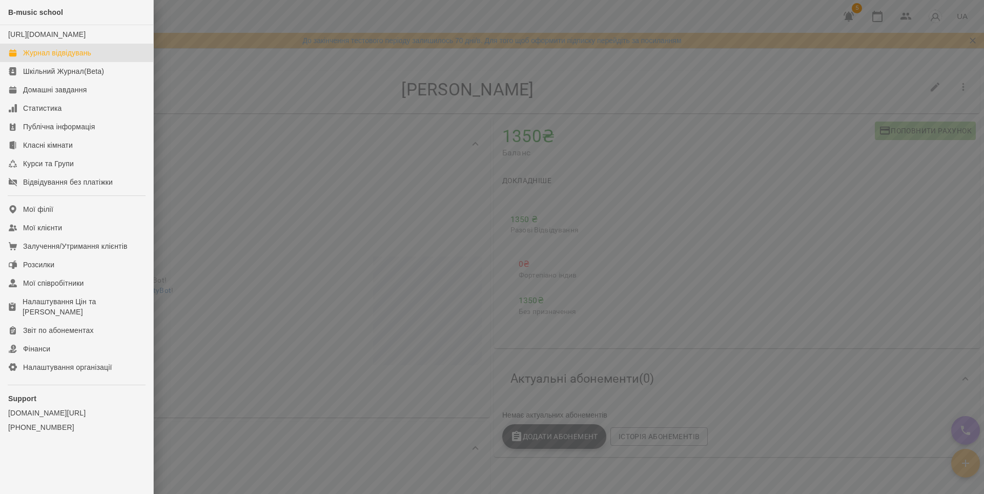
click at [58, 58] on div "Журнал відвідувань" at bounding box center [57, 53] width 68 height 10
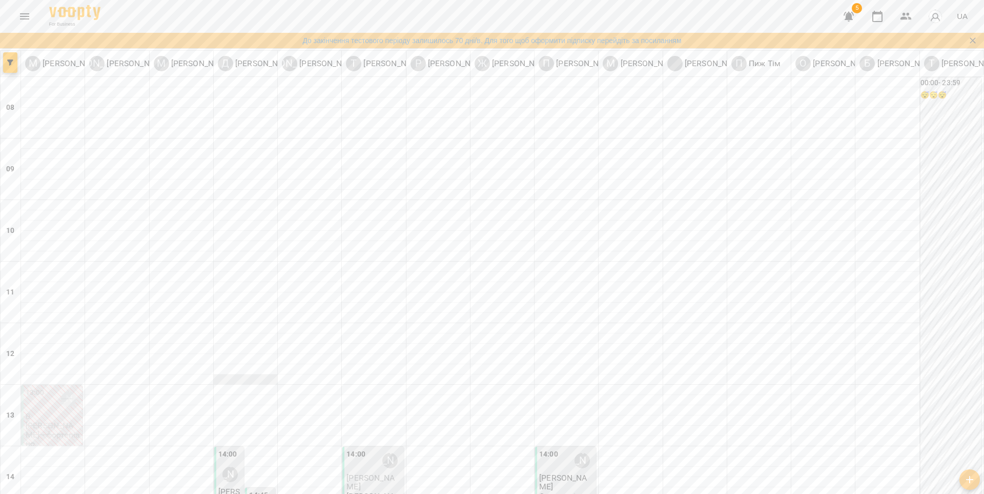
scroll to position [390, 0]
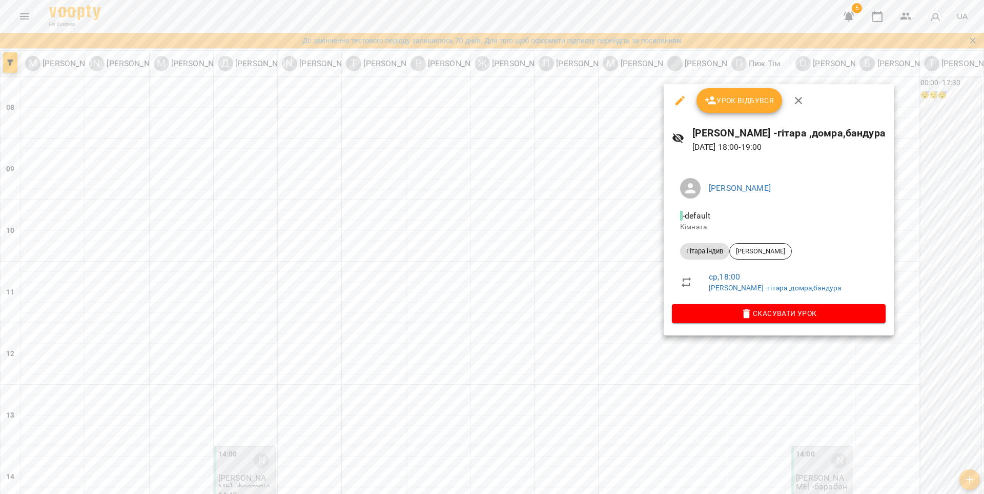
click at [631, 272] on div at bounding box center [492, 247] width 984 height 494
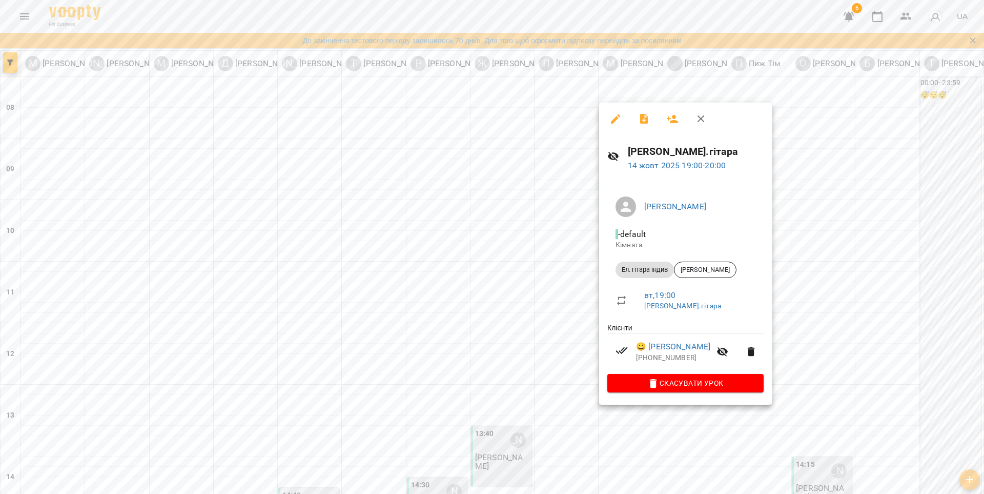
click at [892, 270] on div at bounding box center [492, 247] width 984 height 494
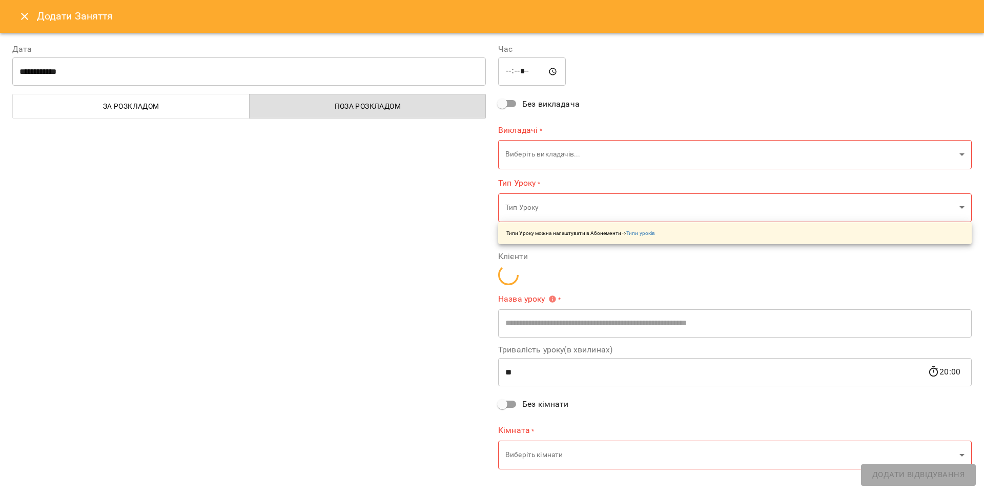
type input "**********"
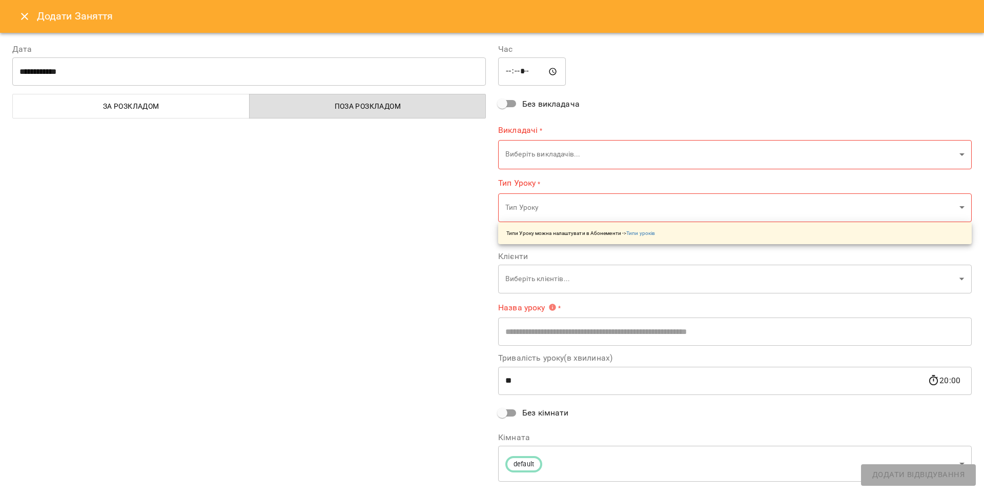
click at [571, 160] on body "For Business 6 UA До закінчення тестового періоду залишилось 70 дні/в. Для того…" at bounding box center [492, 441] width 984 height 883
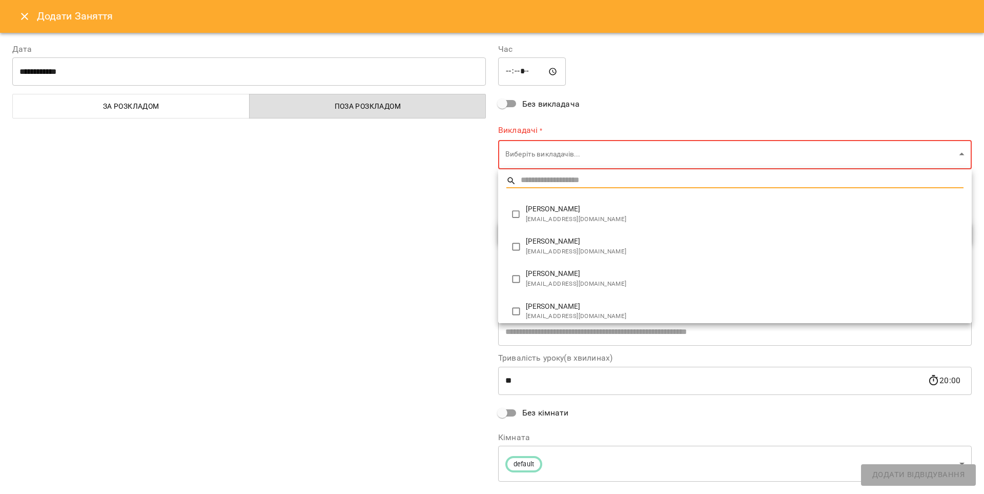
click at [564, 213] on span "[PERSON_NAME]" at bounding box center [745, 209] width 438 height 10
type input "**********"
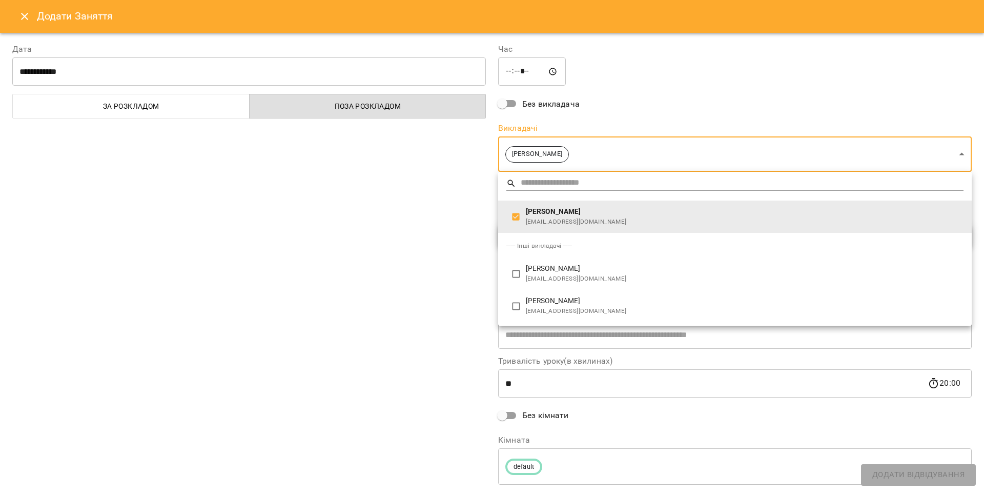
drag, startPoint x: 461, startPoint y: 252, endPoint x: 483, endPoint y: 273, distance: 30.8
click at [461, 252] on div at bounding box center [492, 247] width 984 height 494
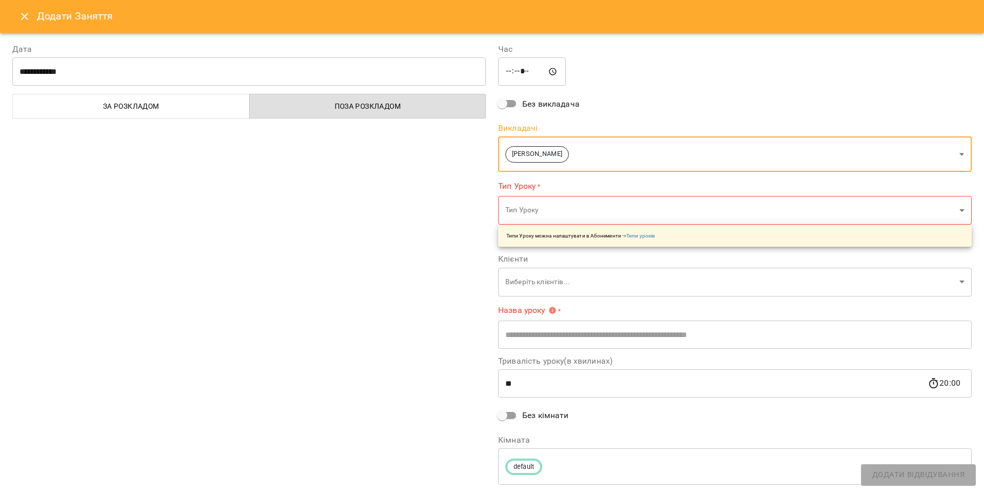
click at [528, 221] on body "For Business 6 UA До закінчення тестового періоду залишилось 70 дні/в. Для того…" at bounding box center [492, 441] width 984 height 883
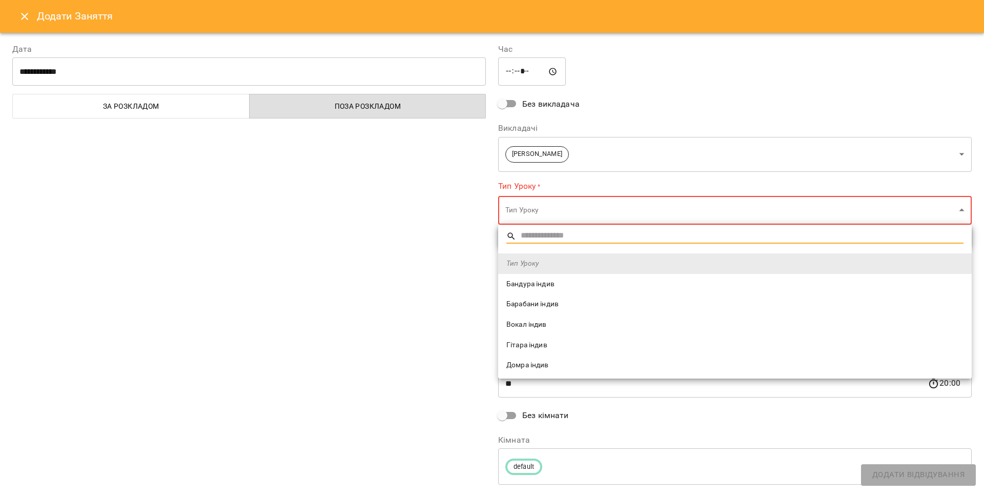
click at [547, 342] on span "Гітара індив" at bounding box center [734, 345] width 457 height 10
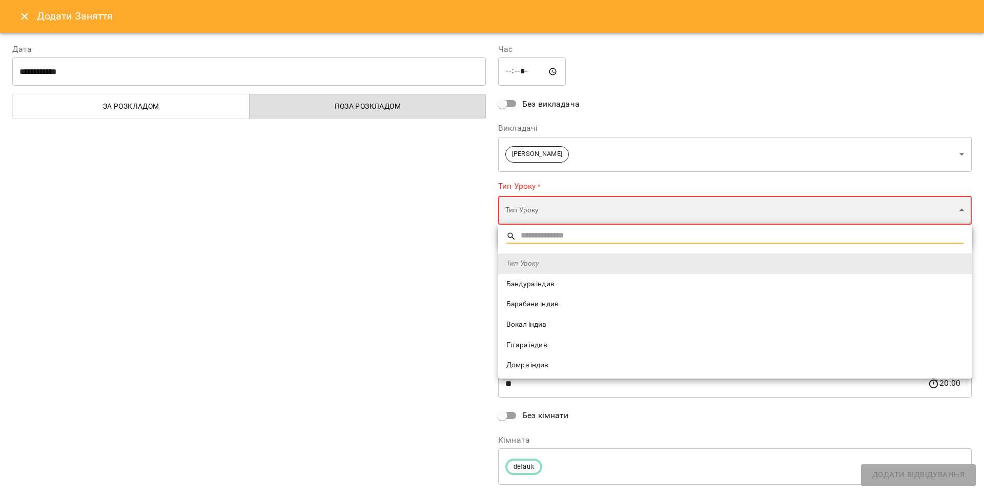
type input "**********"
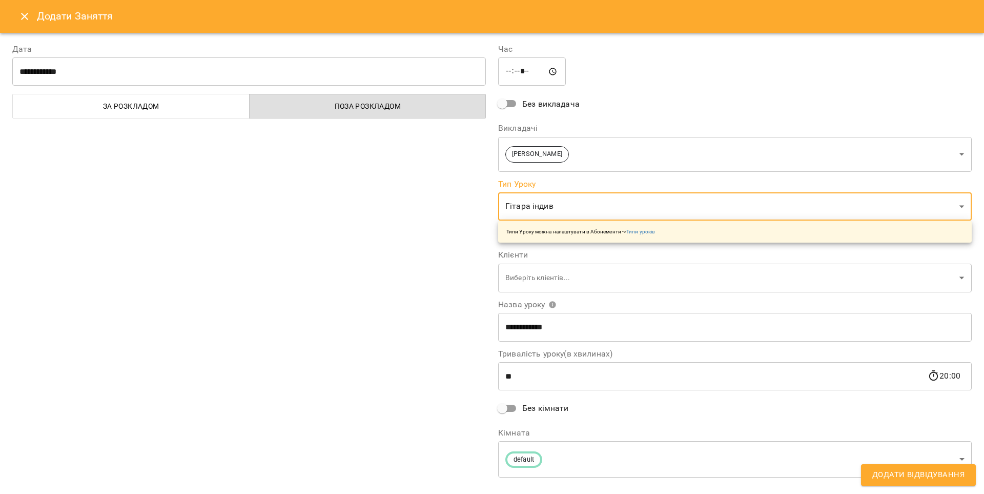
click at [559, 277] on body "For Business 6 UA До закінчення тестового періоду залишилось 70 дні/в. Для того…" at bounding box center [492, 441] width 984 height 883
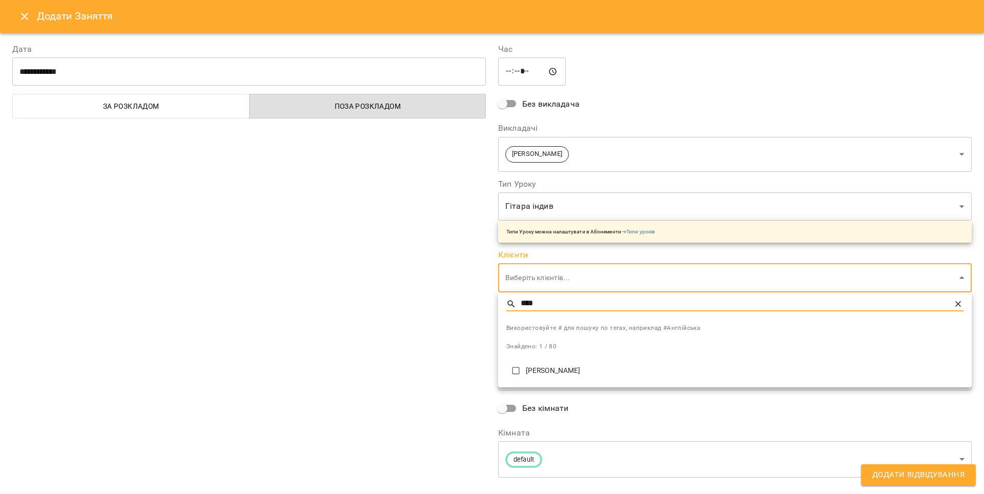
type input "****"
click at [568, 371] on p "[PERSON_NAME]" at bounding box center [745, 370] width 438 height 10
type input "**********"
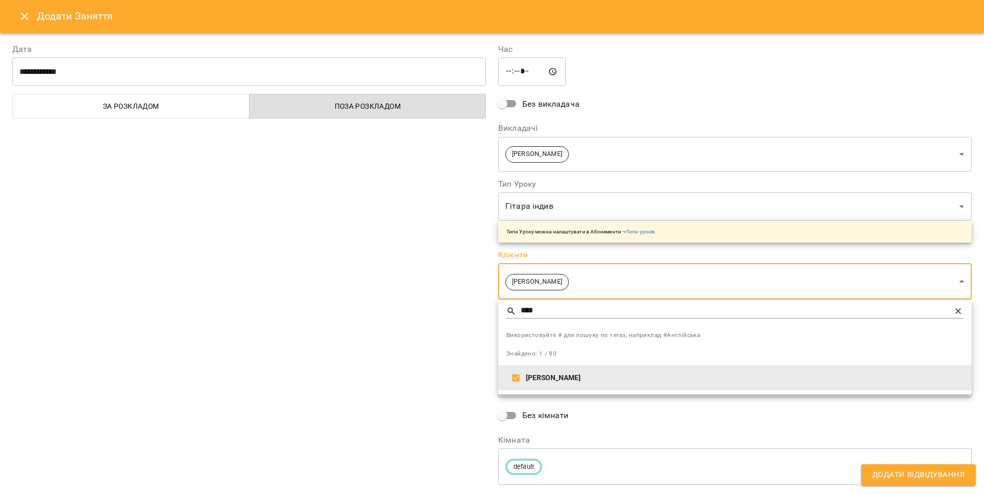
click at [449, 336] on div at bounding box center [492, 247] width 984 height 494
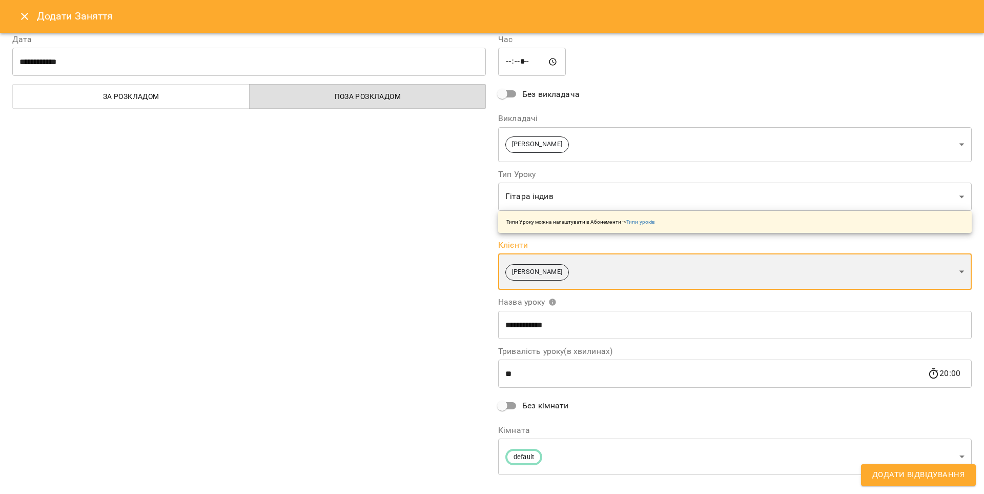
scroll to position [26, 0]
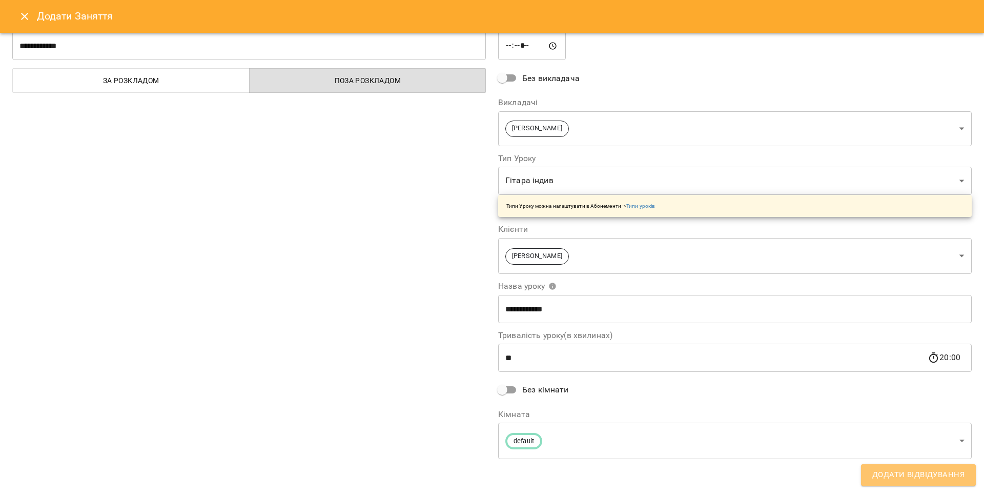
click at [933, 477] on span "Додати Відвідування" at bounding box center [918, 474] width 92 height 13
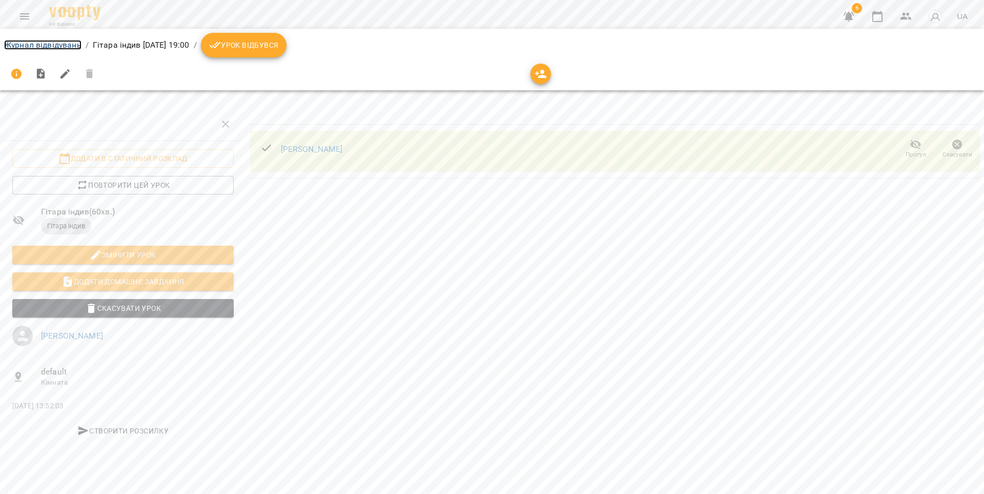
click at [62, 47] on link "Журнал відвідувань" at bounding box center [42, 45] width 77 height 10
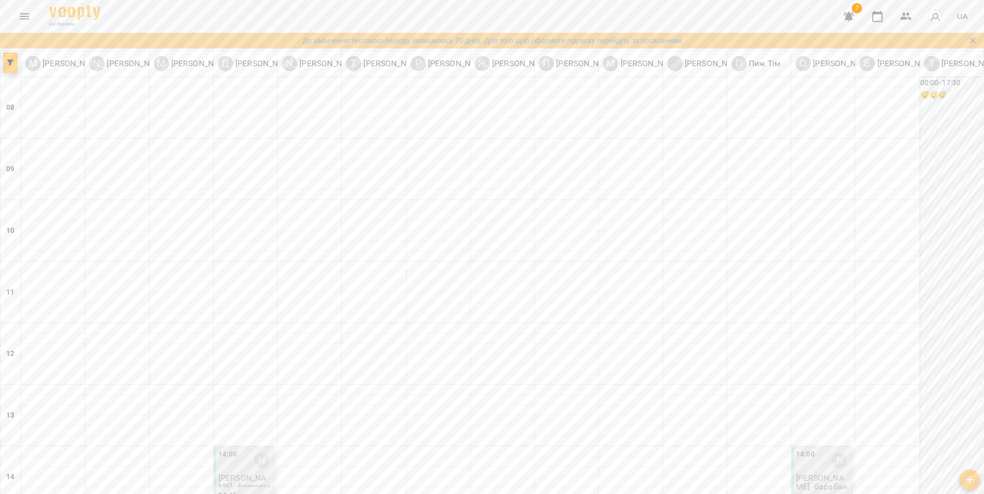
scroll to position [263, 0]
click at [242, 449] on div "14:00 [PERSON_NAME]" at bounding box center [245, 461] width 55 height 24
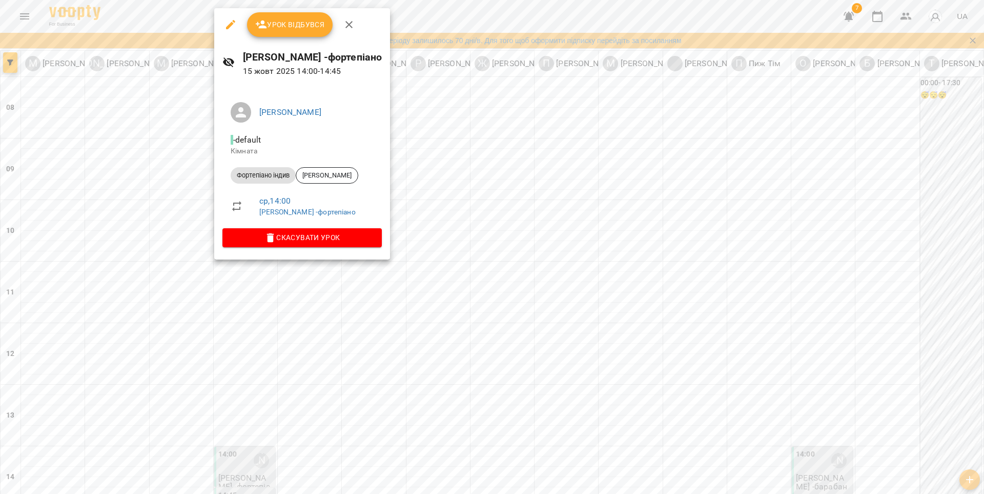
click at [300, 34] on button "Урок відбувся" at bounding box center [290, 24] width 86 height 25
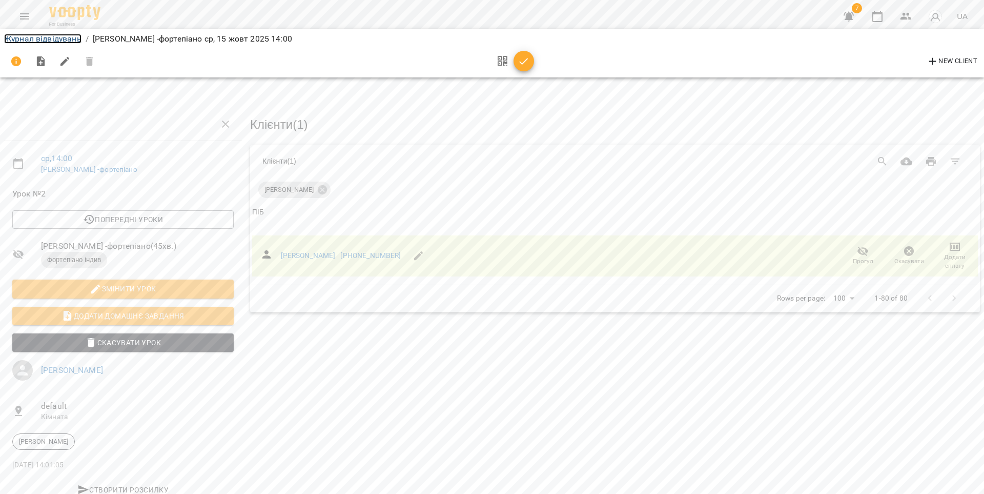
click at [71, 40] on link "Журнал відвідувань" at bounding box center [42, 39] width 77 height 10
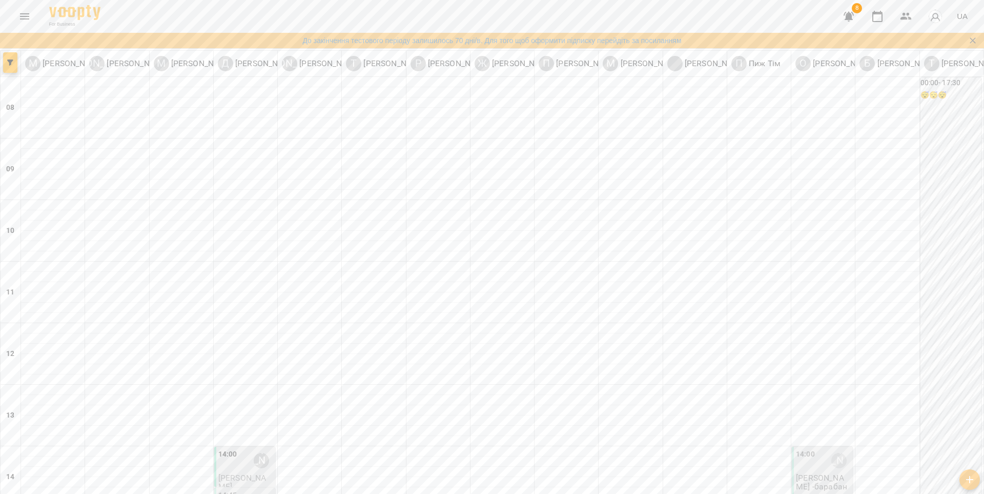
scroll to position [390, 0]
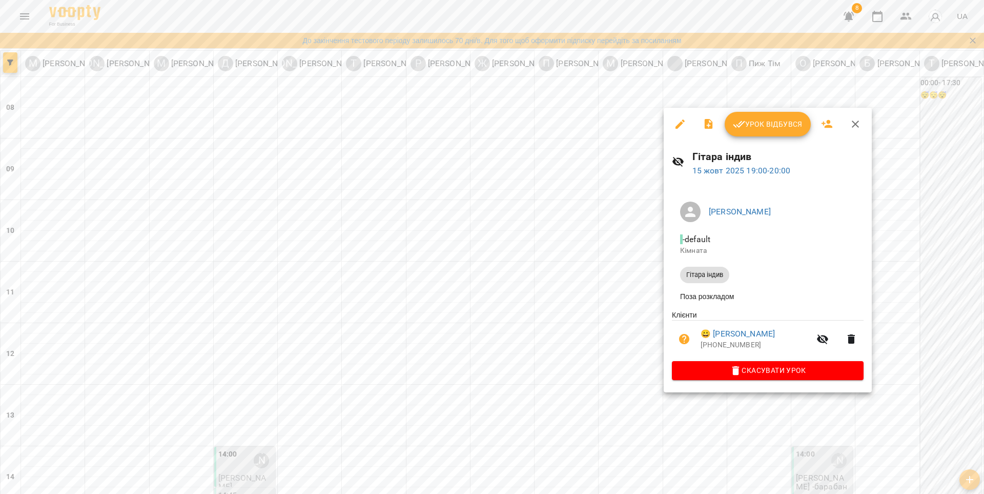
click at [622, 302] on div at bounding box center [492, 247] width 984 height 494
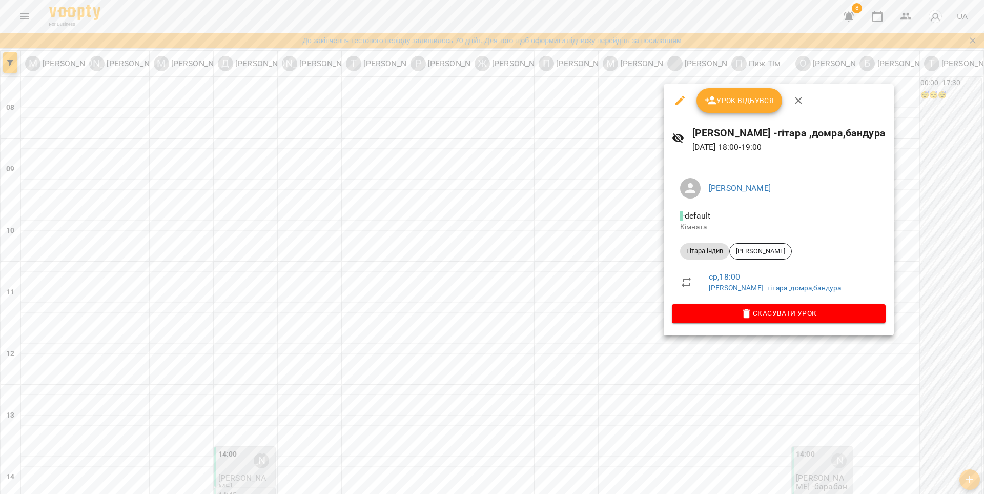
click at [615, 316] on div at bounding box center [492, 247] width 984 height 494
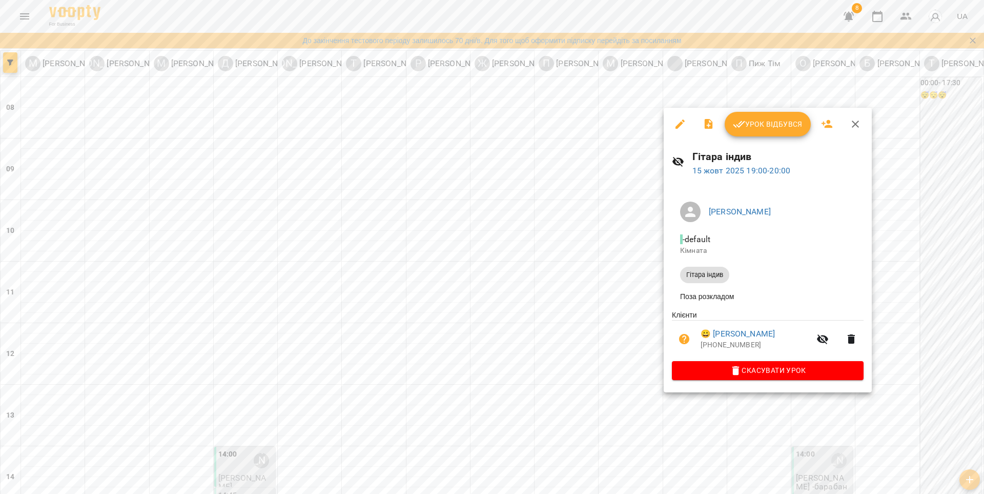
click at [674, 124] on icon "button" at bounding box center [680, 124] width 12 height 12
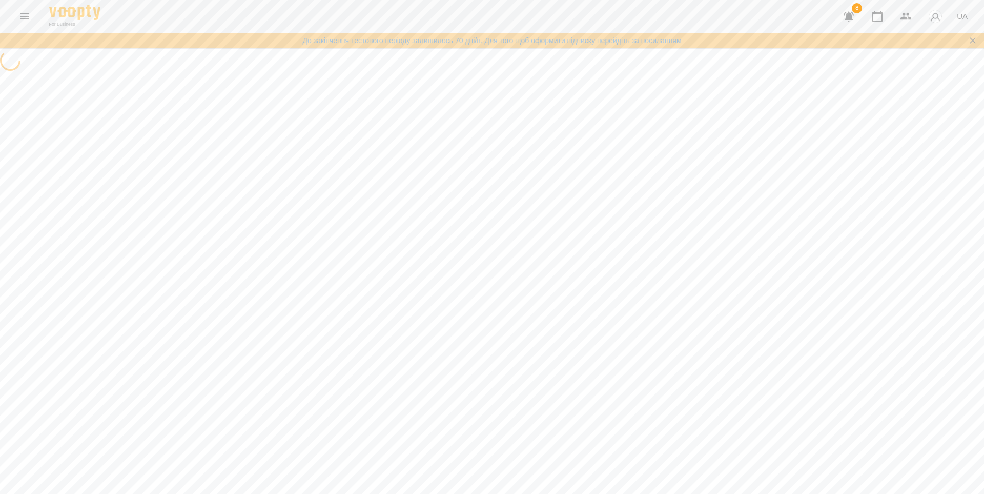
select select "**********"
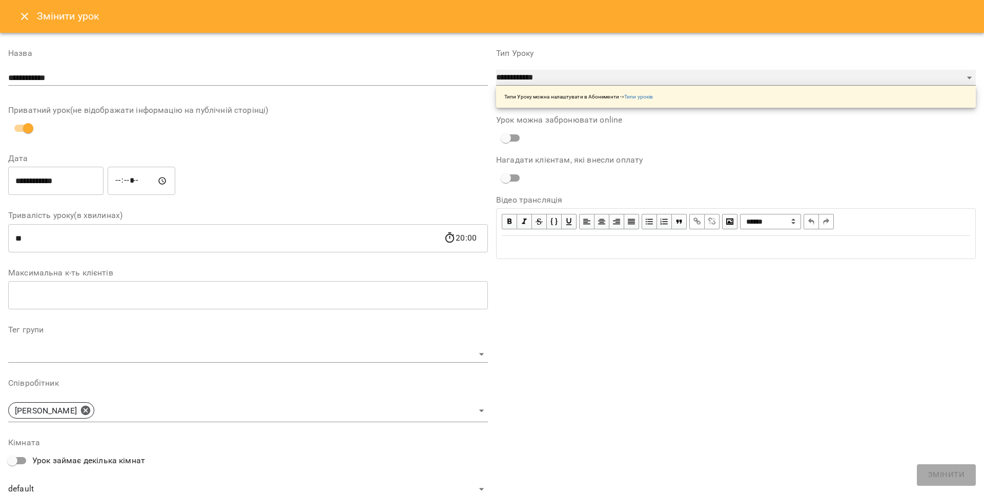
click at [542, 86] on select "**********" at bounding box center [736, 78] width 480 height 16
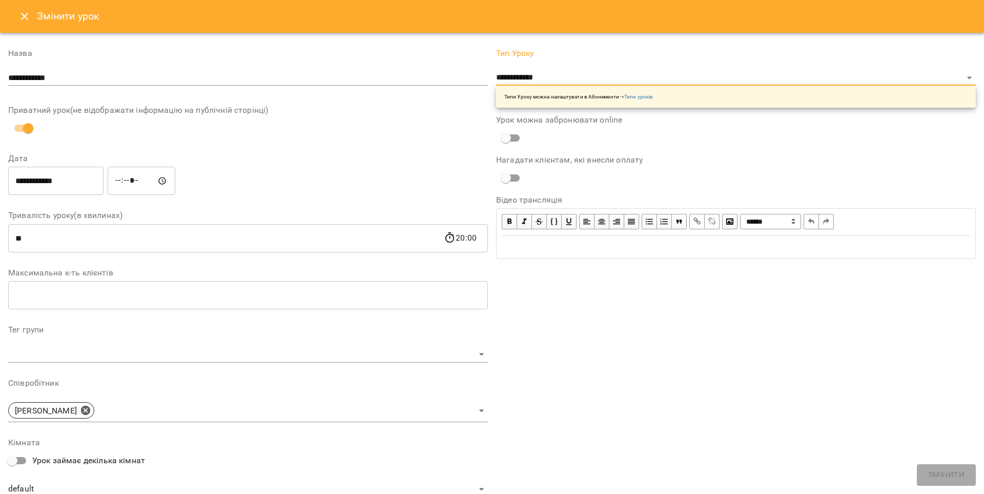
click at [32, 15] on button "Close" at bounding box center [24, 16] width 25 height 25
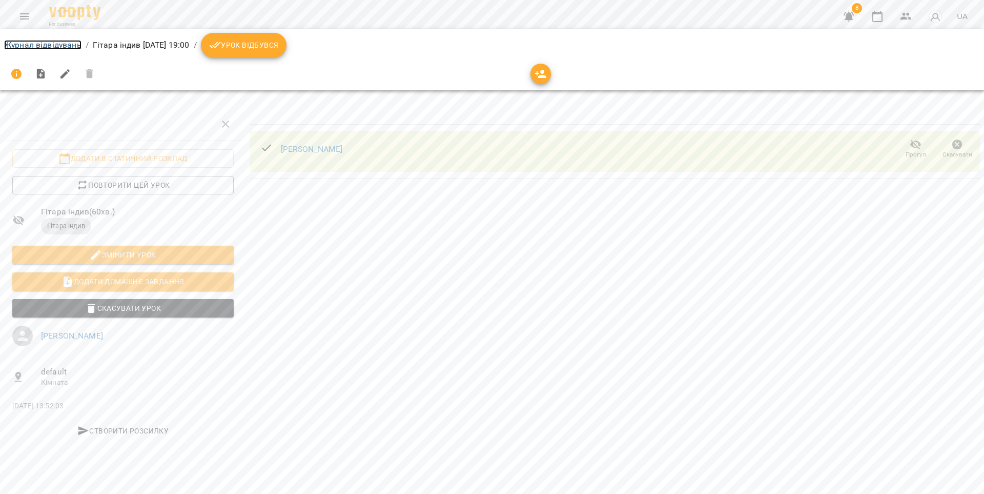
click at [45, 45] on link "Журнал відвідувань" at bounding box center [42, 45] width 77 height 10
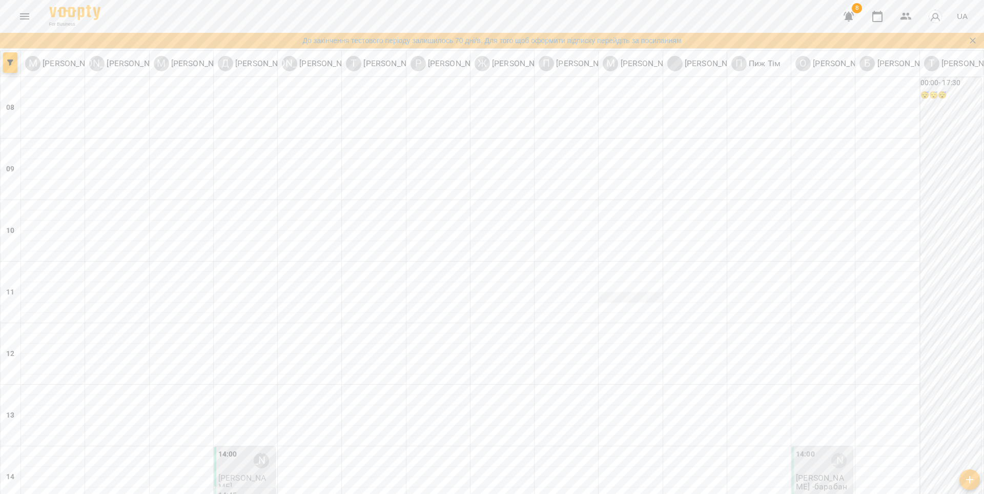
scroll to position [297, 0]
click at [240, 449] on div "14:00 [PERSON_NAME]" at bounding box center [245, 461] width 55 height 24
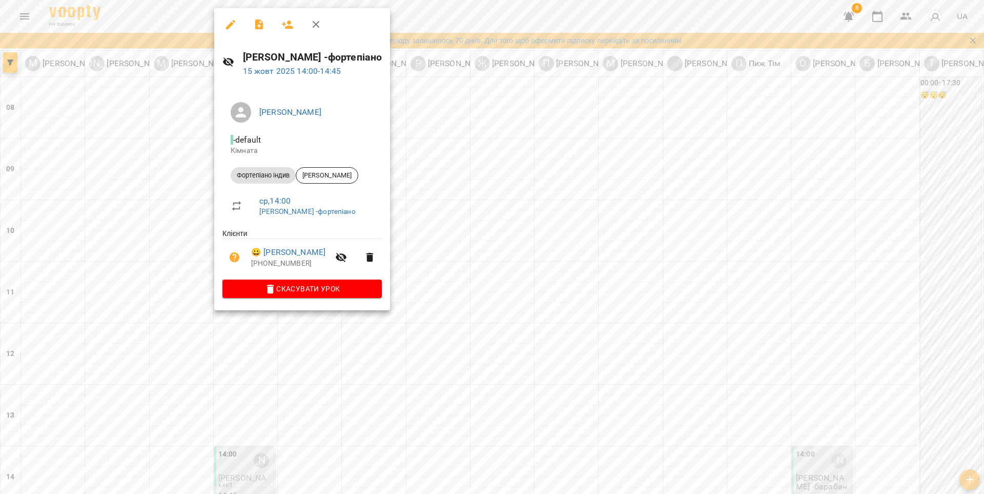
click at [180, 155] on div at bounding box center [492, 247] width 984 height 494
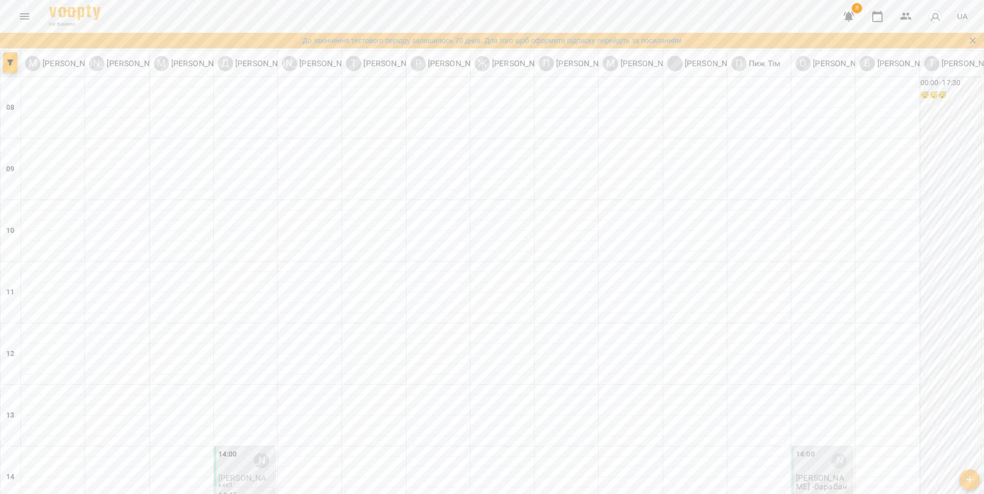
click at [245, 449] on div "14:00 [PERSON_NAME]" at bounding box center [245, 461] width 55 height 24
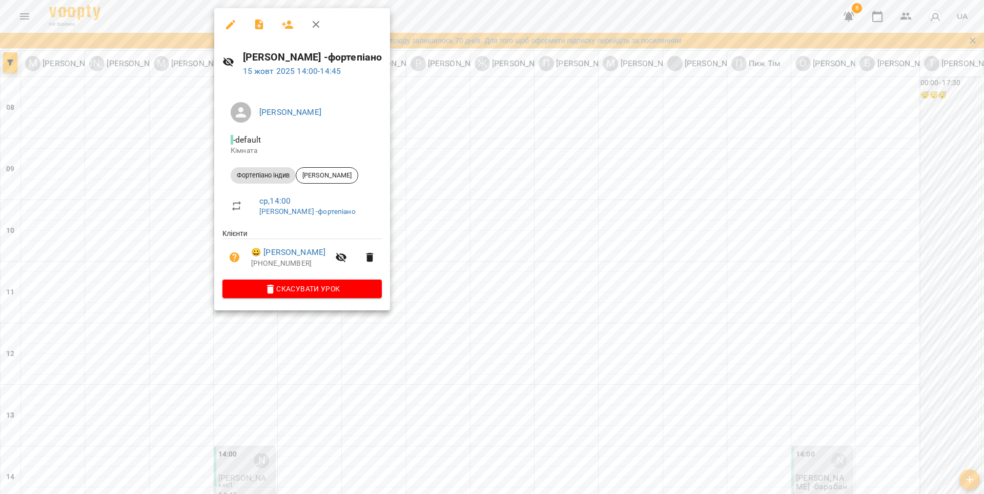
click at [340, 331] on div at bounding box center [492, 247] width 984 height 494
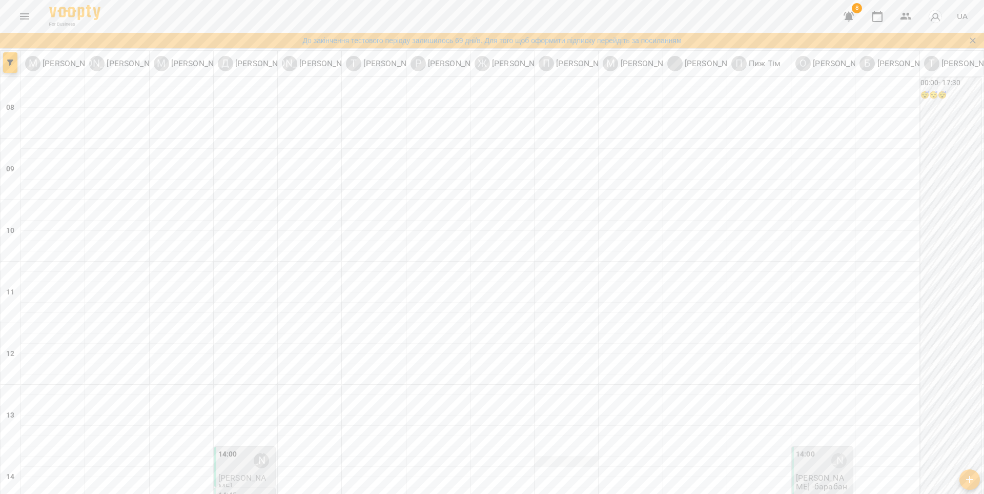
scroll to position [337, 0]
click at [244, 490] on div "14:45 [PERSON_NAME]" at bounding box center [245, 502] width 55 height 24
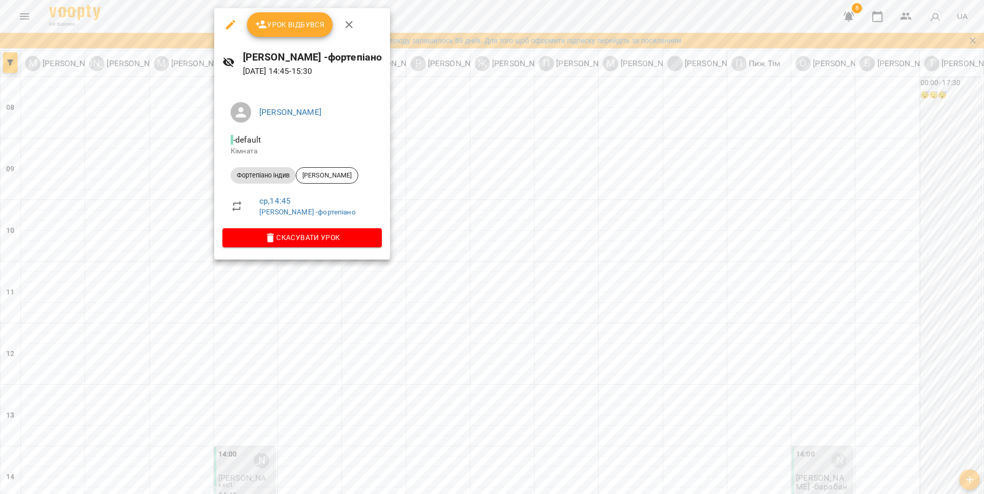
click at [293, 28] on span "Урок відбувся" at bounding box center [290, 24] width 70 height 12
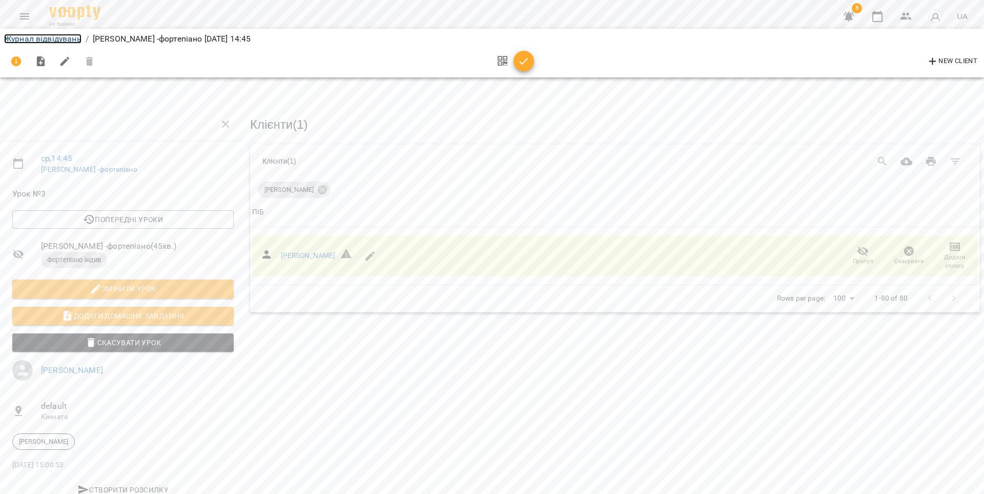
click at [67, 39] on link "Журнал відвідувань" at bounding box center [42, 39] width 77 height 10
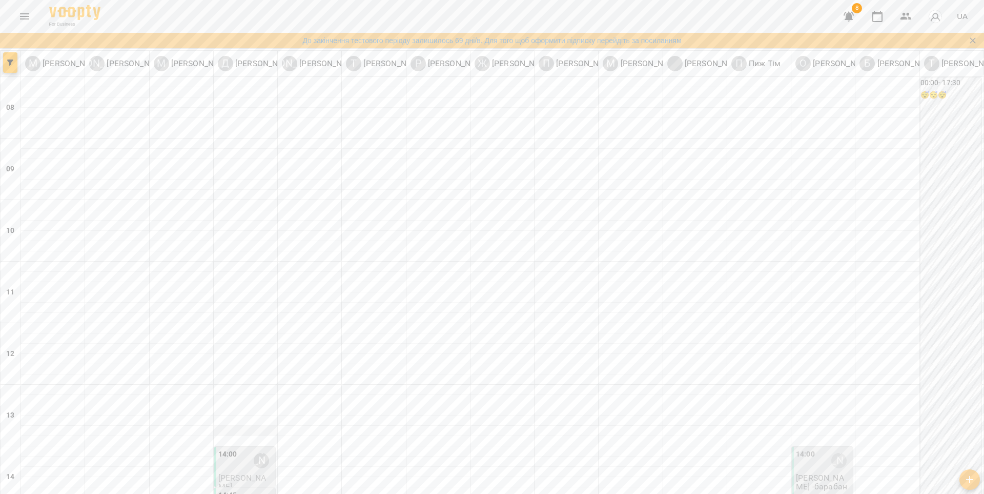
scroll to position [233, 0]
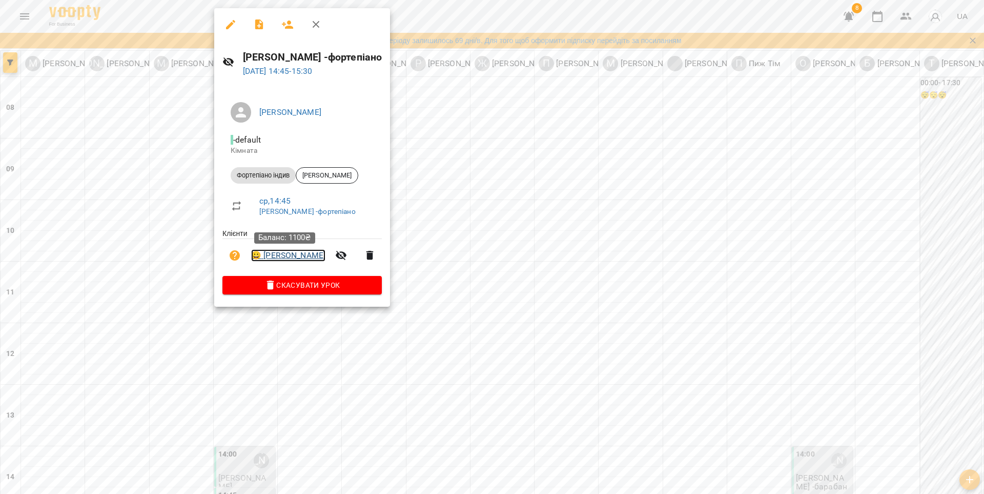
click at [255, 254] on link "😀 [PERSON_NAME]" at bounding box center [288, 255] width 74 height 12
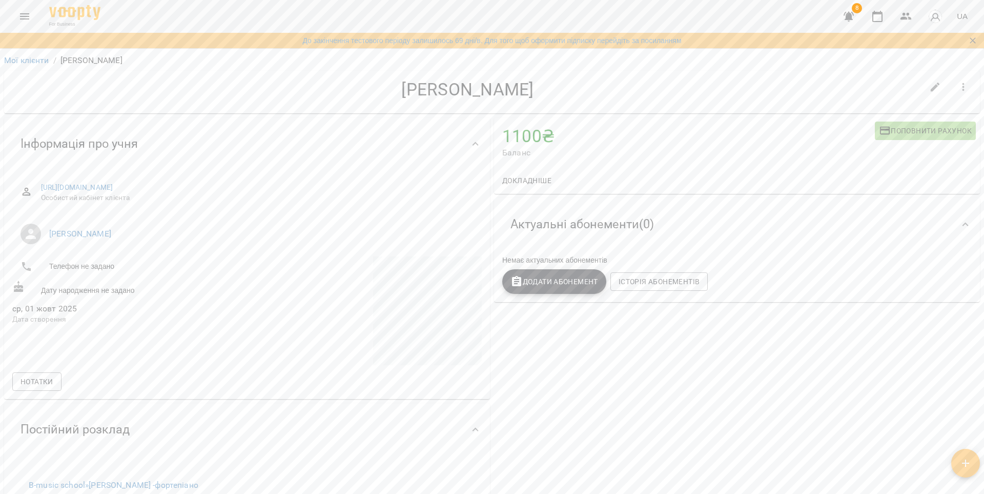
click at [899, 125] on span "Поповнити рахунок" at bounding box center [925, 131] width 93 height 12
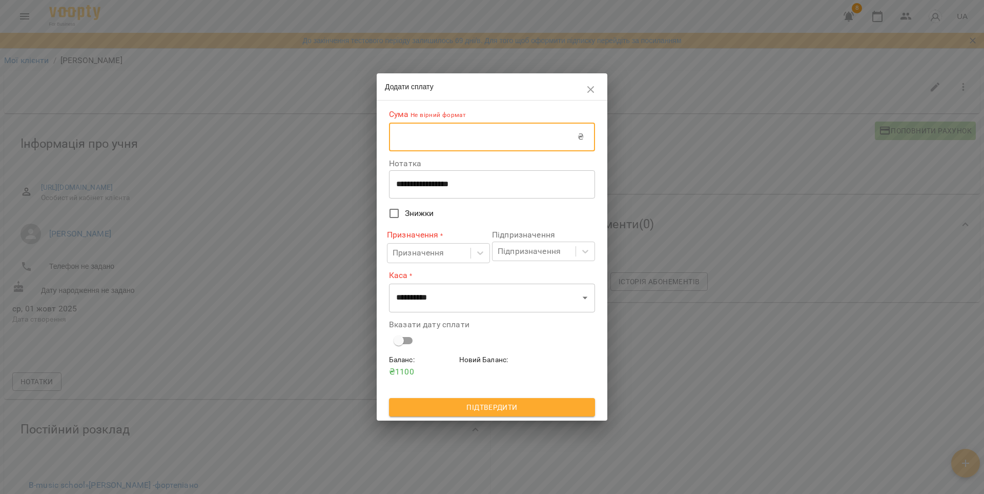
click at [423, 136] on input "text" at bounding box center [483, 137] width 189 height 29
type input "***"
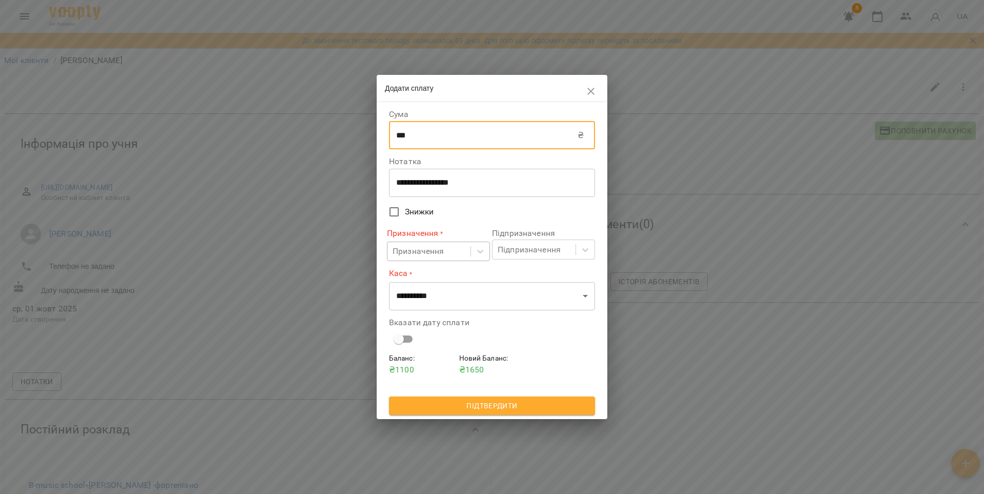
click at [433, 249] on div "Призначення" at bounding box center [419, 251] width 52 height 12
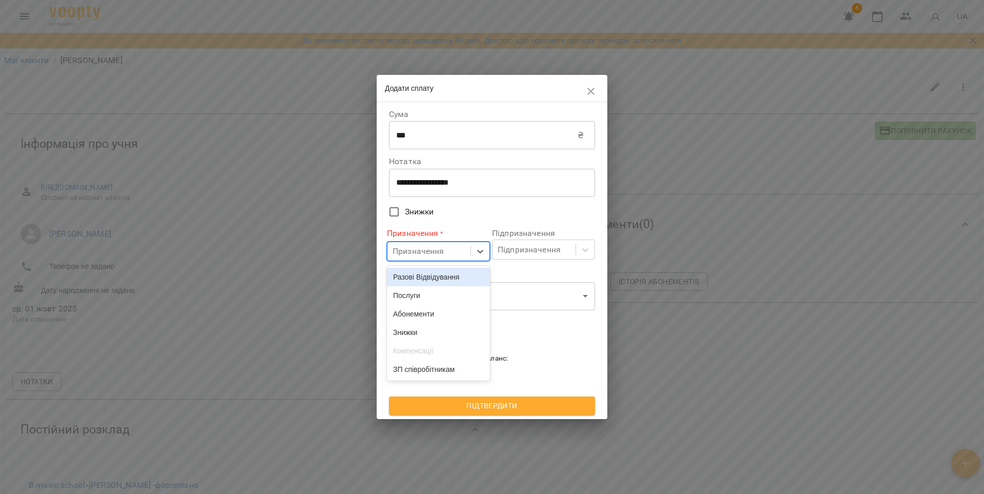
click at [440, 275] on div "Разові Відвідування" at bounding box center [438, 277] width 103 height 18
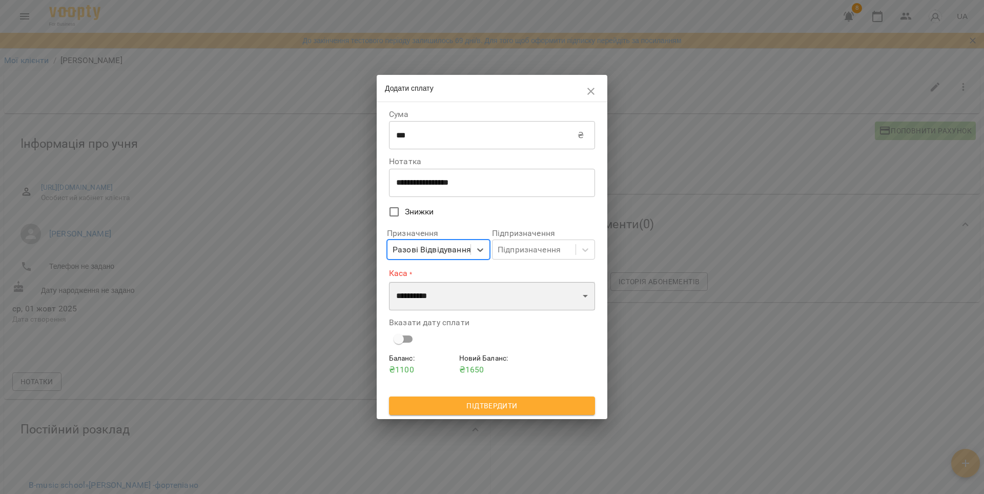
click at [452, 291] on select "**********" at bounding box center [492, 295] width 206 height 29
select select "****"
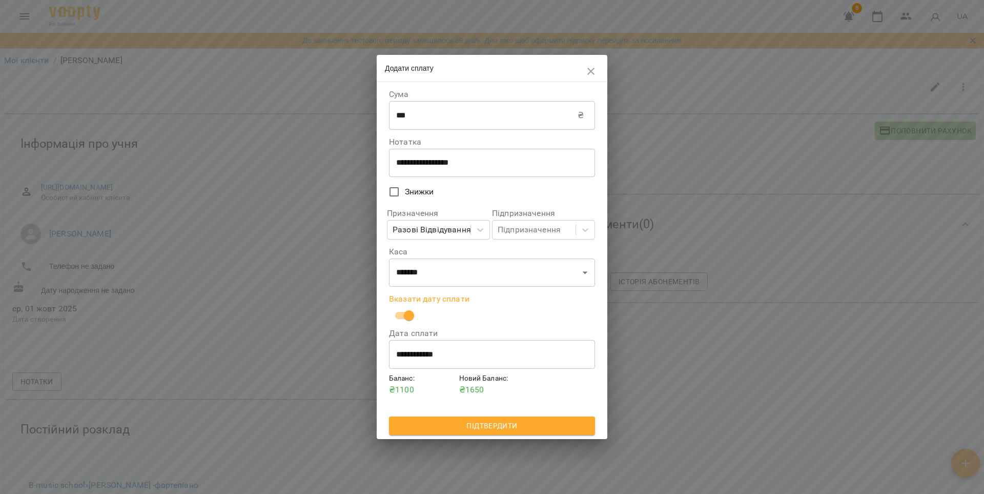
click at [513, 418] on button "Підтвердити" at bounding box center [492, 425] width 206 height 18
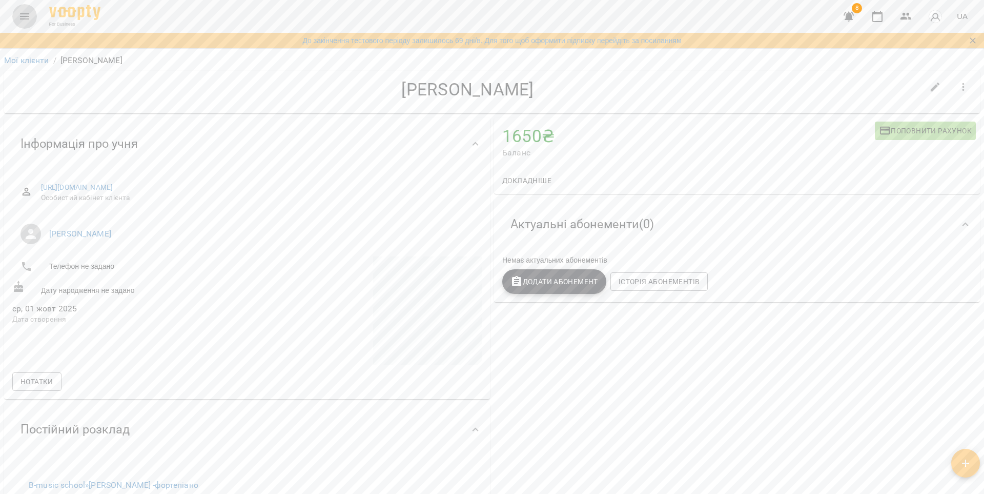
click at [23, 22] on icon "Menu" at bounding box center [24, 16] width 12 height 12
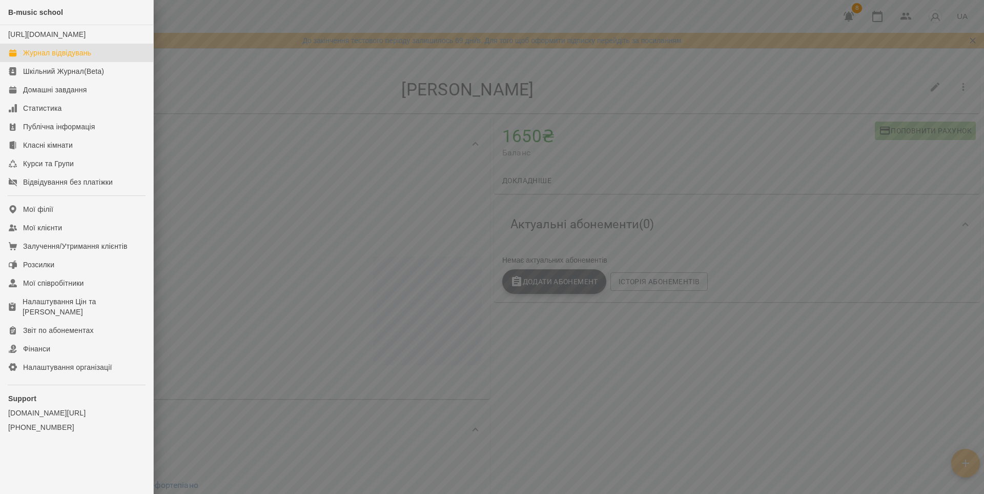
click at [57, 58] on div "Журнал відвідувань" at bounding box center [57, 53] width 68 height 10
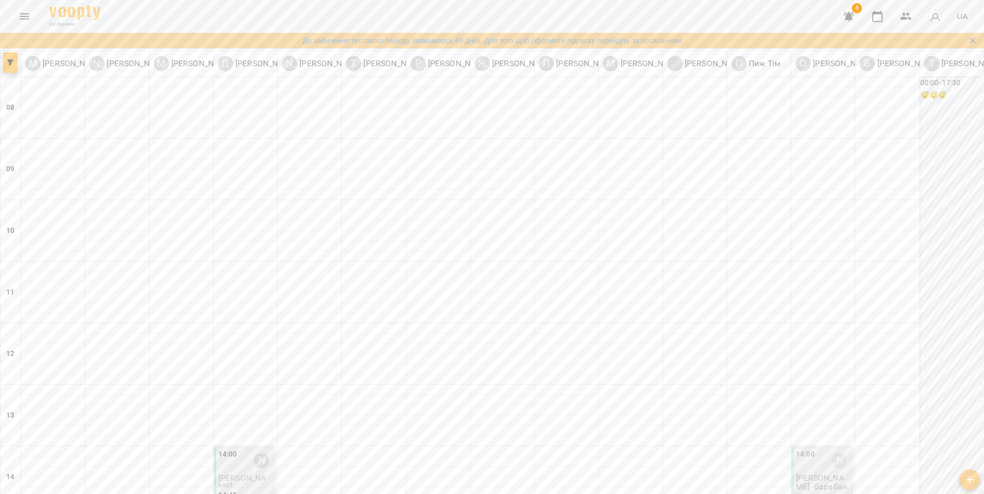
scroll to position [274, 0]
click at [242, 490] on div "14:45 [PERSON_NAME]" at bounding box center [245, 502] width 55 height 24
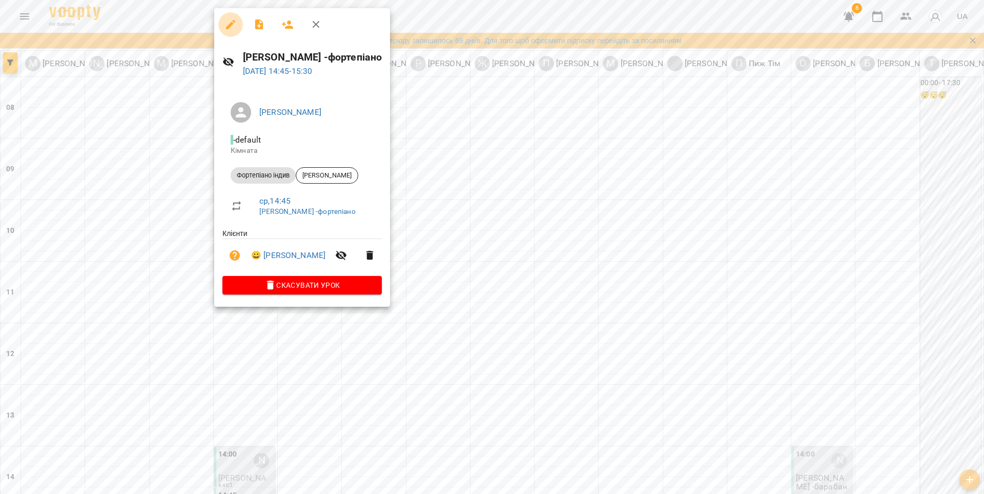
click at [230, 23] on icon "button" at bounding box center [231, 24] width 12 height 12
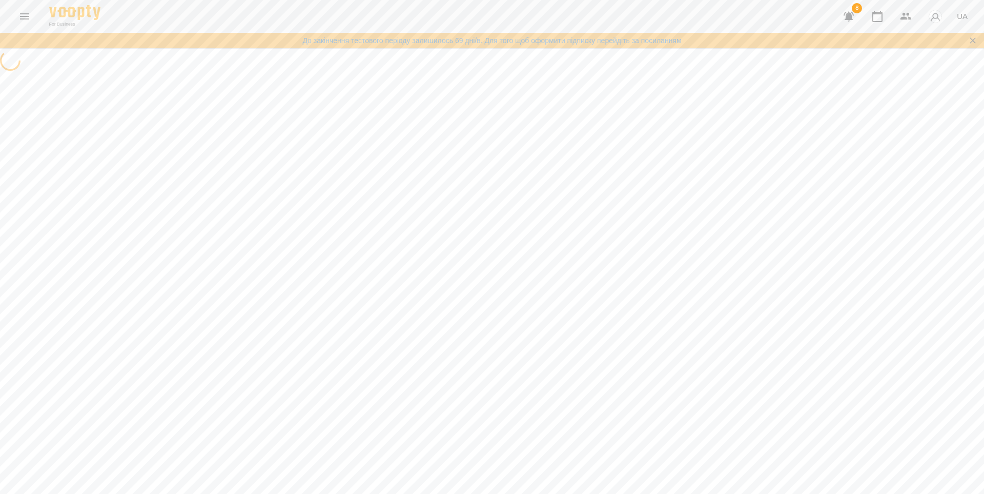
select select "**********"
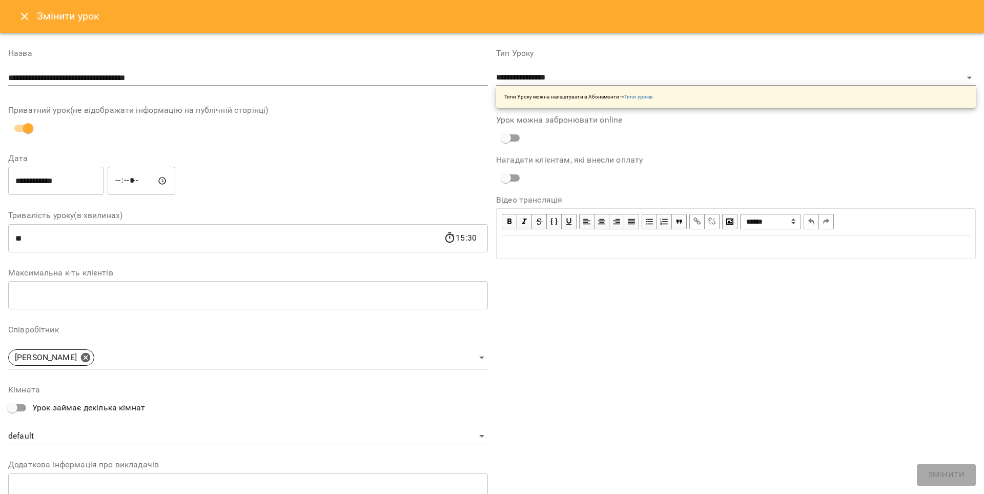
click at [24, 16] on icon "Close" at bounding box center [24, 16] width 7 height 7
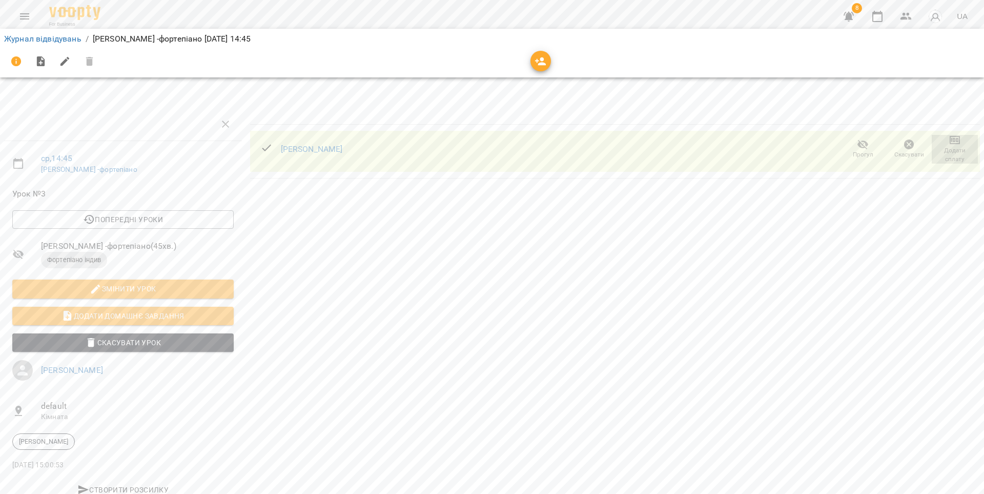
click at [957, 142] on icon "button" at bounding box center [955, 140] width 12 height 12
click at [926, 144] on li "Додати сплату разового" at bounding box center [921, 140] width 111 height 18
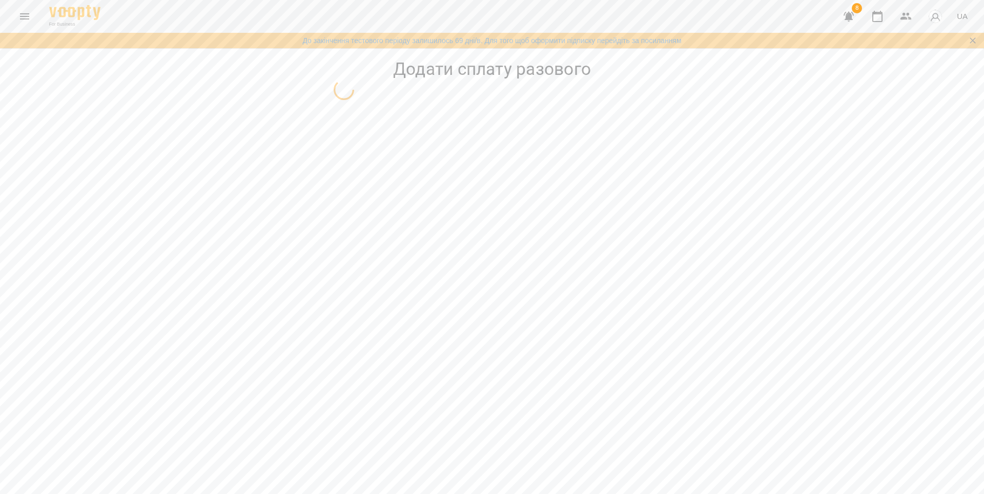
select select "**********"
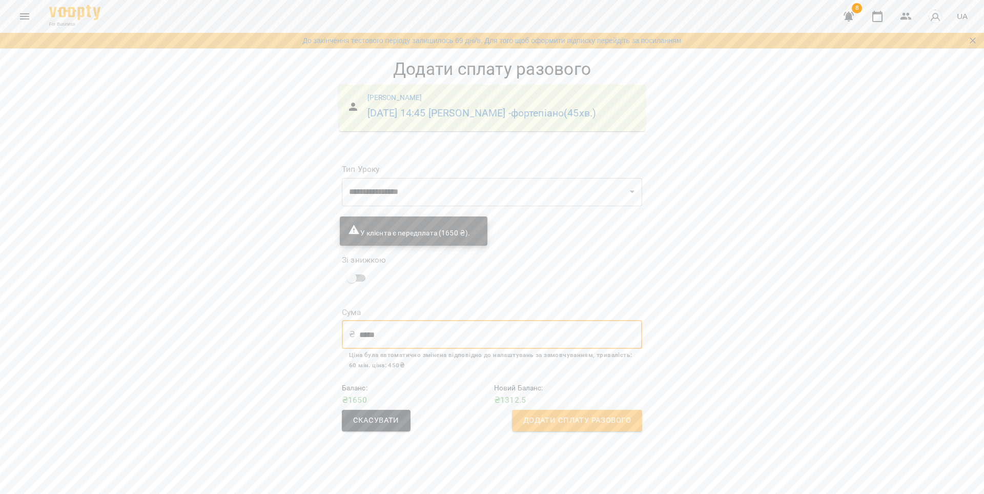
click at [405, 349] on input "*****" at bounding box center [500, 334] width 283 height 29
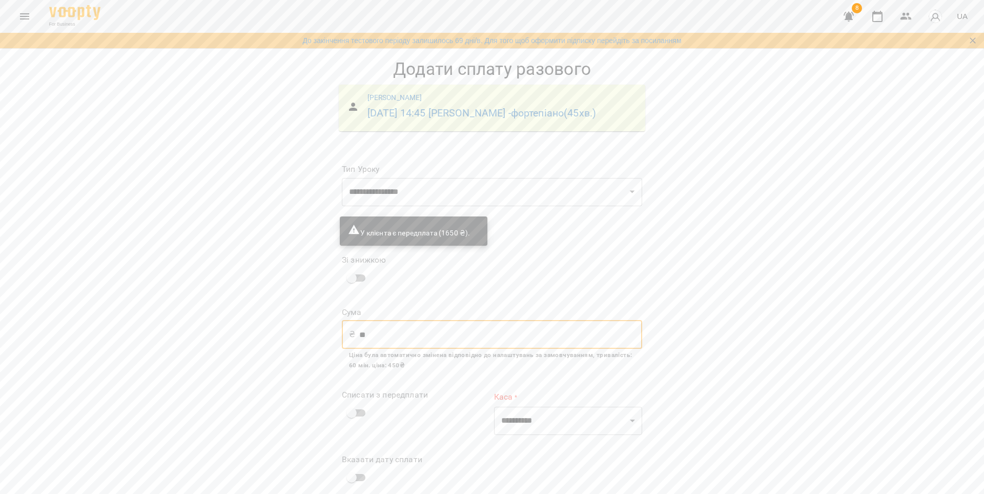
type input "*"
type input "***"
click at [522, 435] on select "**********" at bounding box center [568, 420] width 148 height 29
select select "****"
click at [458, 422] on div "Списати з передплати" at bounding box center [416, 407] width 148 height 32
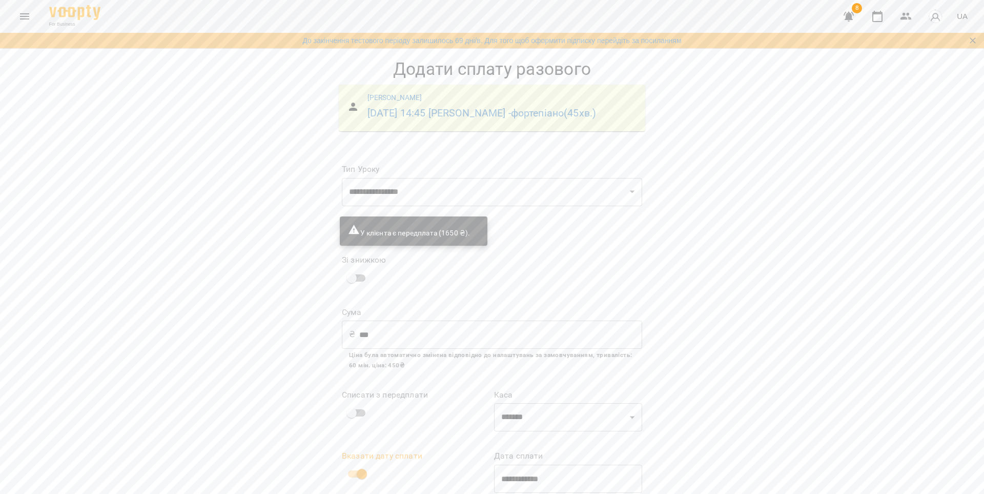
scroll to position [55, 0]
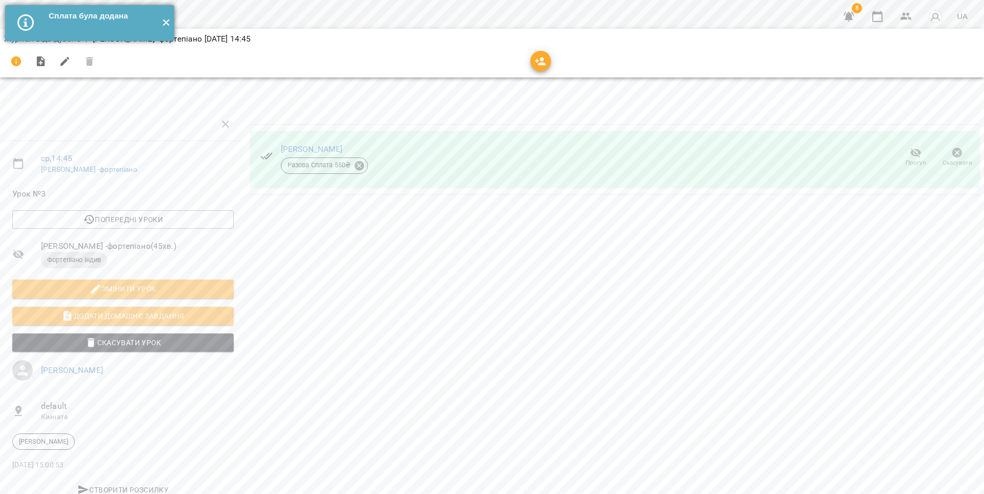
click at [167, 19] on button "✕" at bounding box center [165, 23] width 17 height 36
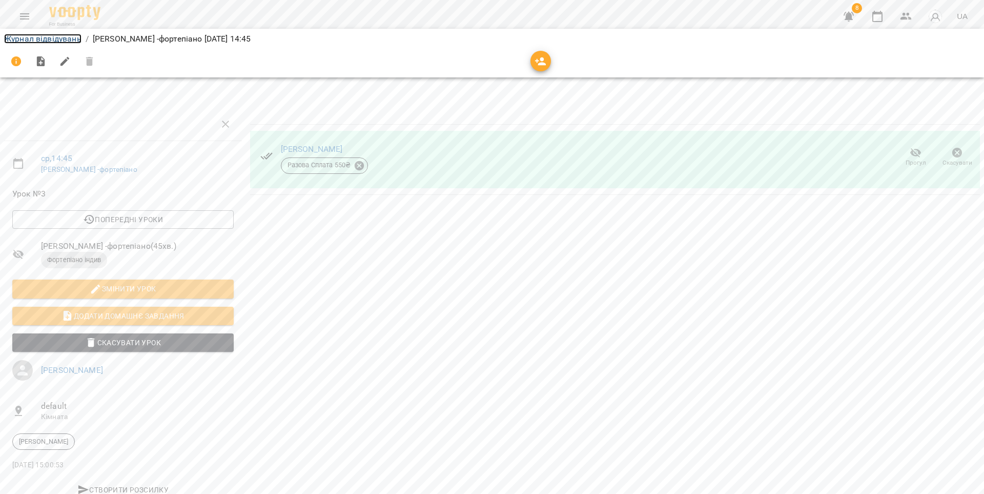
click at [58, 38] on link "Журнал відвідувань" at bounding box center [42, 39] width 77 height 10
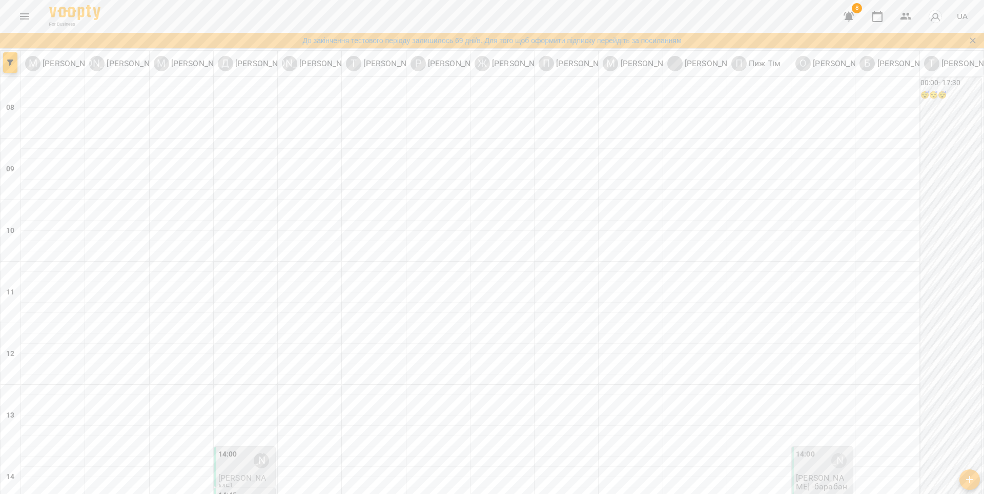
scroll to position [235, 0]
